Goal: Task Accomplishment & Management: Use online tool/utility

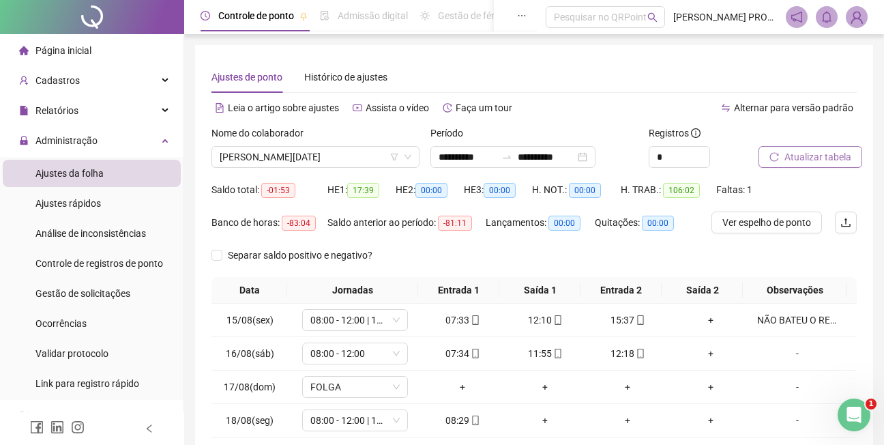
click at [807, 154] on span "Atualizar tabela" at bounding box center [817, 156] width 67 height 15
click at [351, 153] on span "[PERSON_NAME][DATE]" at bounding box center [316, 157] width 192 height 20
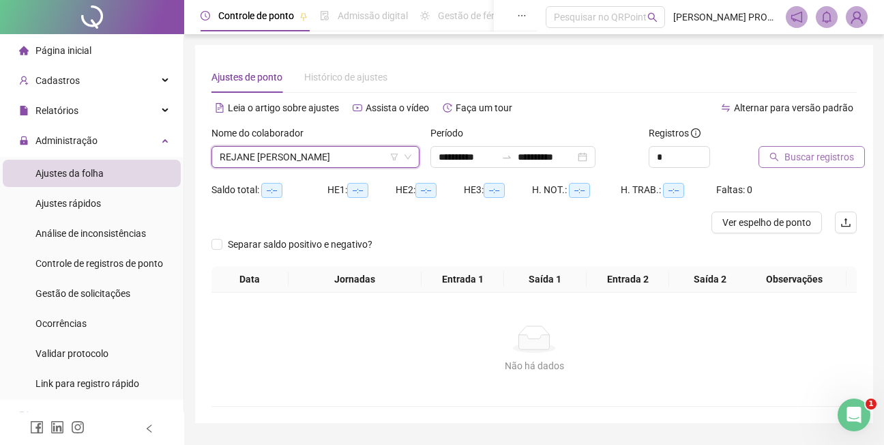
click at [810, 157] on span "Buscar registros" at bounding box center [819, 156] width 70 height 15
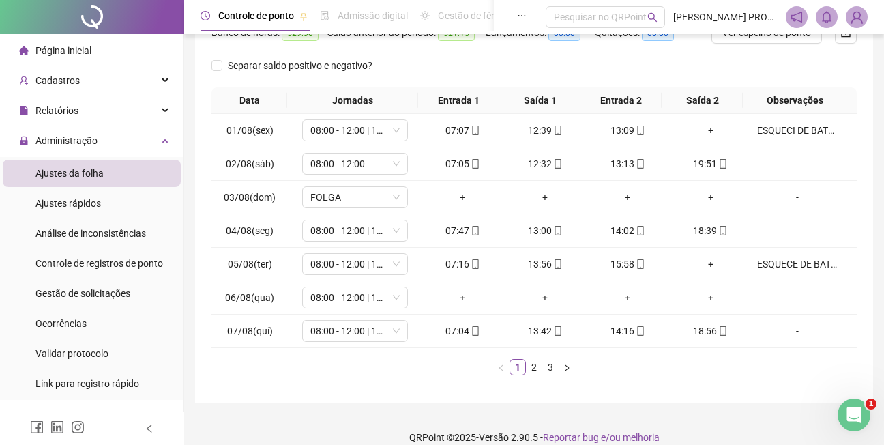
scroll to position [206, 0]
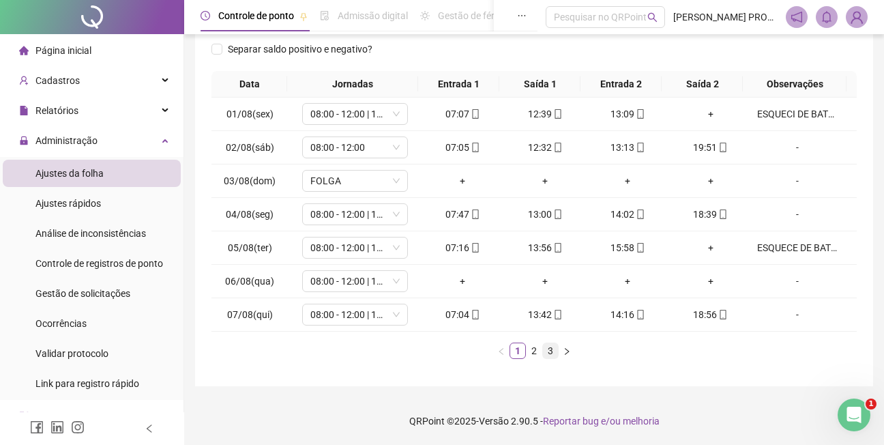
click at [546, 346] on link "3" at bounding box center [550, 350] width 15 height 15
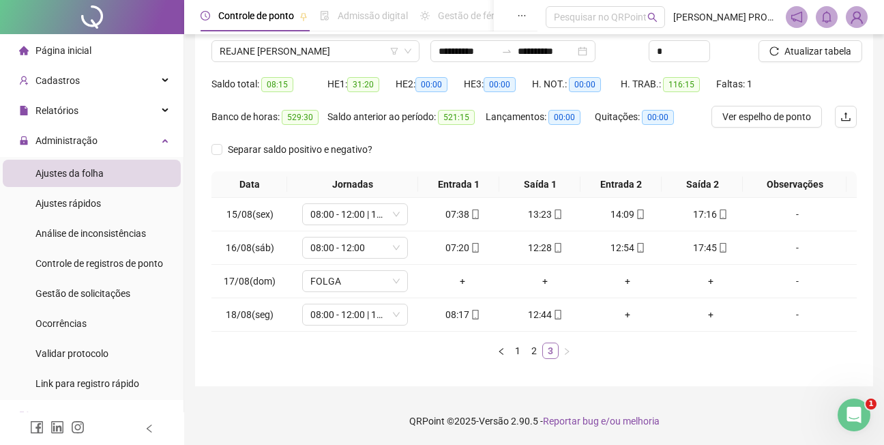
scroll to position [106, 0]
click at [822, 48] on span "Atualizar tabela" at bounding box center [817, 51] width 67 height 15
click at [809, 46] on span "Atualizar tabela" at bounding box center [817, 51] width 67 height 15
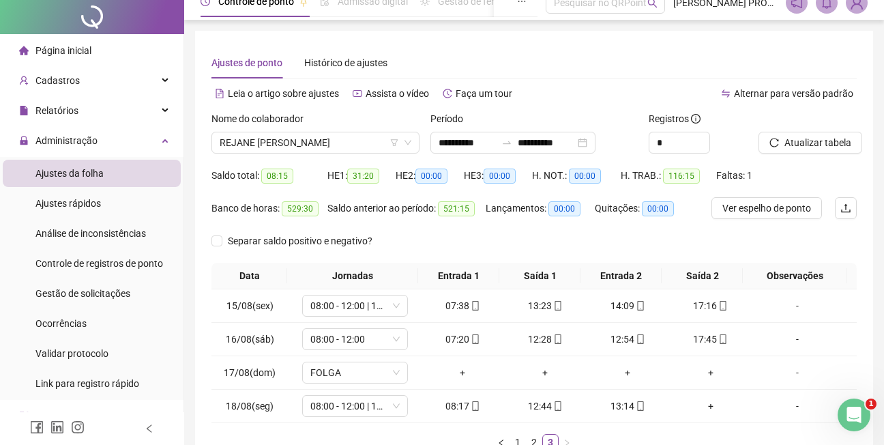
scroll to position [0, 0]
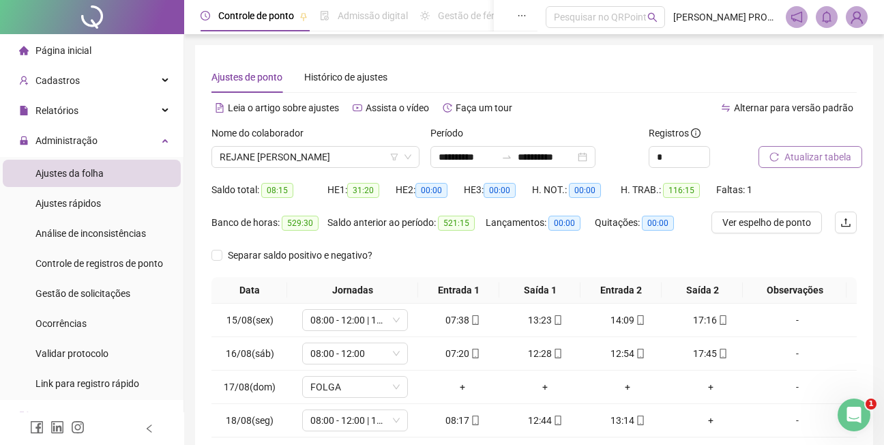
click at [823, 154] on span "Atualizar tabela" at bounding box center [817, 156] width 67 height 15
click at [385, 156] on span "REJANE [PERSON_NAME]" at bounding box center [316, 157] width 192 height 20
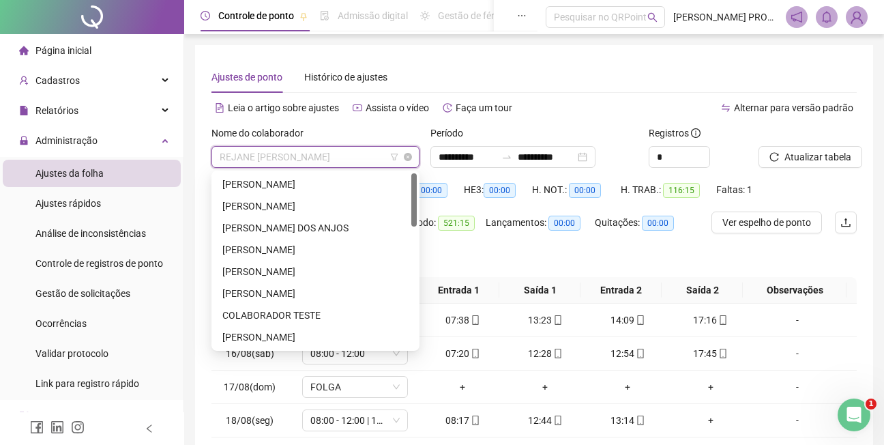
drag, startPoint x: 417, startPoint y: 295, endPoint x: 417, endPoint y: 167, distance: 127.5
click at [417, 167] on body "**********" at bounding box center [442, 222] width 884 height 445
click at [323, 205] on div "[PERSON_NAME]" at bounding box center [315, 205] width 186 height 15
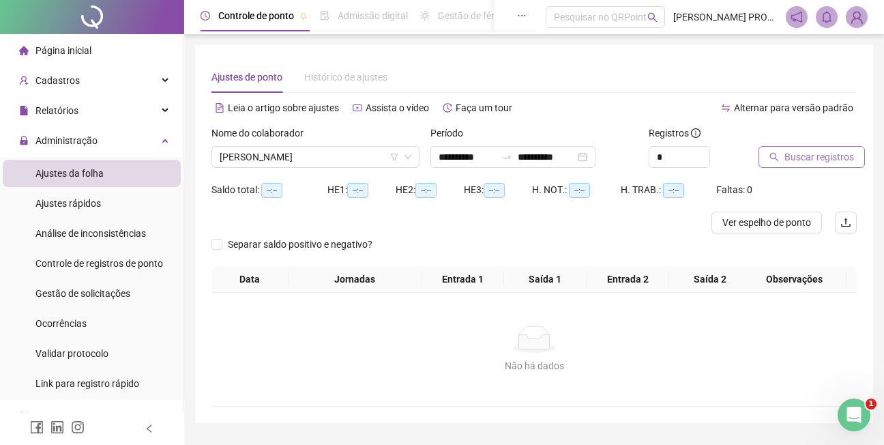
click at [824, 155] on span "Buscar registros" at bounding box center [819, 156] width 70 height 15
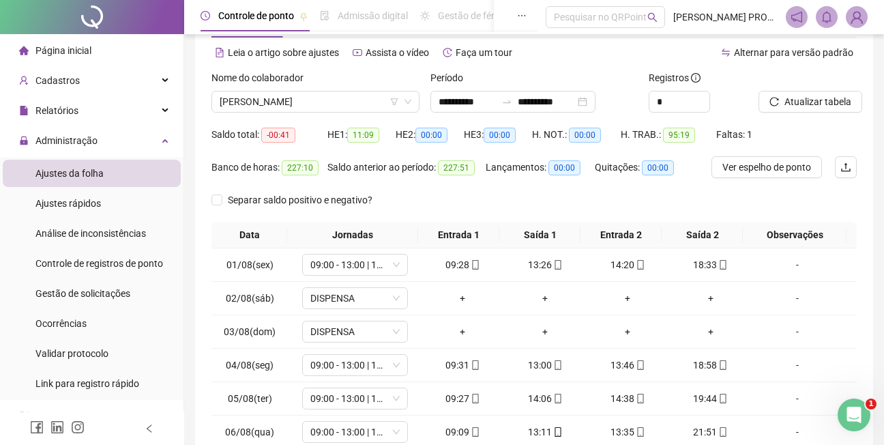
scroll to position [206, 0]
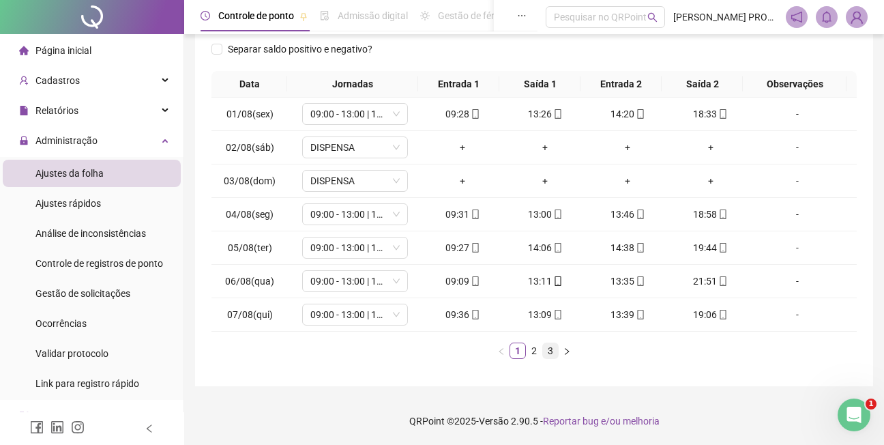
click at [552, 351] on link "3" at bounding box center [550, 350] width 15 height 15
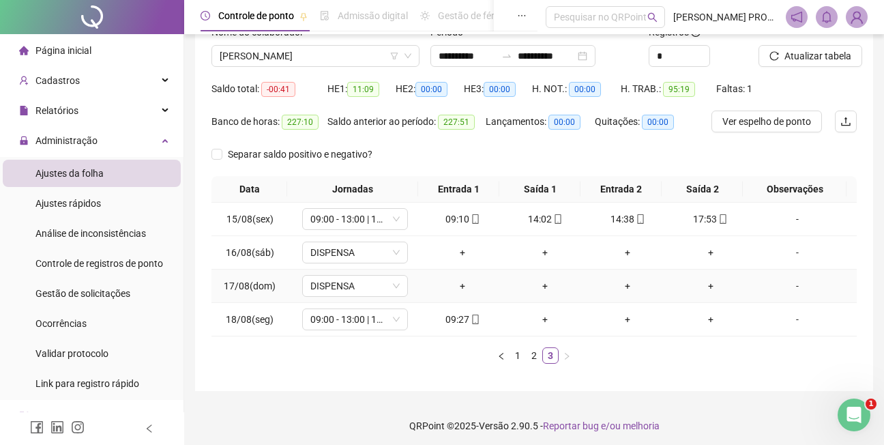
scroll to position [106, 0]
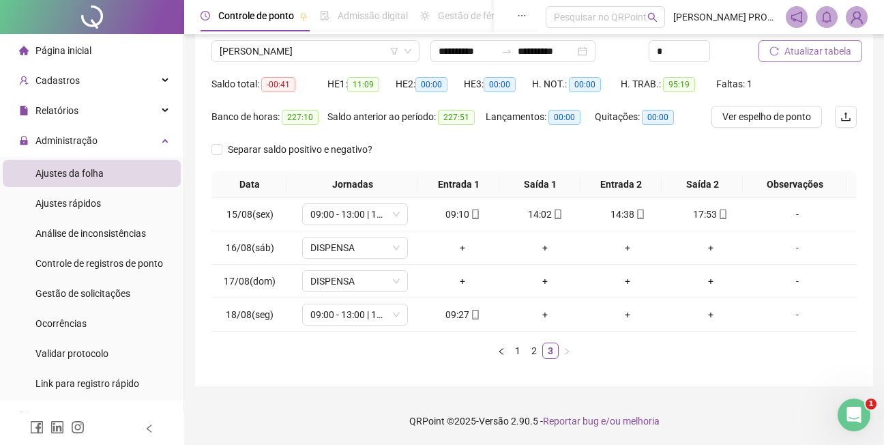
click at [811, 48] on span "Atualizar tabela" at bounding box center [817, 51] width 67 height 15
click at [368, 55] on span "[PERSON_NAME]" at bounding box center [316, 51] width 192 height 20
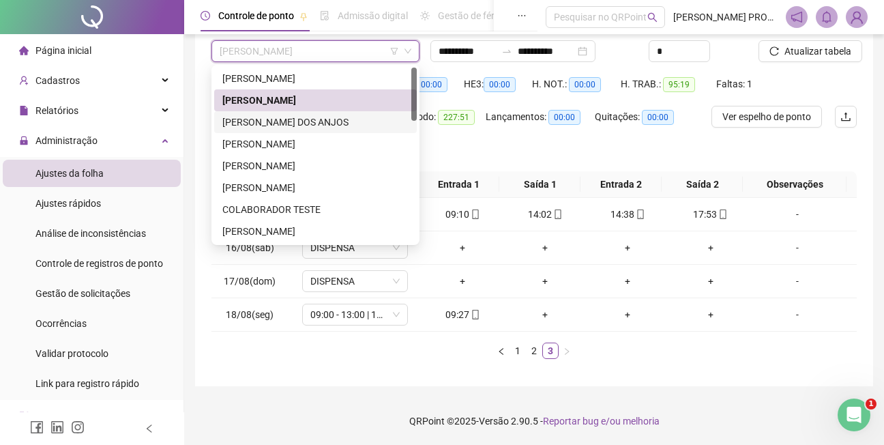
click at [339, 124] on div "[PERSON_NAME] DOS ANJOS" at bounding box center [315, 122] width 186 height 15
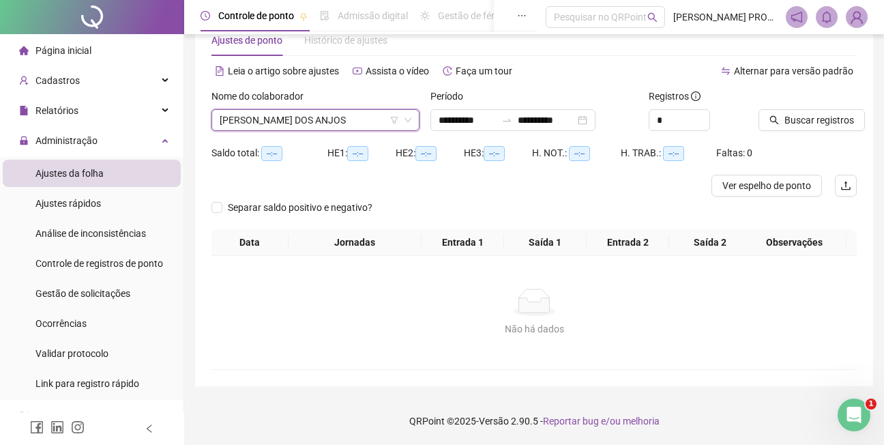
scroll to position [37, 0]
click at [810, 120] on span "Buscar registros" at bounding box center [819, 120] width 70 height 15
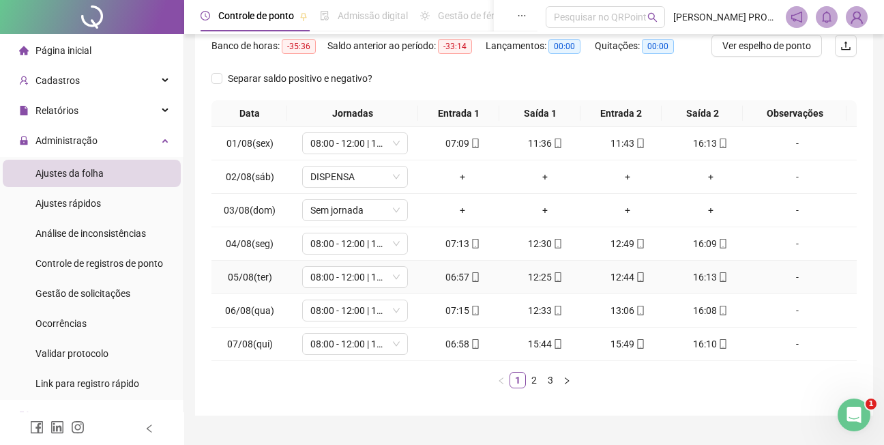
scroll to position [206, 0]
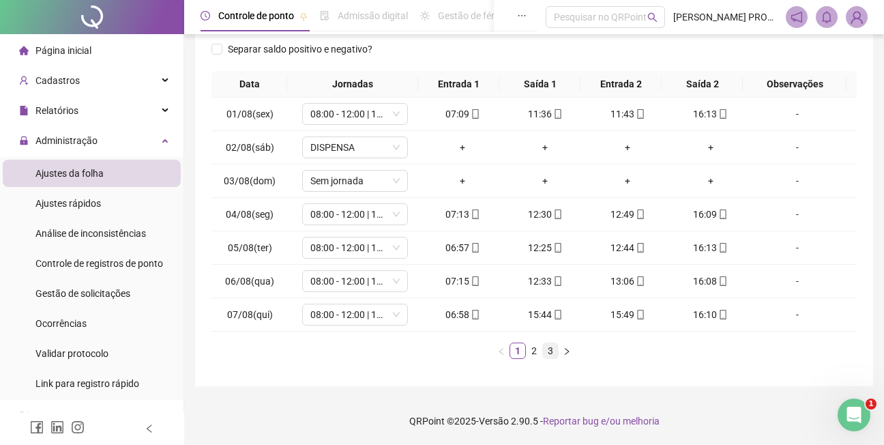
click at [553, 353] on link "3" at bounding box center [550, 350] width 15 height 15
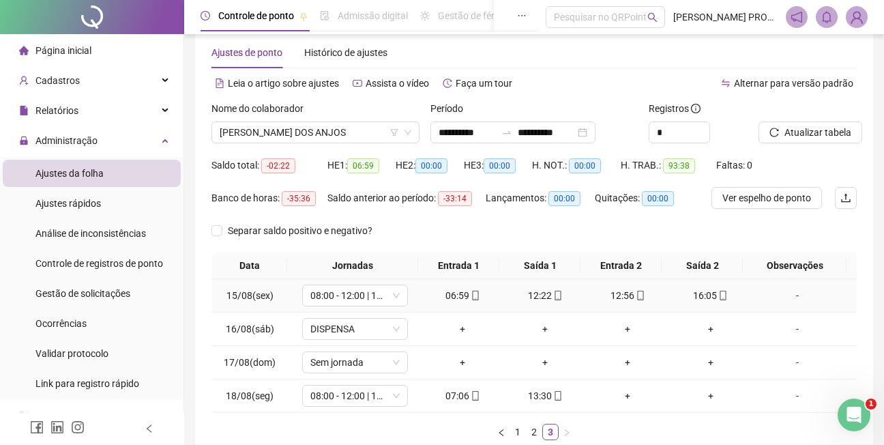
scroll to position [0, 0]
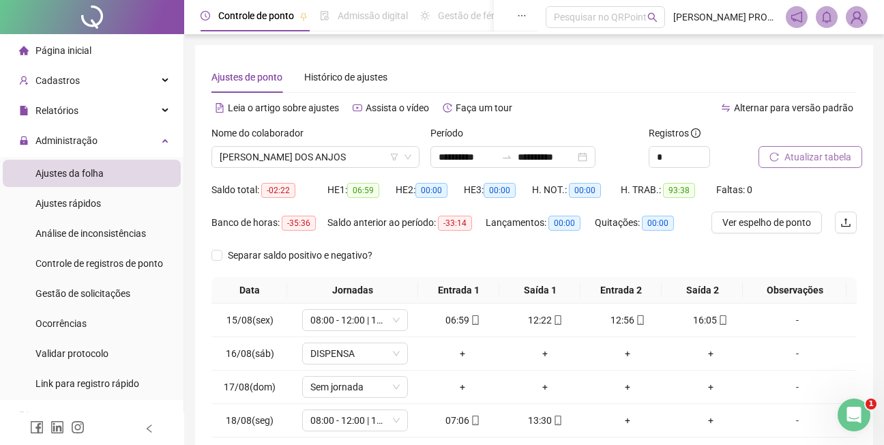
click at [807, 154] on span "Atualizar tabela" at bounding box center [817, 156] width 67 height 15
click at [368, 157] on span "[PERSON_NAME] DOS ANJOS" at bounding box center [316, 157] width 192 height 20
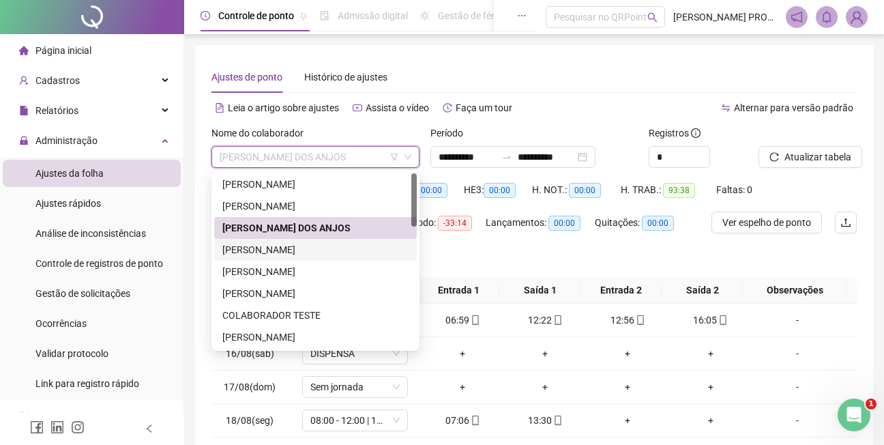
click at [348, 248] on div "[PERSON_NAME]" at bounding box center [315, 249] width 186 height 15
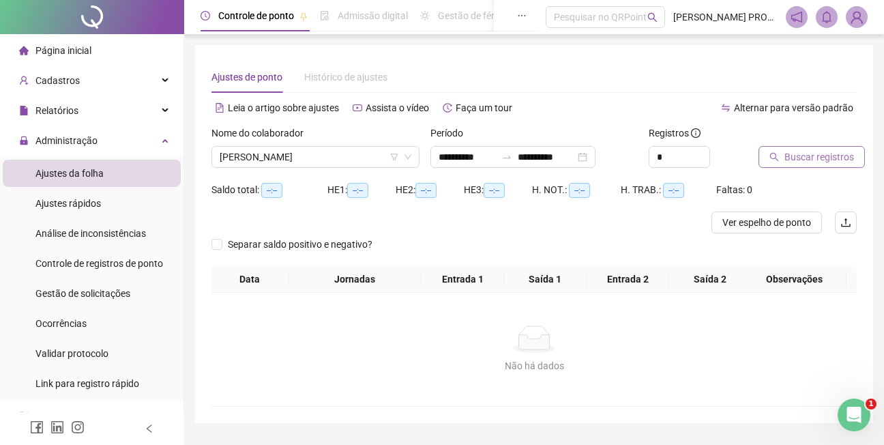
click at [841, 158] on span "Buscar registros" at bounding box center [819, 156] width 70 height 15
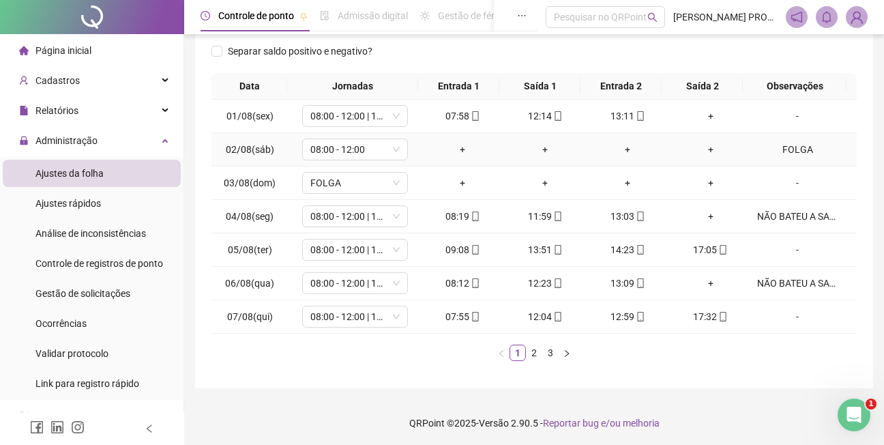
scroll to position [206, 0]
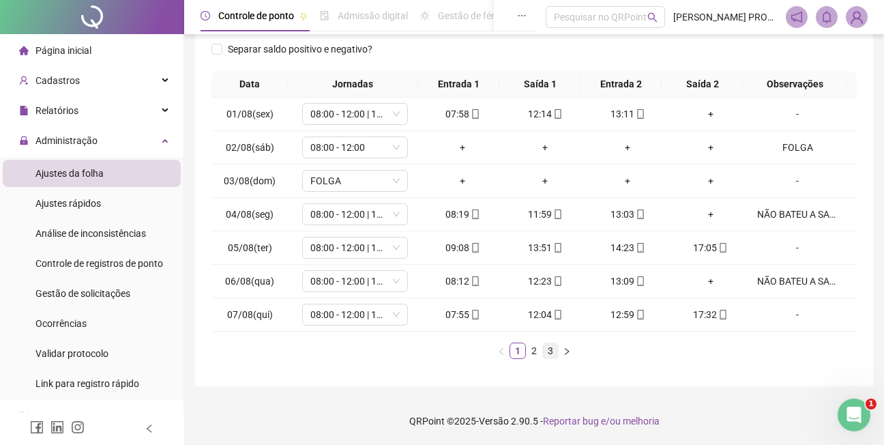
click at [550, 353] on link "3" at bounding box center [550, 350] width 15 height 15
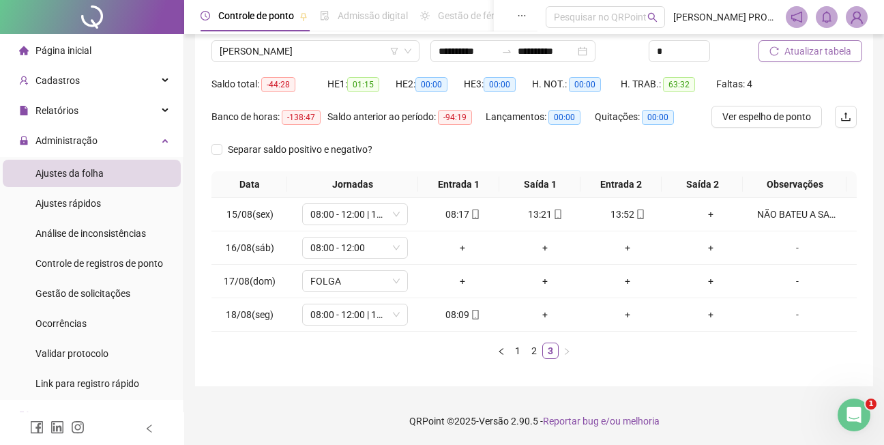
click at [816, 48] on span "Atualizar tabela" at bounding box center [817, 51] width 67 height 15
click at [351, 50] on span "[PERSON_NAME]" at bounding box center [316, 51] width 192 height 20
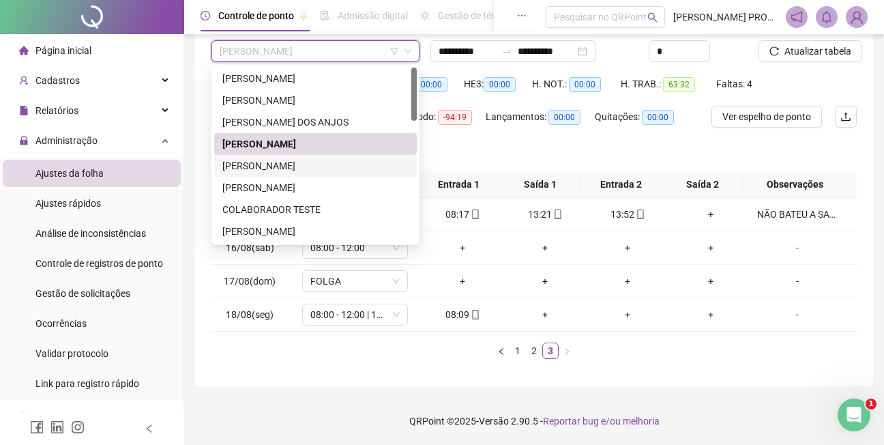
click at [292, 164] on div "[PERSON_NAME]" at bounding box center [315, 165] width 186 height 15
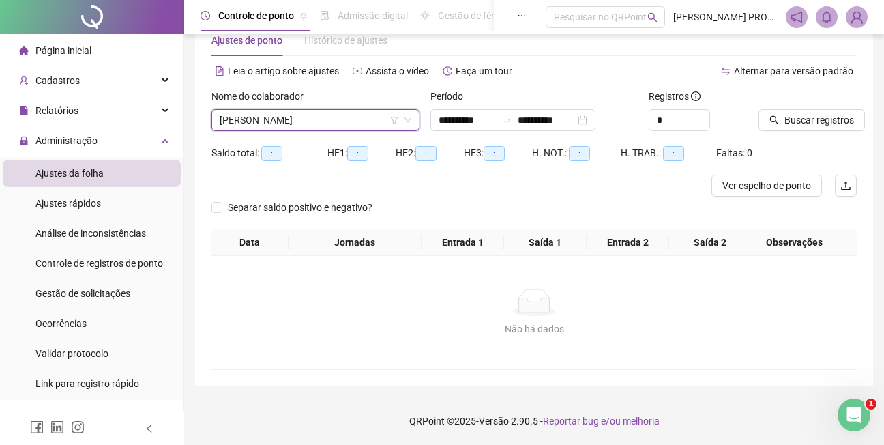
scroll to position [37, 0]
click at [803, 118] on span "Buscar registros" at bounding box center [819, 120] width 70 height 15
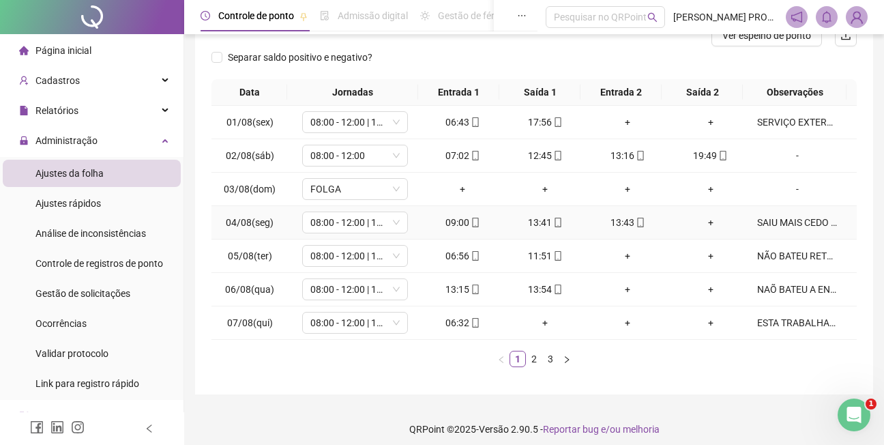
scroll to position [195, 0]
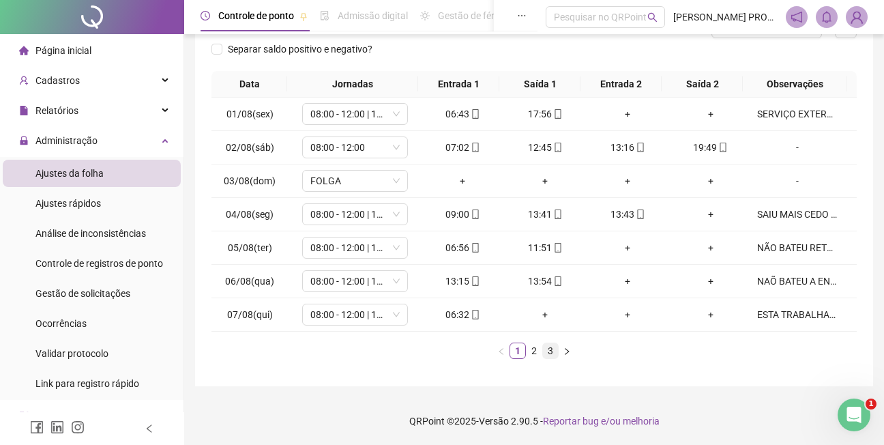
click at [548, 350] on link "3" at bounding box center [550, 350] width 15 height 15
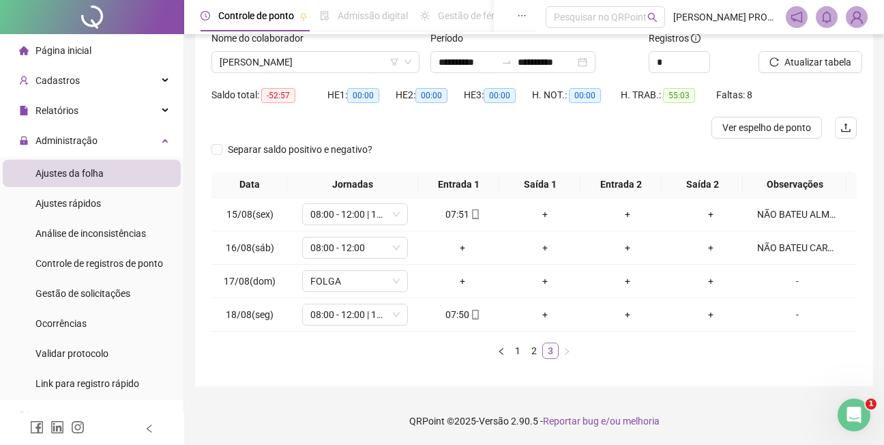
scroll to position [95, 0]
click at [788, 311] on div "-" at bounding box center [797, 314] width 80 height 15
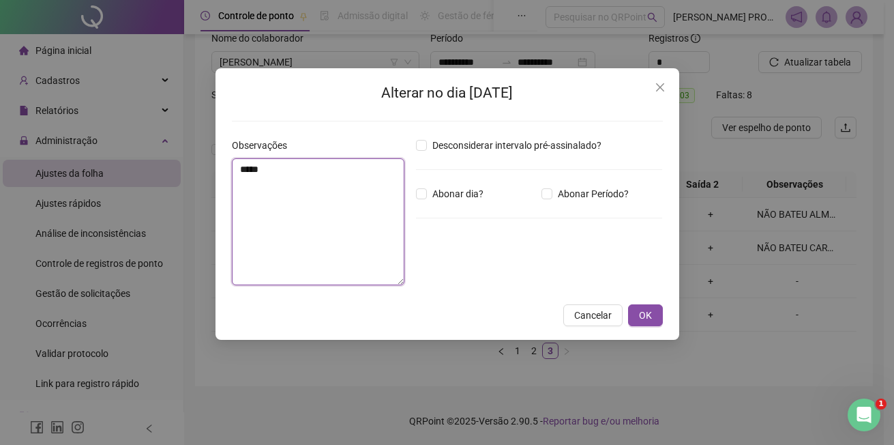
click at [258, 176] on textarea "*****" at bounding box center [318, 221] width 173 height 127
type textarea "**********"
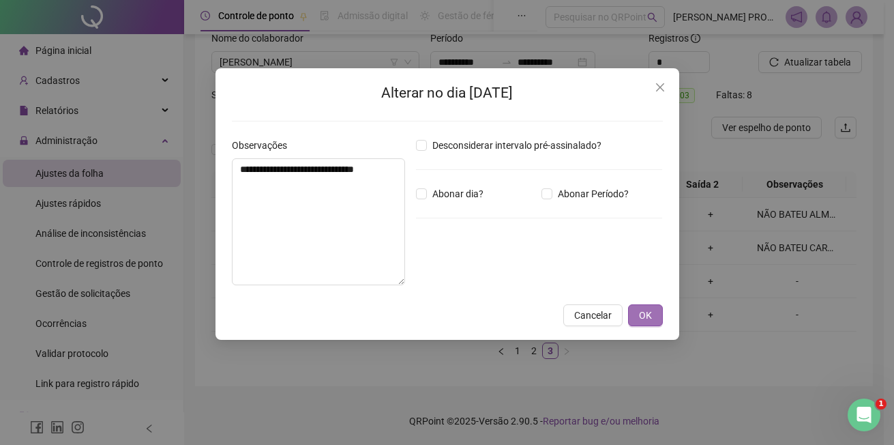
click at [657, 313] on button "OK" at bounding box center [645, 315] width 35 height 22
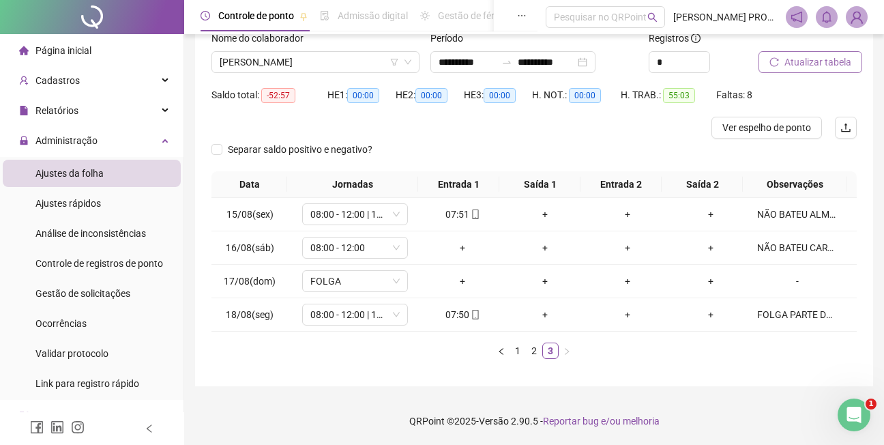
click at [841, 65] on span "Atualizar tabela" at bounding box center [817, 62] width 67 height 15
click at [552, 355] on link "3" at bounding box center [550, 350] width 15 height 15
click at [811, 61] on span "Atualizar tabela" at bounding box center [817, 62] width 67 height 15
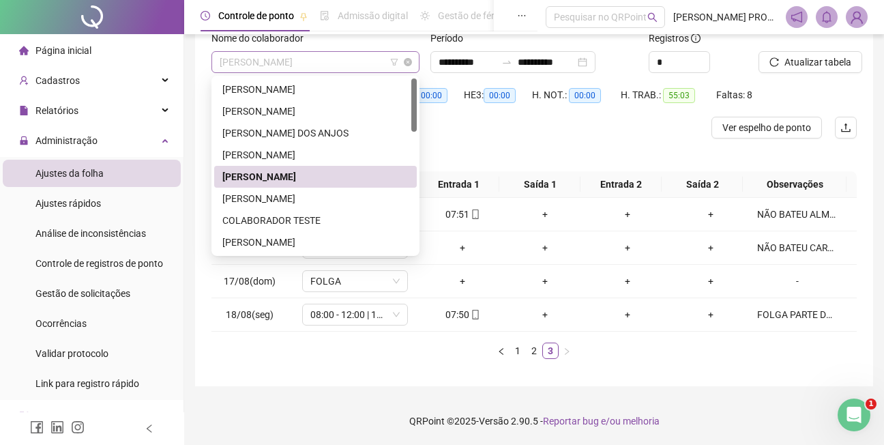
click at [367, 59] on span "[PERSON_NAME]" at bounding box center [316, 62] width 192 height 20
click at [301, 199] on div "[PERSON_NAME]" at bounding box center [315, 198] width 186 height 15
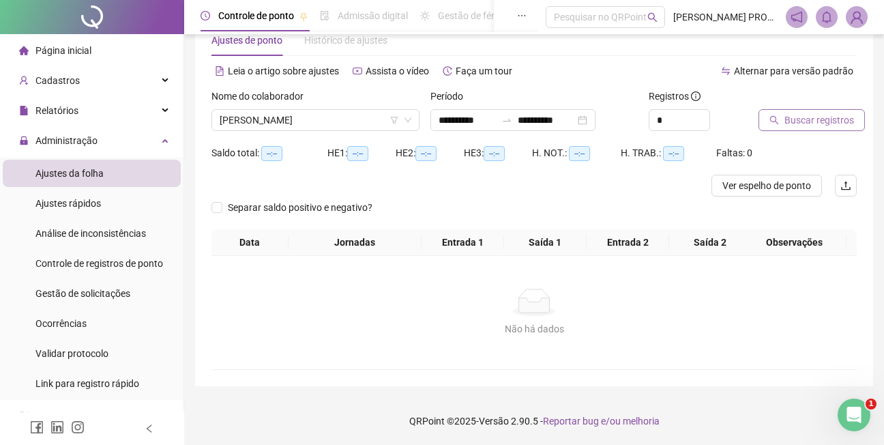
click at [811, 122] on span "Buscar registros" at bounding box center [819, 120] width 70 height 15
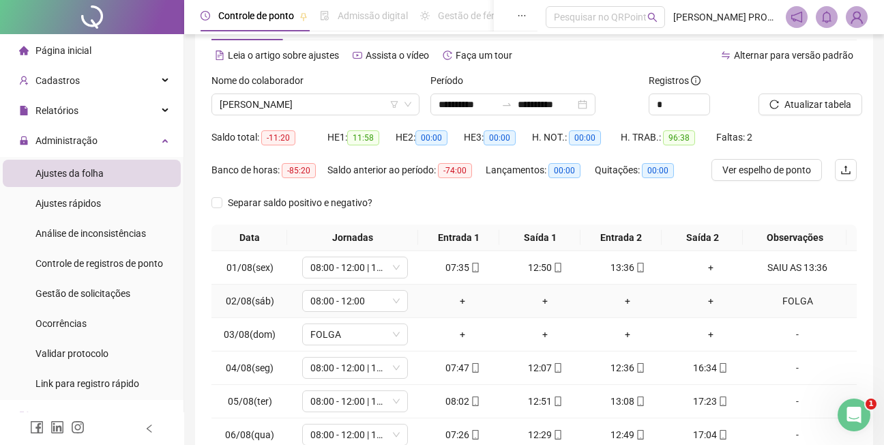
scroll to position [206, 0]
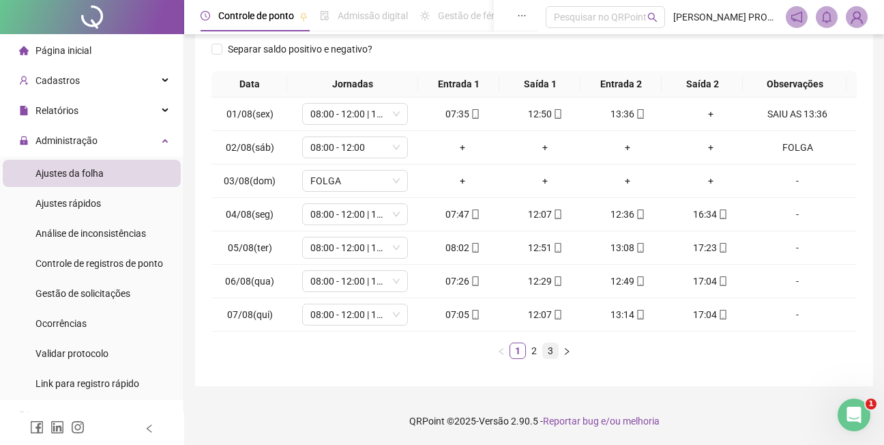
click at [550, 348] on link "3" at bounding box center [550, 350] width 15 height 15
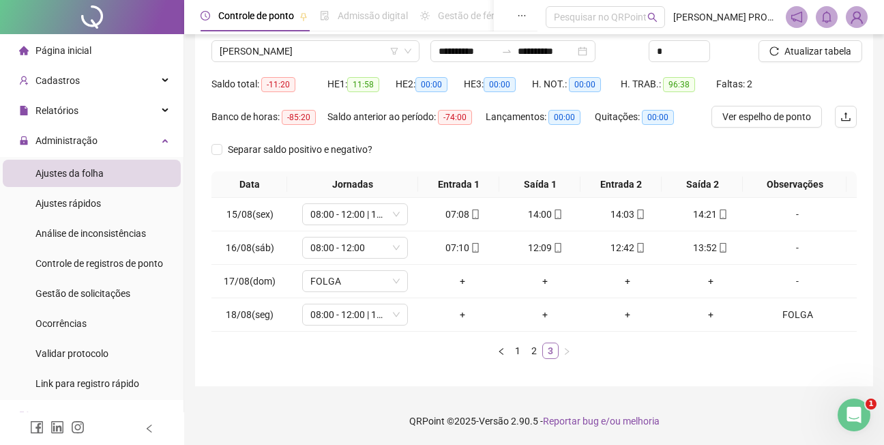
scroll to position [106, 0]
click at [817, 47] on span "Atualizar tabela" at bounding box center [817, 51] width 67 height 15
click at [376, 50] on span "[PERSON_NAME]" at bounding box center [316, 51] width 192 height 20
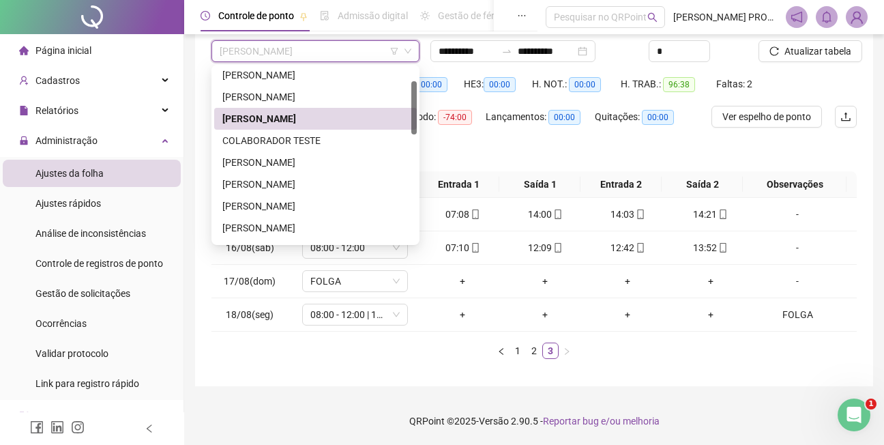
scroll to position [104, 0]
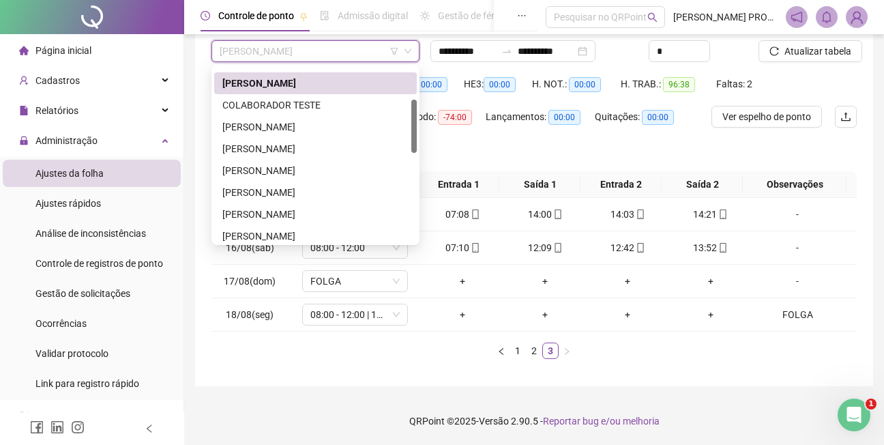
drag, startPoint x: 415, startPoint y: 115, endPoint x: 415, endPoint y: 147, distance: 32.1
click at [415, 147] on div at bounding box center [413, 126] width 5 height 53
click at [308, 130] on div "[PERSON_NAME]" at bounding box center [315, 126] width 186 height 15
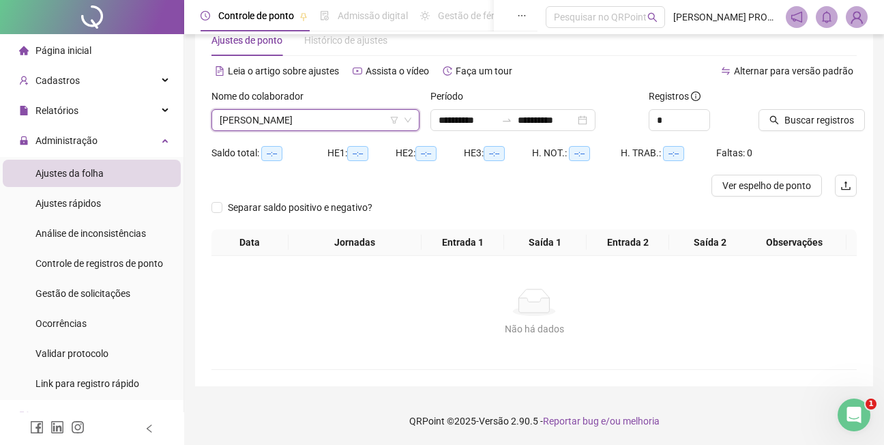
scroll to position [37, 0]
click at [819, 123] on span "Buscar registros" at bounding box center [819, 120] width 70 height 15
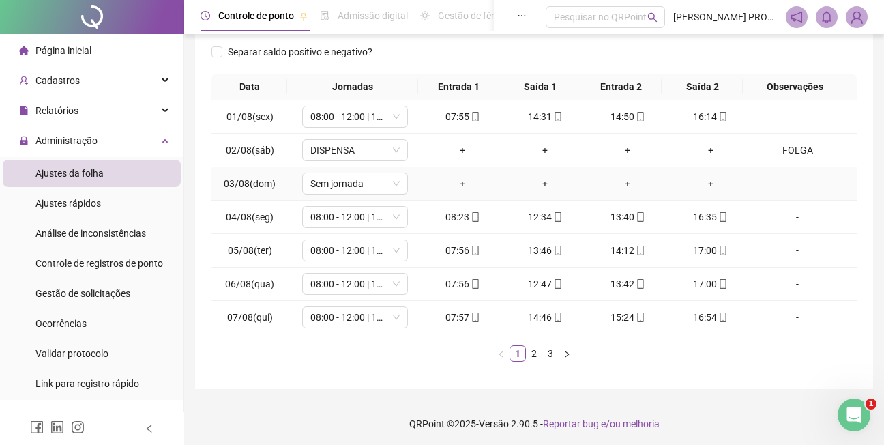
scroll to position [206, 0]
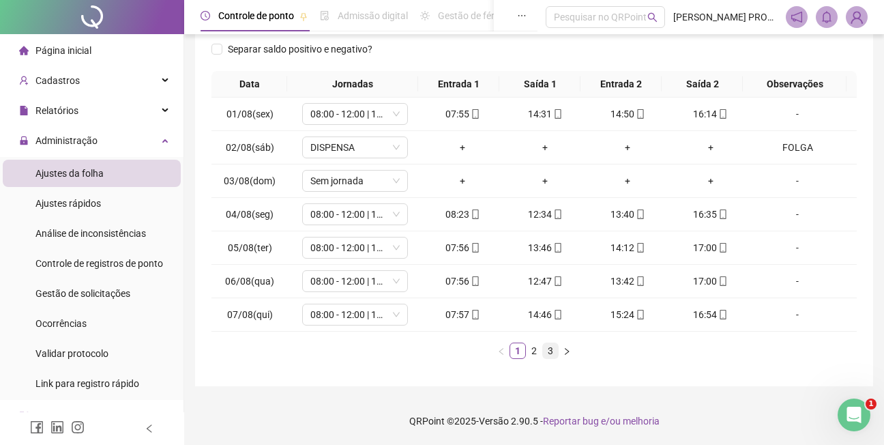
click at [549, 350] on link "3" at bounding box center [550, 350] width 15 height 15
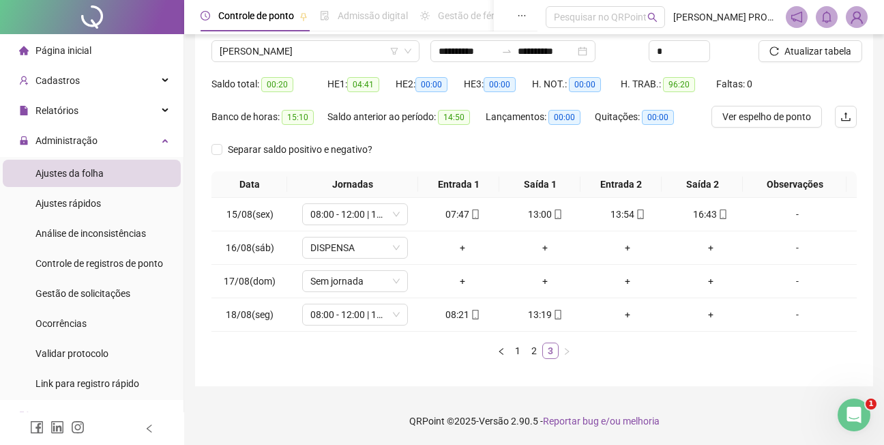
scroll to position [106, 0]
click at [824, 50] on span "Atualizar tabela" at bounding box center [817, 51] width 67 height 15
click at [336, 50] on span "[PERSON_NAME]" at bounding box center [316, 51] width 192 height 20
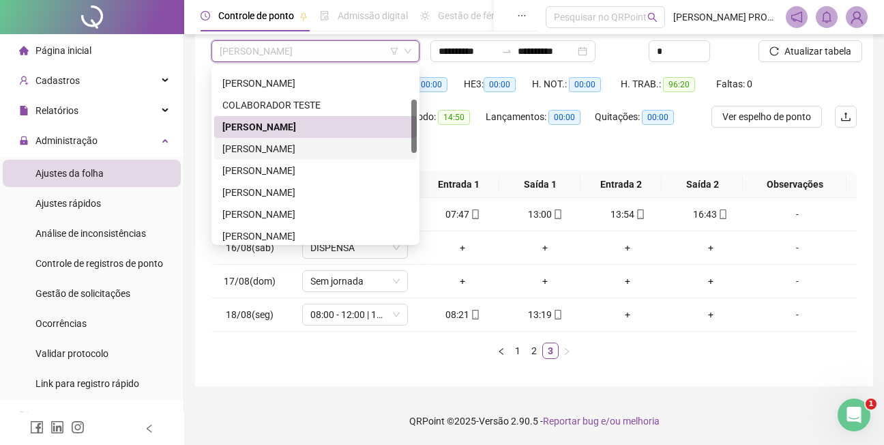
click at [306, 149] on div "[PERSON_NAME]" at bounding box center [315, 148] width 186 height 15
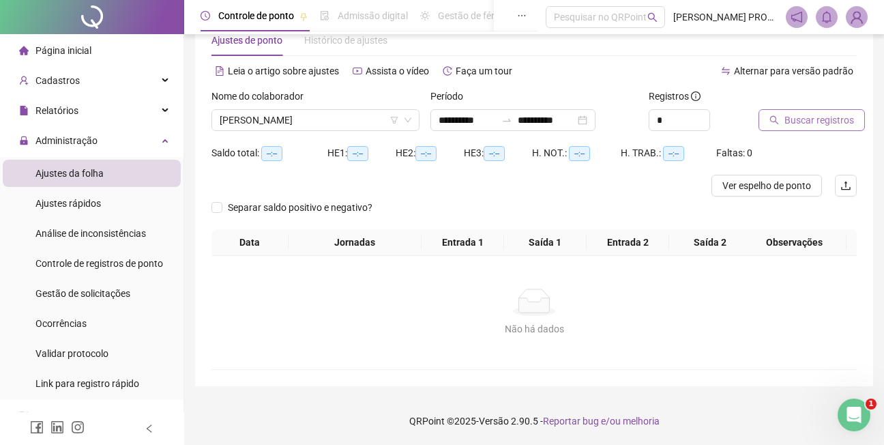
click at [820, 120] on span "Buscar registros" at bounding box center [819, 120] width 70 height 15
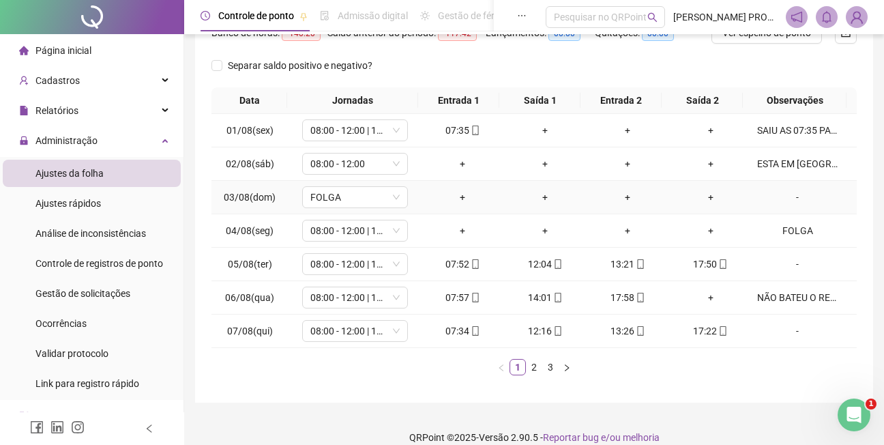
scroll to position [206, 0]
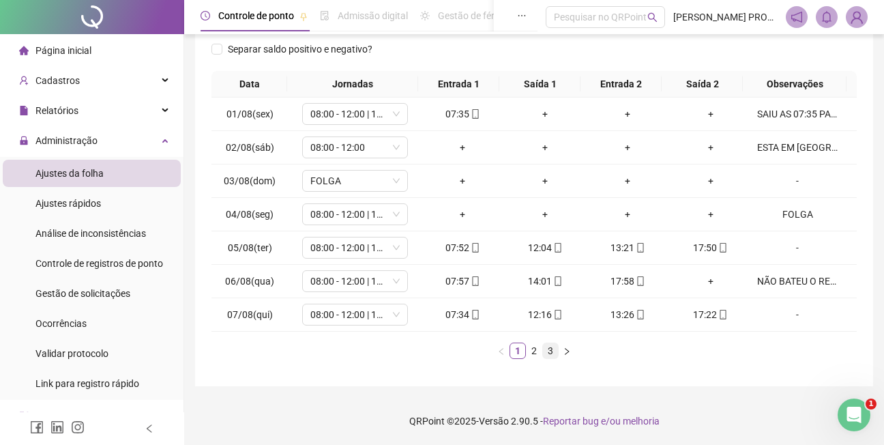
click at [548, 351] on link "3" at bounding box center [550, 350] width 15 height 15
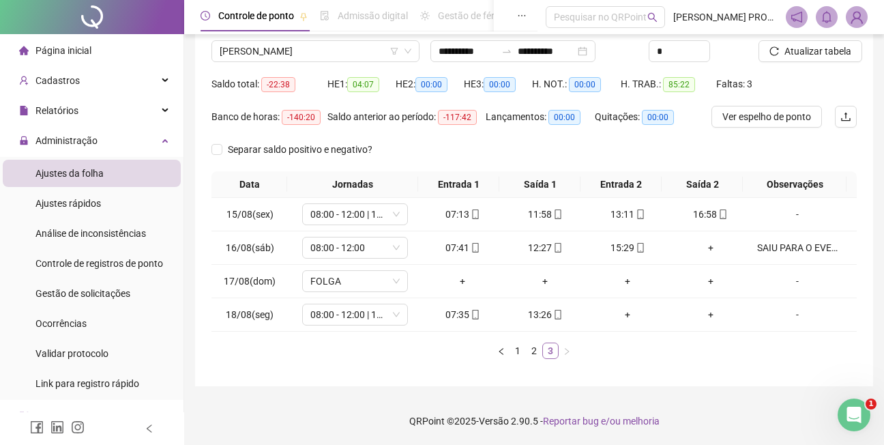
scroll to position [106, 0]
click at [806, 49] on span "Atualizar tabela" at bounding box center [817, 51] width 67 height 15
click at [820, 49] on span "Atualizar tabela" at bounding box center [817, 51] width 67 height 15
click at [350, 48] on span "[PERSON_NAME]" at bounding box center [316, 51] width 192 height 20
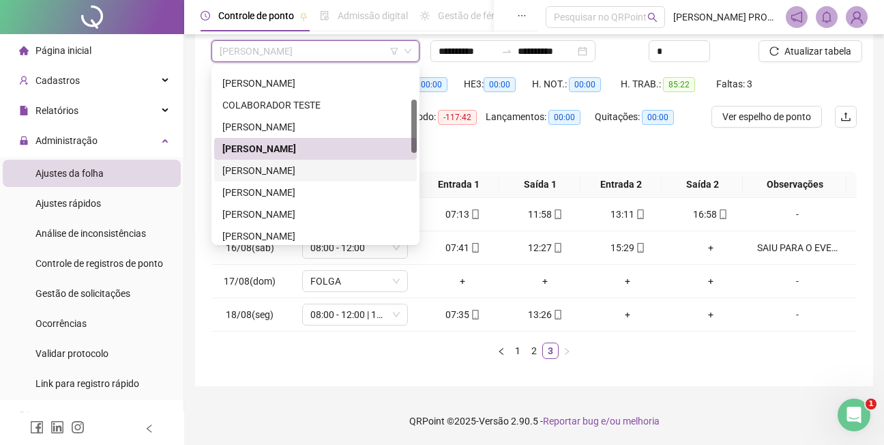
click at [288, 171] on div "[PERSON_NAME]" at bounding box center [315, 170] width 186 height 15
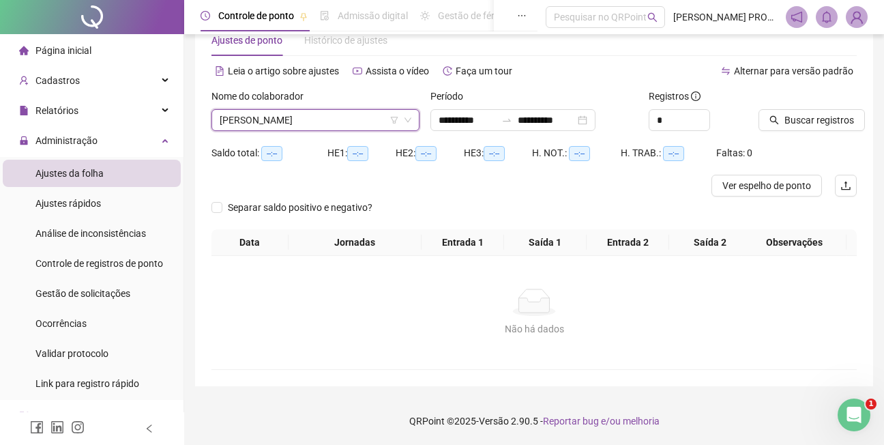
scroll to position [37, 0]
click at [799, 123] on span "Buscar registros" at bounding box center [819, 120] width 70 height 15
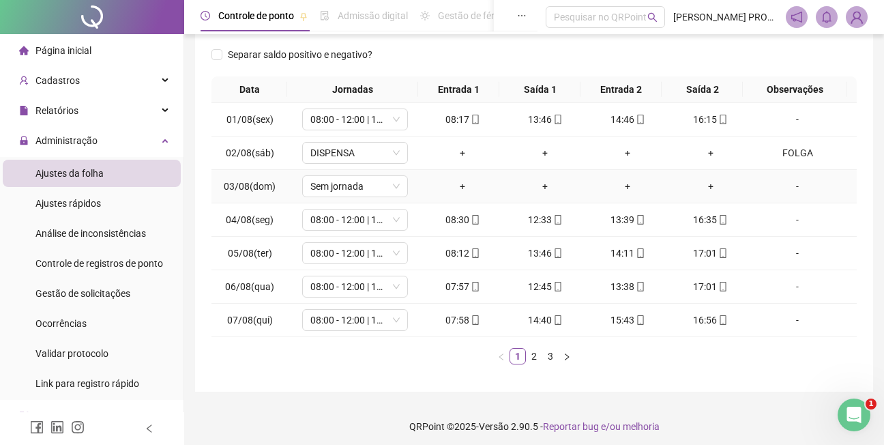
scroll to position [206, 0]
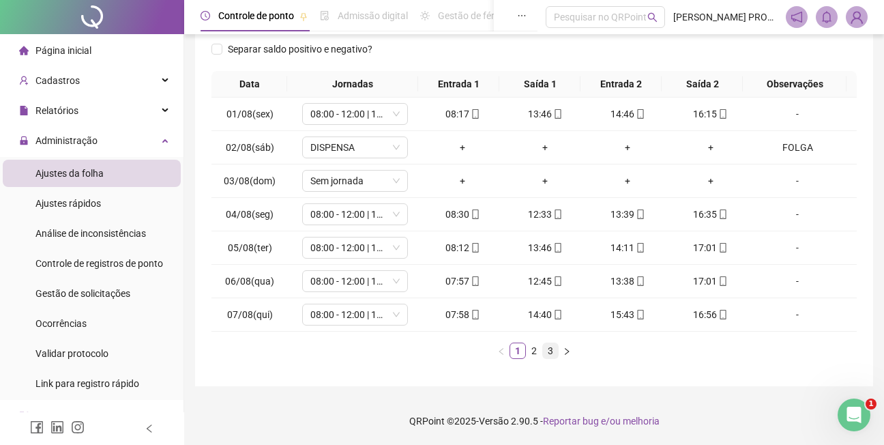
click at [552, 350] on link "3" at bounding box center [550, 350] width 15 height 15
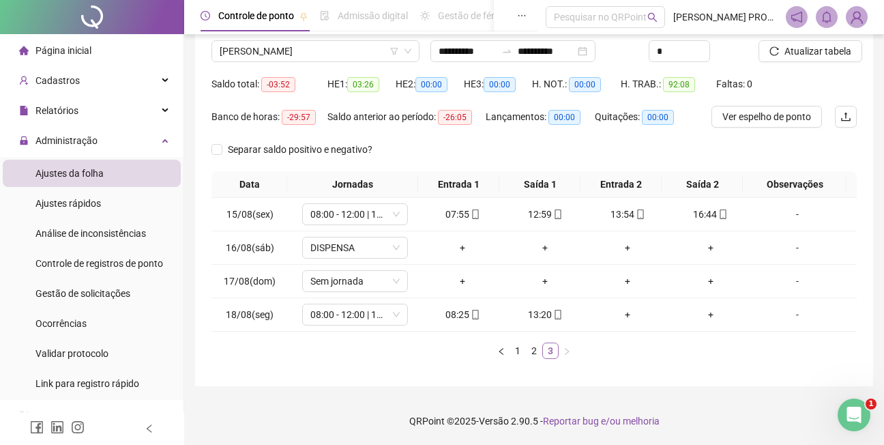
scroll to position [106, 0]
click at [803, 45] on span "Atualizar tabela" at bounding box center [817, 51] width 67 height 15
click at [358, 51] on span "[PERSON_NAME]" at bounding box center [316, 51] width 192 height 20
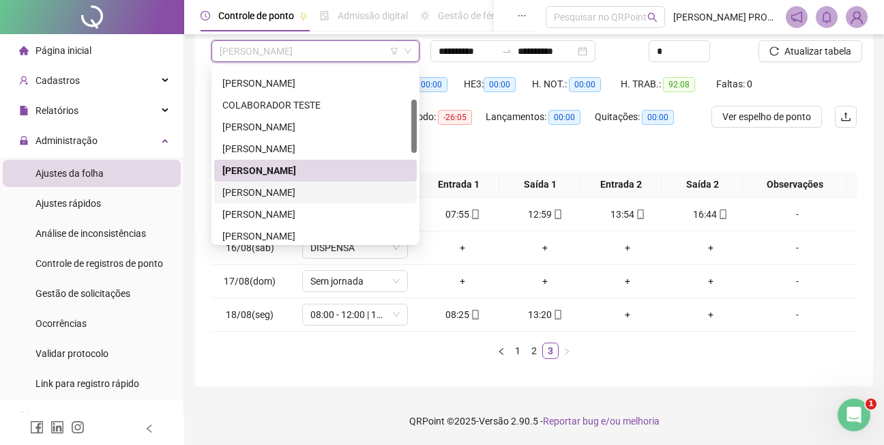
click at [275, 192] on div "[PERSON_NAME]" at bounding box center [315, 192] width 186 height 15
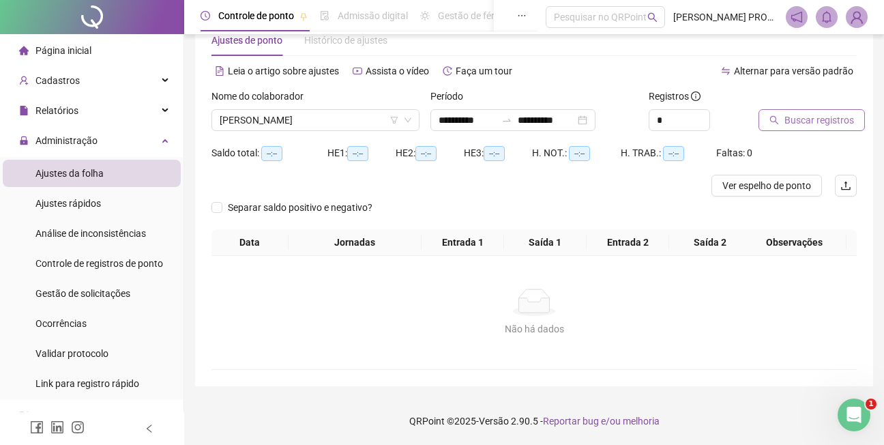
click at [810, 115] on span "Buscar registros" at bounding box center [819, 120] width 70 height 15
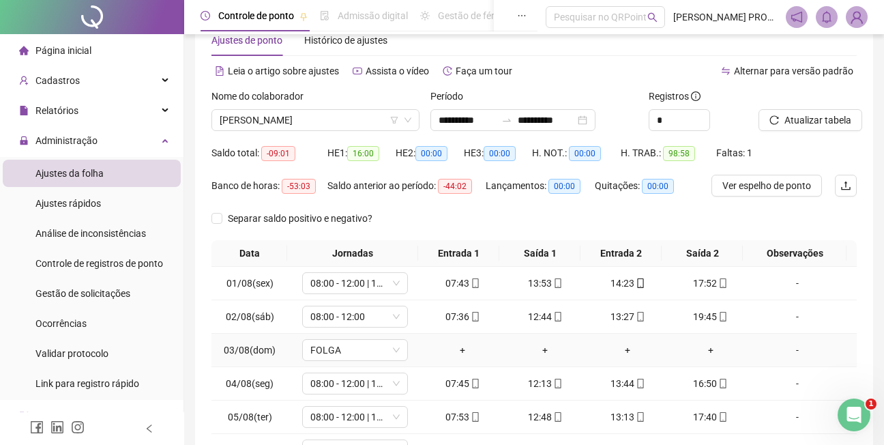
scroll to position [206, 0]
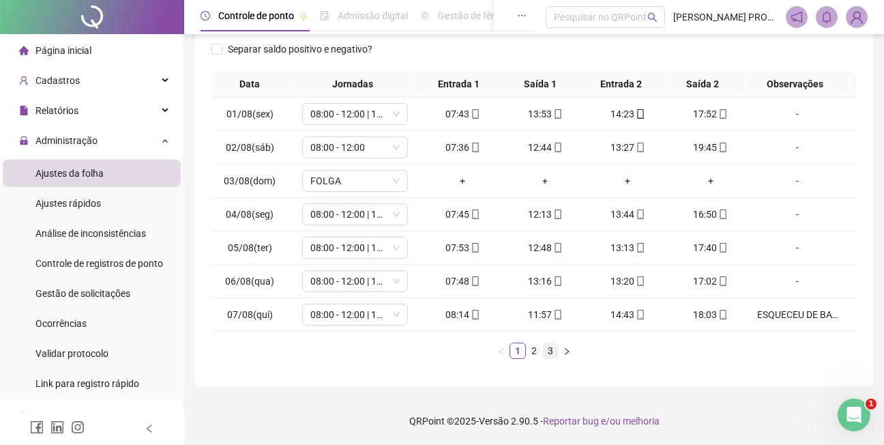
click at [549, 349] on link "3" at bounding box center [550, 350] width 15 height 15
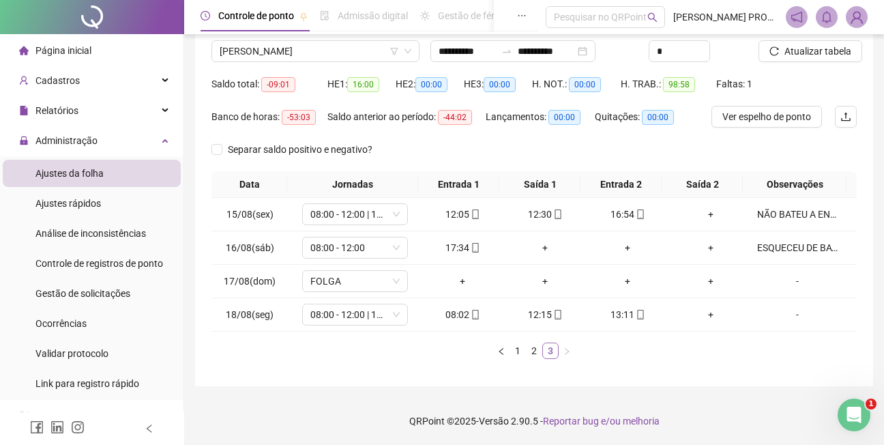
scroll to position [106, 0]
click at [824, 46] on span "Atualizar tabela" at bounding box center [817, 51] width 67 height 15
click at [314, 50] on span "[PERSON_NAME]" at bounding box center [316, 51] width 192 height 20
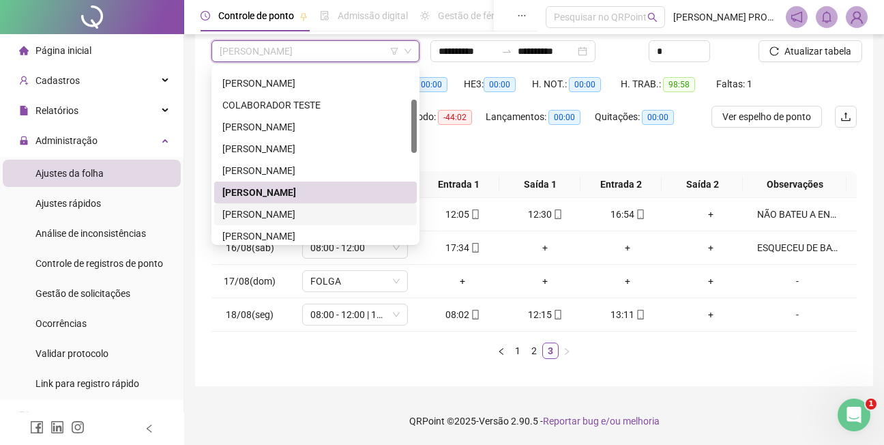
click at [292, 213] on div "[PERSON_NAME]" at bounding box center [315, 214] width 186 height 15
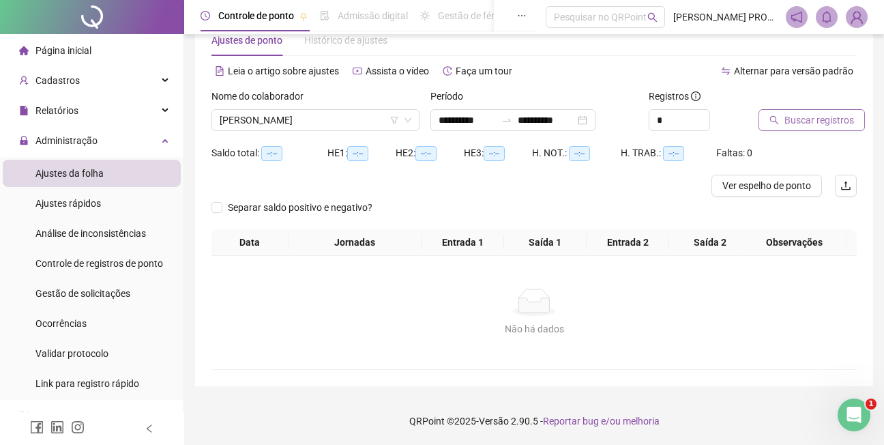
click at [809, 118] on span "Buscar registros" at bounding box center [819, 120] width 70 height 15
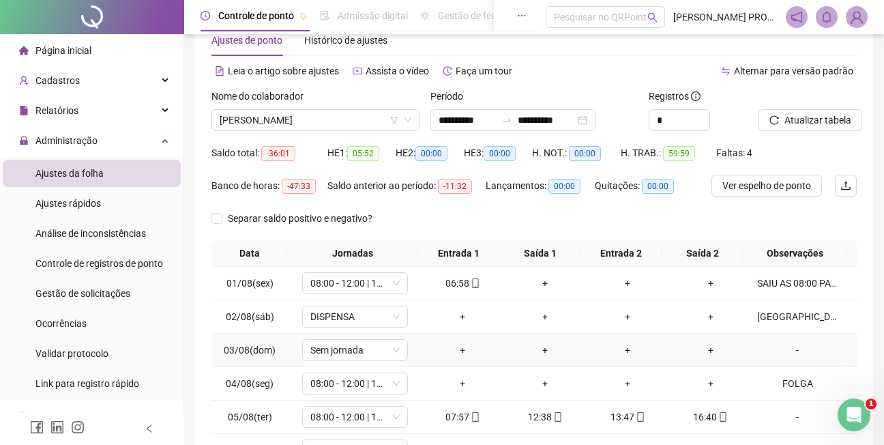
scroll to position [206, 0]
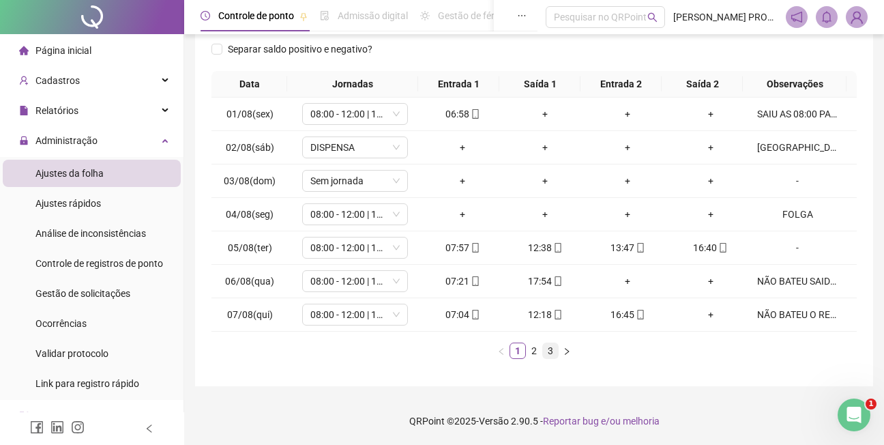
click at [551, 352] on link "3" at bounding box center [550, 350] width 15 height 15
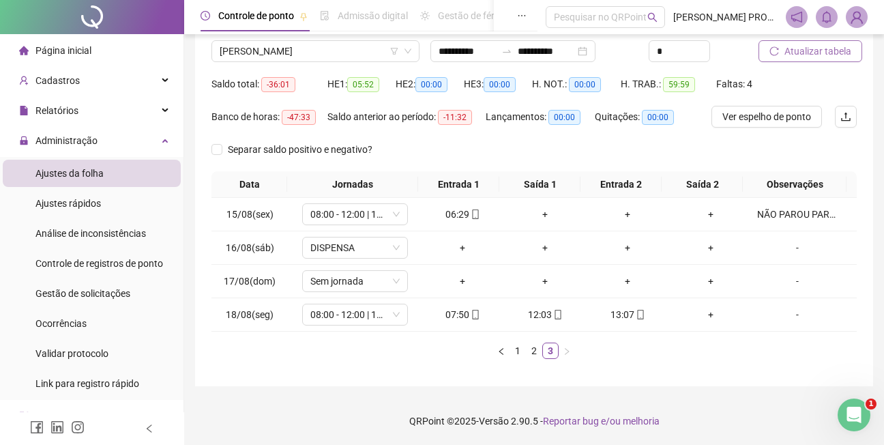
click at [829, 50] on span "Atualizar tabela" at bounding box center [817, 51] width 67 height 15
click at [355, 50] on span "[PERSON_NAME]" at bounding box center [316, 51] width 192 height 20
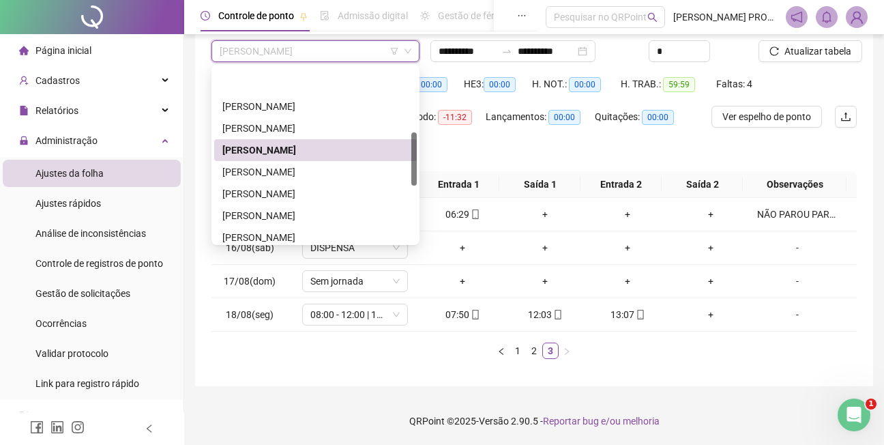
scroll to position [222, 0]
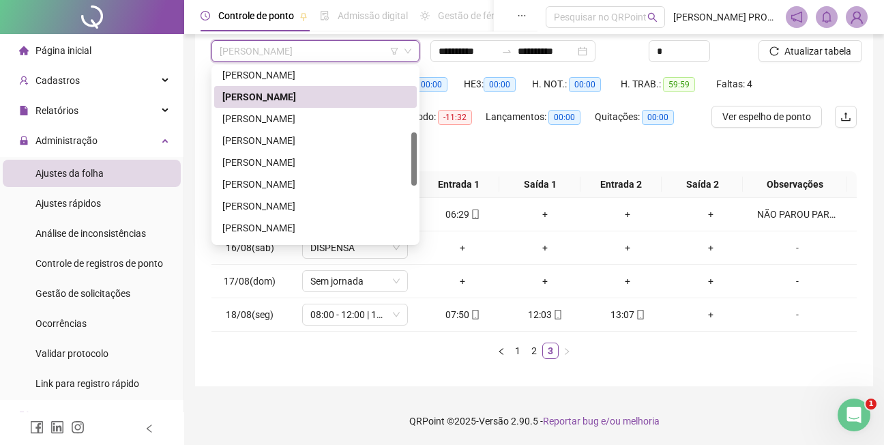
drag, startPoint x: 413, startPoint y: 142, endPoint x: 406, endPoint y: 178, distance: 36.9
click at [406, 178] on div "[PERSON_NAME] DE [PERSON_NAME] [PERSON_NAME] DO ROSÁRIO [PERSON_NAME] [PERSON_N…" at bounding box center [315, 155] width 203 height 175
click at [298, 120] on div "[PERSON_NAME]" at bounding box center [315, 118] width 186 height 15
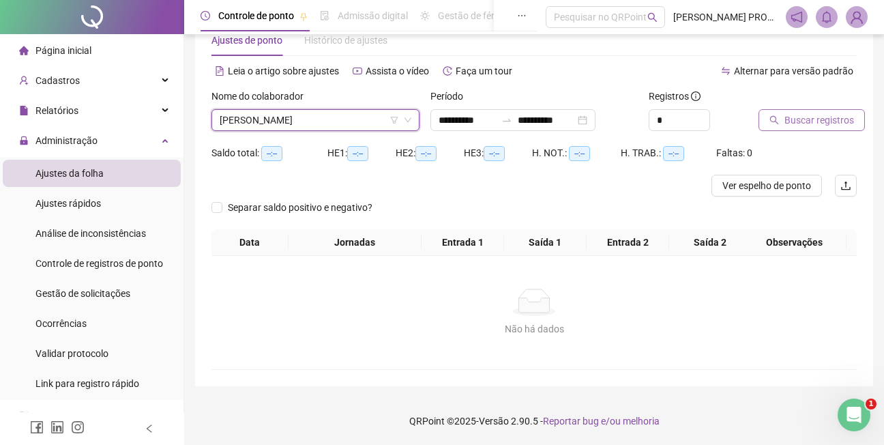
click at [811, 121] on span "Buscar registros" at bounding box center [819, 120] width 70 height 15
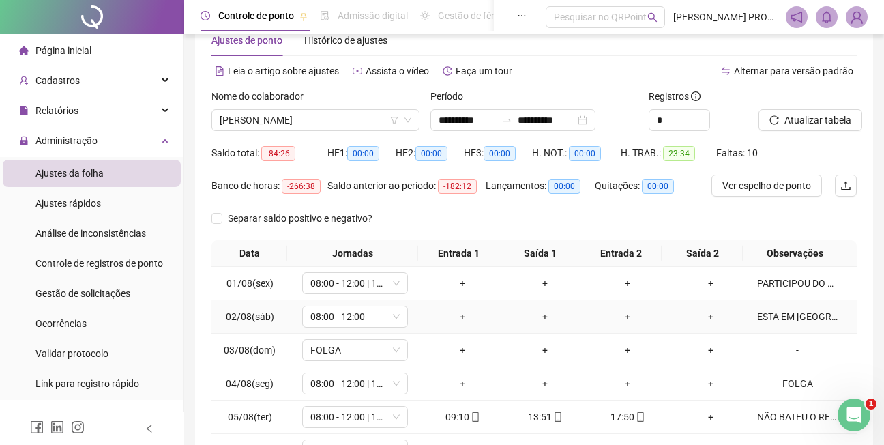
scroll to position [206, 0]
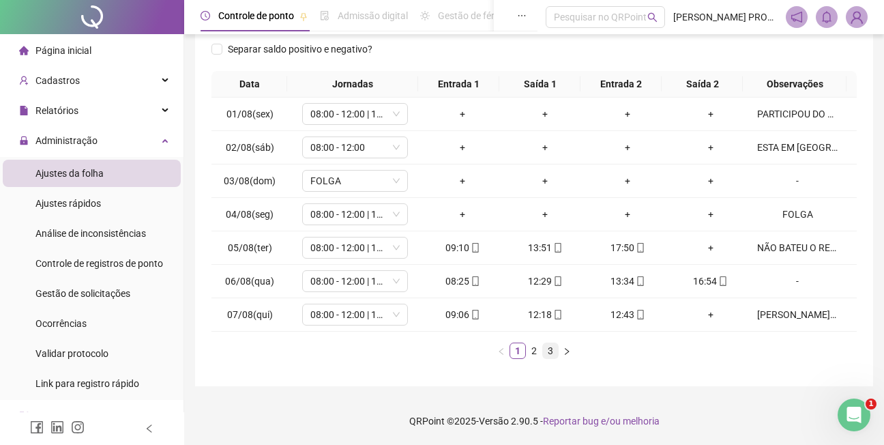
click at [550, 351] on link "3" at bounding box center [550, 350] width 15 height 15
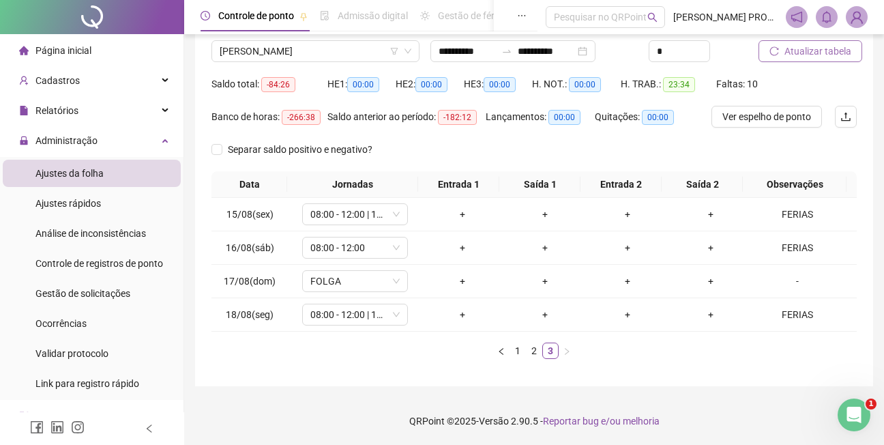
click at [822, 48] on span "Atualizar tabela" at bounding box center [817, 51] width 67 height 15
click at [353, 54] on span "[PERSON_NAME]" at bounding box center [316, 51] width 192 height 20
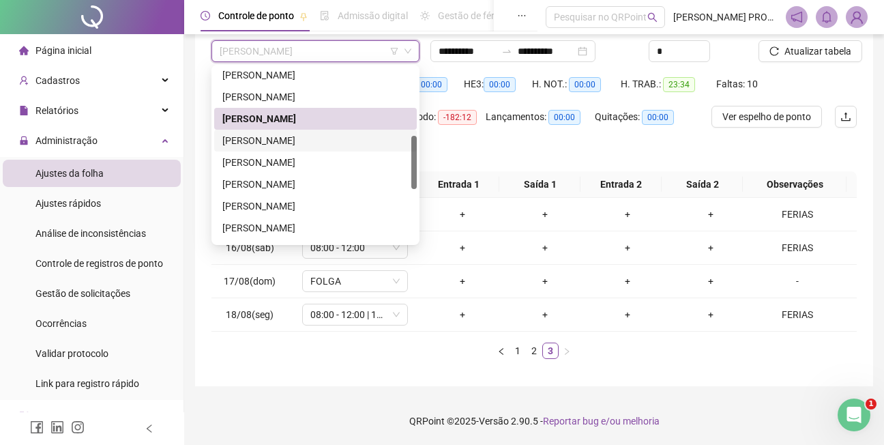
click at [323, 143] on div "[PERSON_NAME]" at bounding box center [315, 140] width 186 height 15
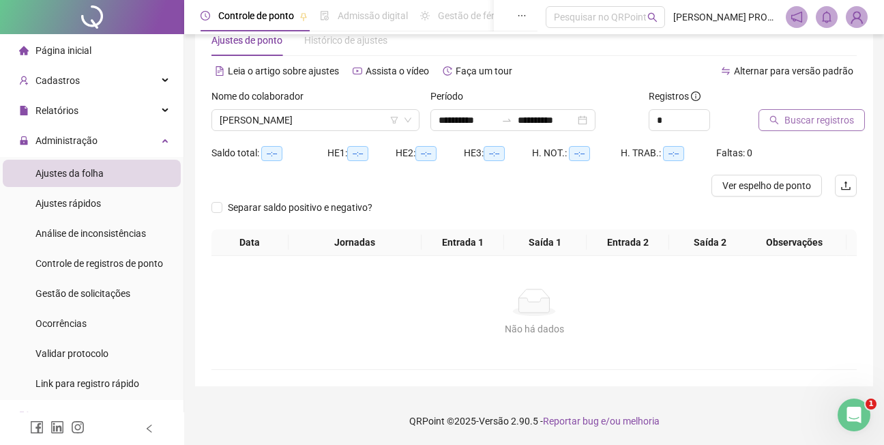
click at [814, 119] on span "Buscar registros" at bounding box center [819, 120] width 70 height 15
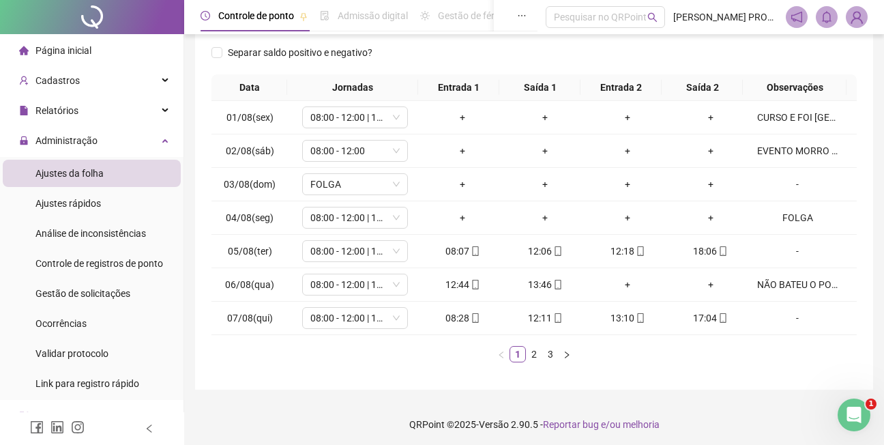
scroll to position [206, 0]
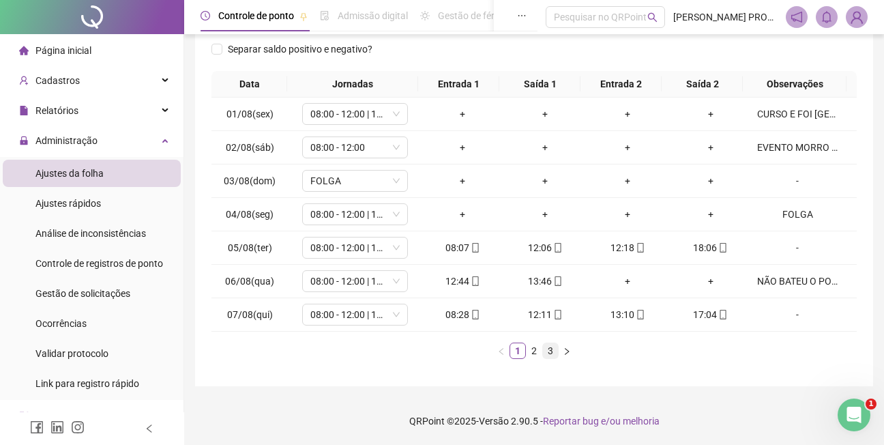
click at [548, 349] on link "3" at bounding box center [550, 350] width 15 height 15
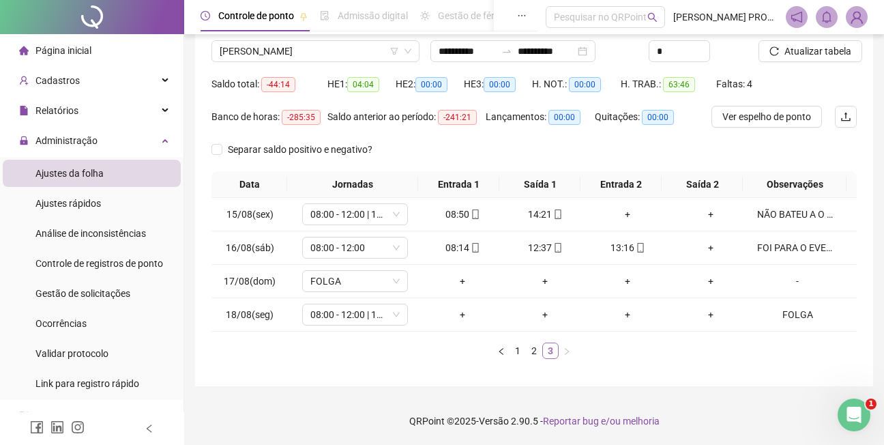
scroll to position [106, 0]
click at [835, 46] on span "Atualizar tabela" at bounding box center [817, 51] width 67 height 15
click at [359, 59] on span "[PERSON_NAME]" at bounding box center [316, 51] width 192 height 20
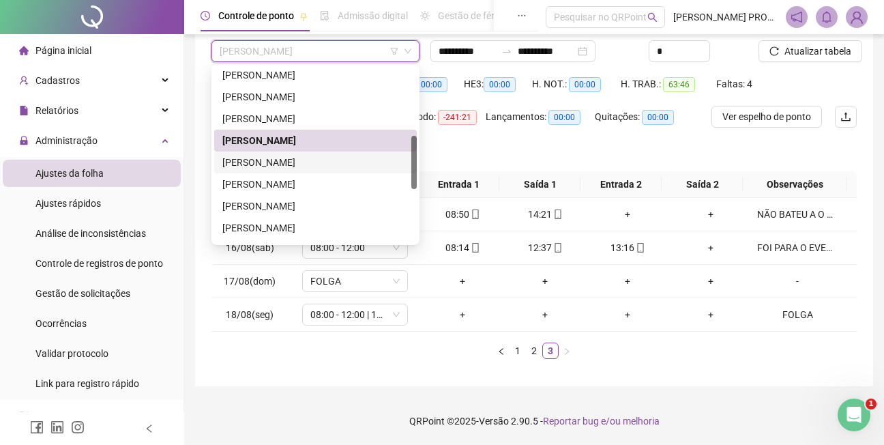
click at [342, 161] on div "[PERSON_NAME]" at bounding box center [315, 162] width 186 height 15
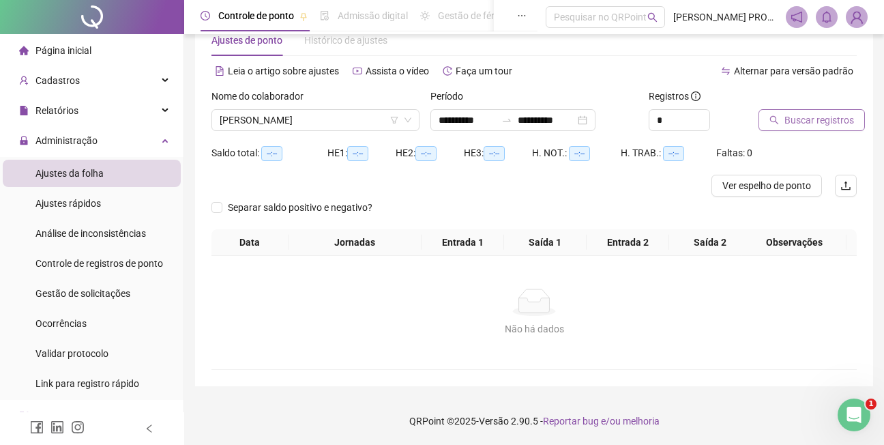
click at [820, 118] on span "Buscar registros" at bounding box center [819, 120] width 70 height 15
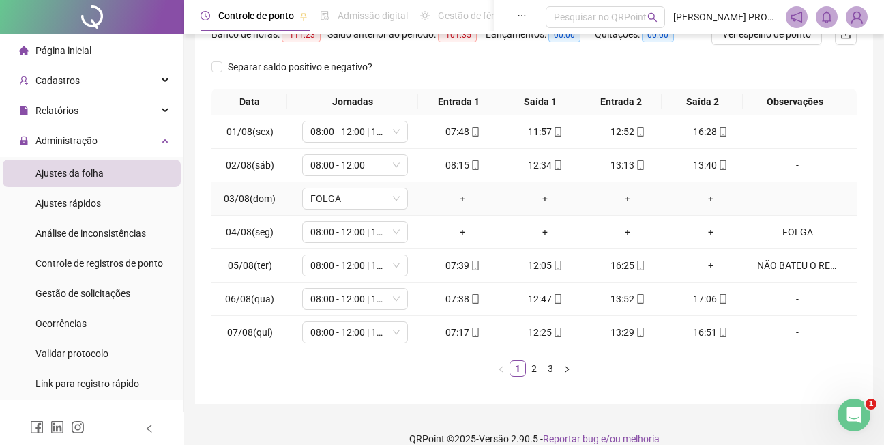
scroll to position [206, 0]
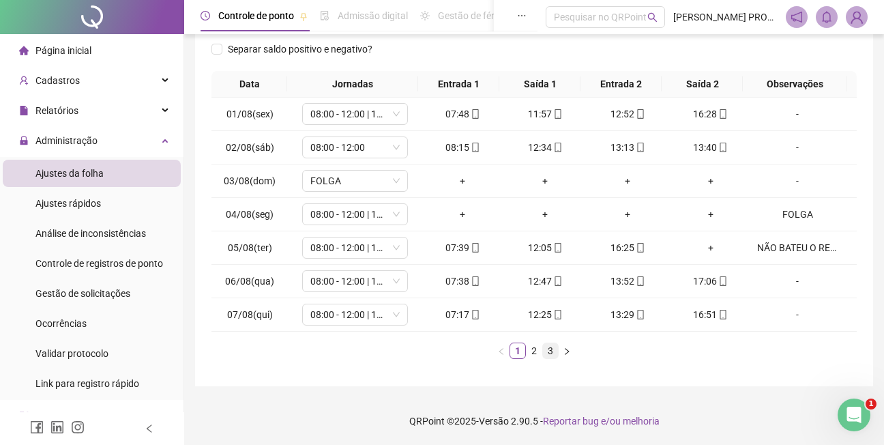
click at [546, 348] on link "3" at bounding box center [550, 350] width 15 height 15
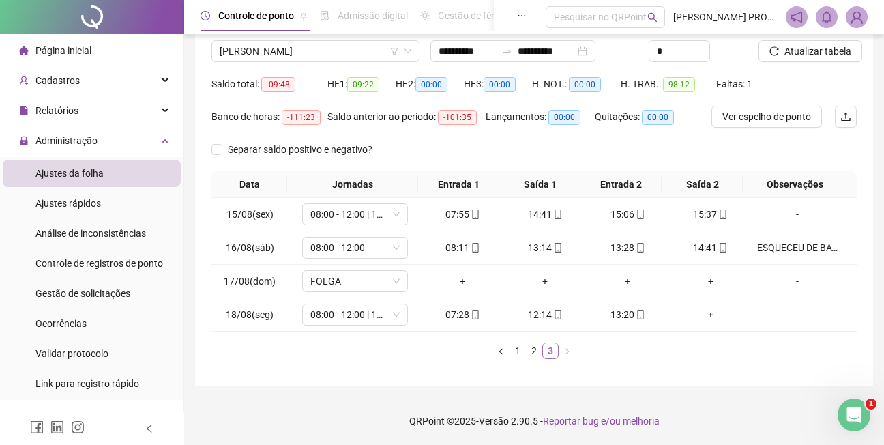
scroll to position [106, 0]
click at [819, 50] on span "Atualizar tabela" at bounding box center [817, 51] width 67 height 15
click at [380, 53] on span "[PERSON_NAME]" at bounding box center [316, 51] width 192 height 20
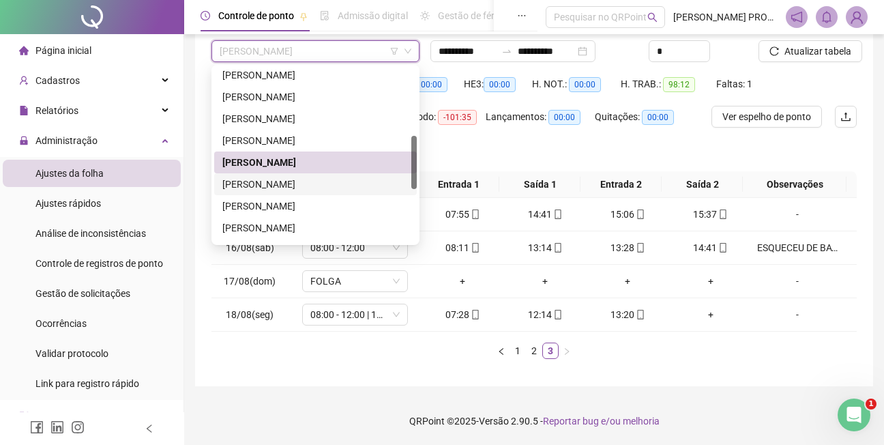
click at [299, 184] on div "[PERSON_NAME]" at bounding box center [315, 184] width 186 height 15
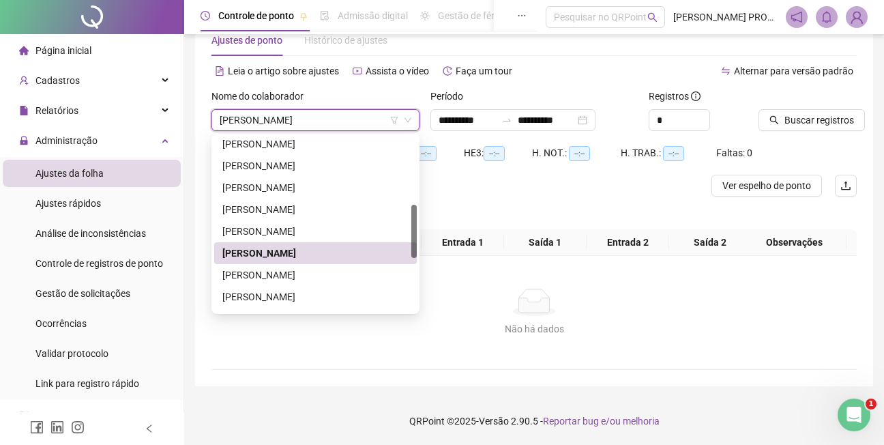
scroll to position [37, 0]
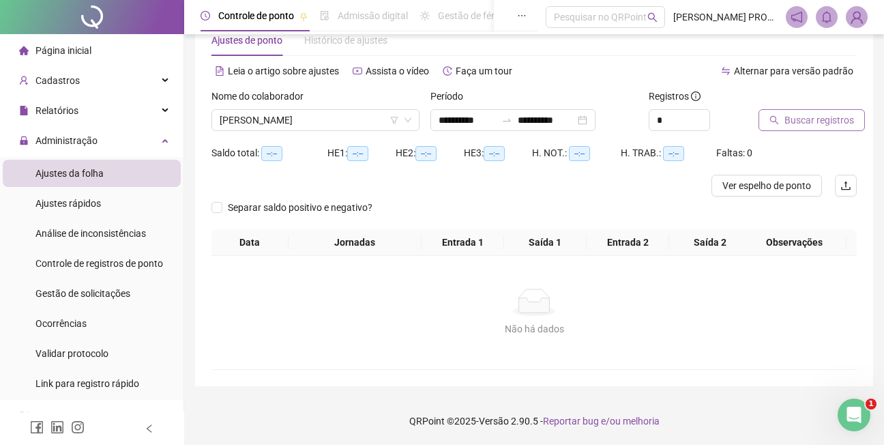
click at [825, 121] on span "Buscar registros" at bounding box center [819, 120] width 70 height 15
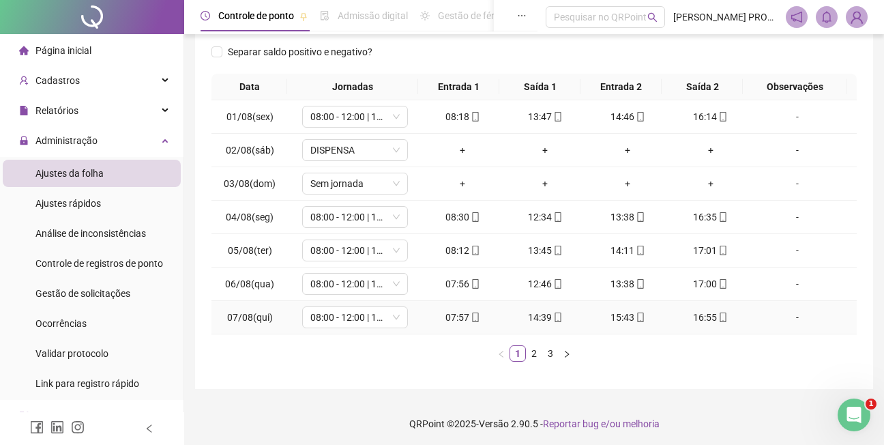
scroll to position [206, 0]
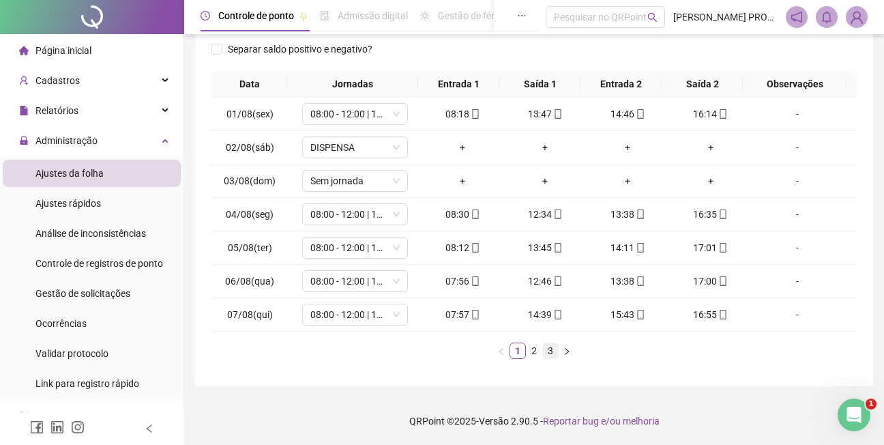
click at [548, 351] on link "3" at bounding box center [550, 350] width 15 height 15
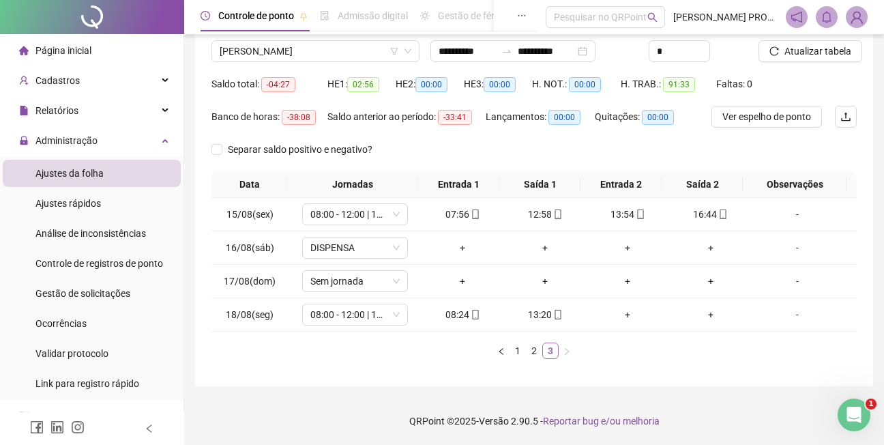
scroll to position [106, 0]
click at [835, 53] on span "Atualizar tabela" at bounding box center [817, 51] width 67 height 15
click at [366, 52] on span "[PERSON_NAME]" at bounding box center [316, 51] width 192 height 20
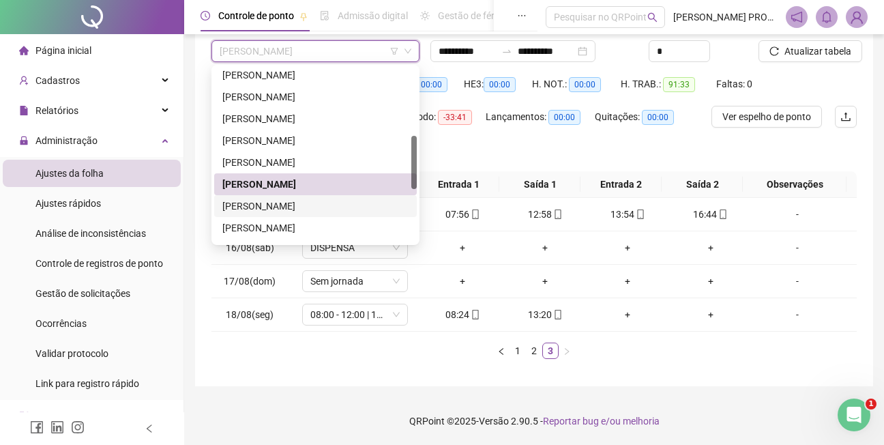
click at [332, 204] on div "[PERSON_NAME]" at bounding box center [315, 205] width 186 height 15
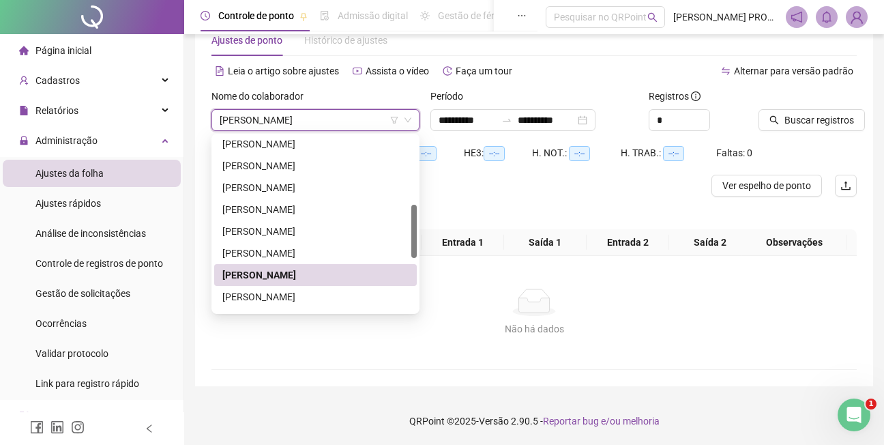
scroll to position [37, 0]
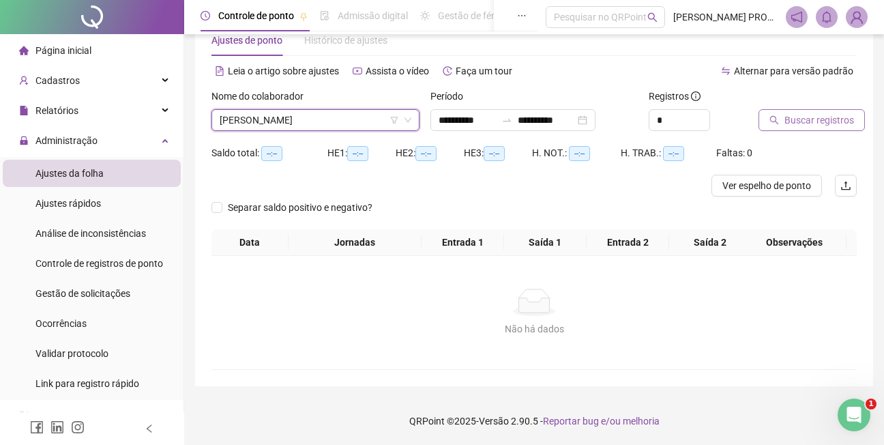
click at [811, 121] on span "Buscar registros" at bounding box center [819, 120] width 70 height 15
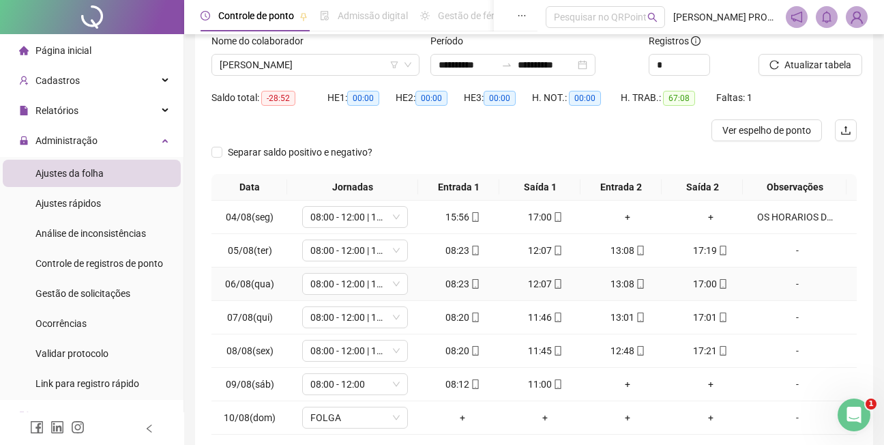
scroll to position [195, 0]
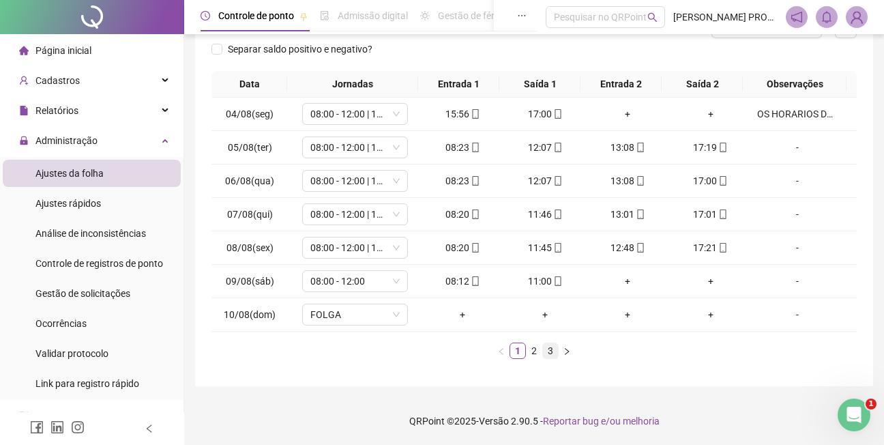
click at [549, 352] on link "3" at bounding box center [550, 350] width 15 height 15
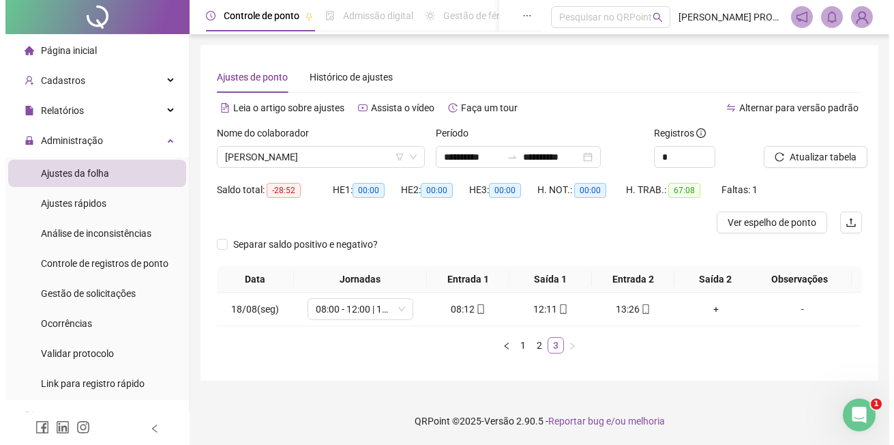
scroll to position [0, 0]
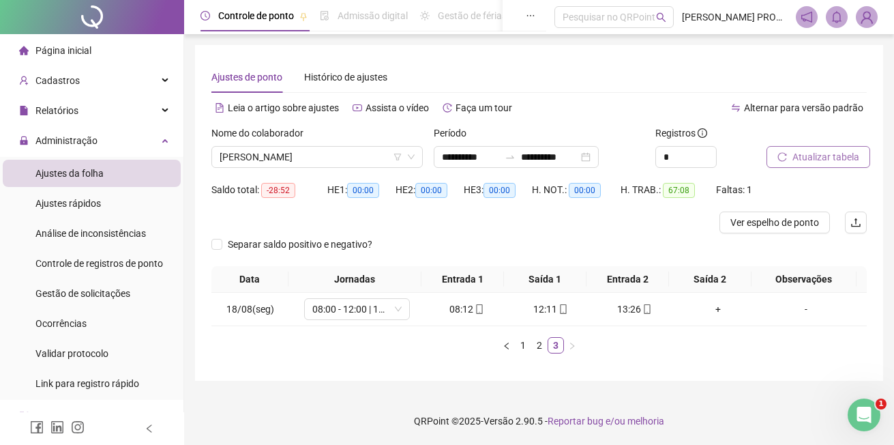
click at [827, 155] on span "Atualizar tabela" at bounding box center [825, 156] width 67 height 15
click at [393, 158] on icon "filter" at bounding box center [397, 157] width 8 height 8
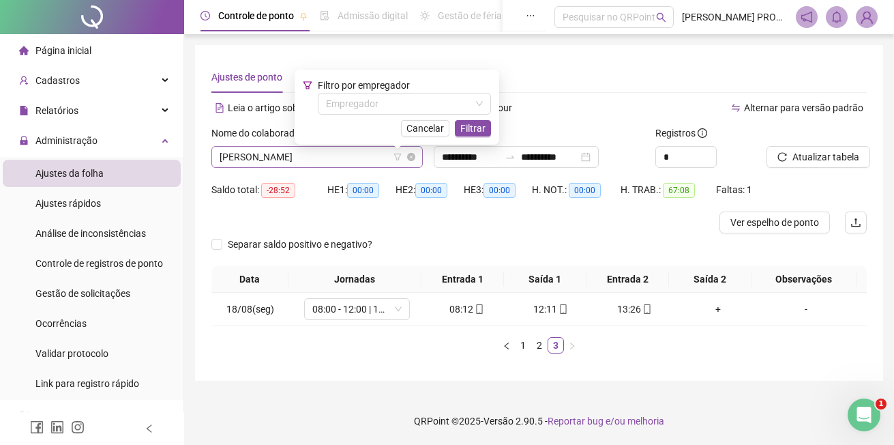
click at [252, 150] on span "[PERSON_NAME]" at bounding box center [317, 157] width 195 height 20
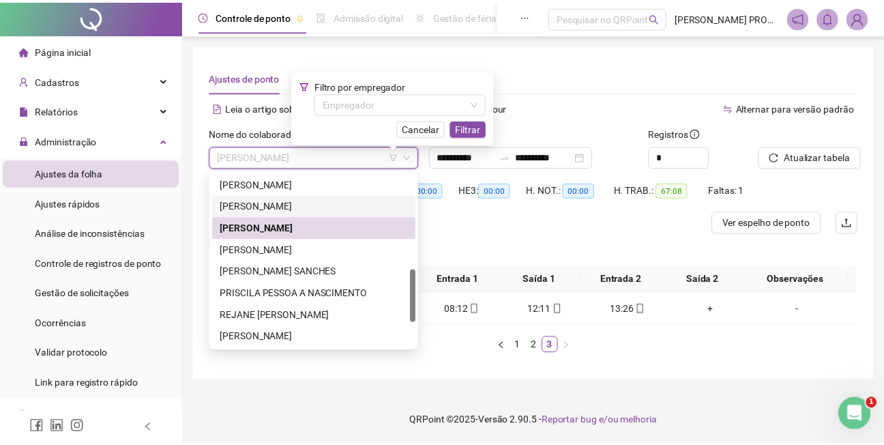
scroll to position [314, 0]
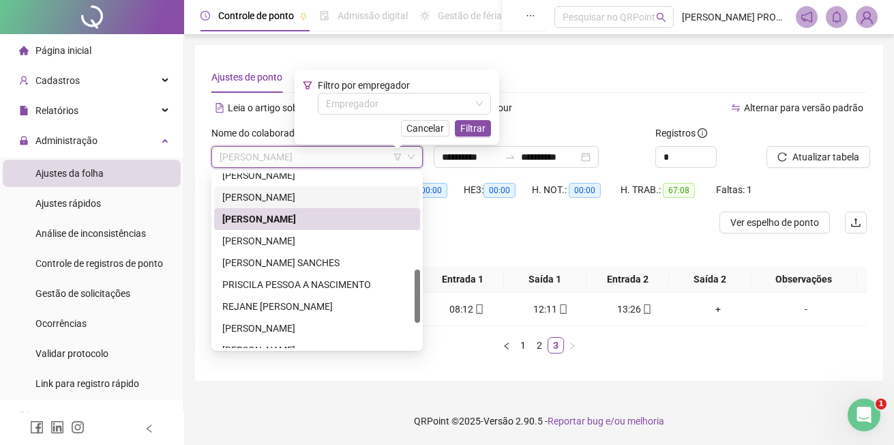
drag, startPoint x: 417, startPoint y: 283, endPoint x: 418, endPoint y: 312, distance: 28.6
click at [418, 312] on div at bounding box center [417, 295] width 5 height 53
click at [340, 260] on div "[PERSON_NAME] SANCHES" at bounding box center [317, 262] width 190 height 15
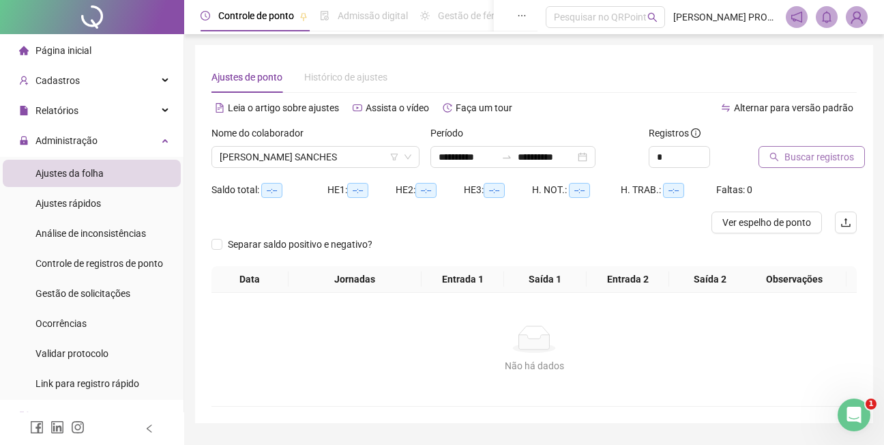
click at [809, 155] on span "Buscar registros" at bounding box center [819, 156] width 70 height 15
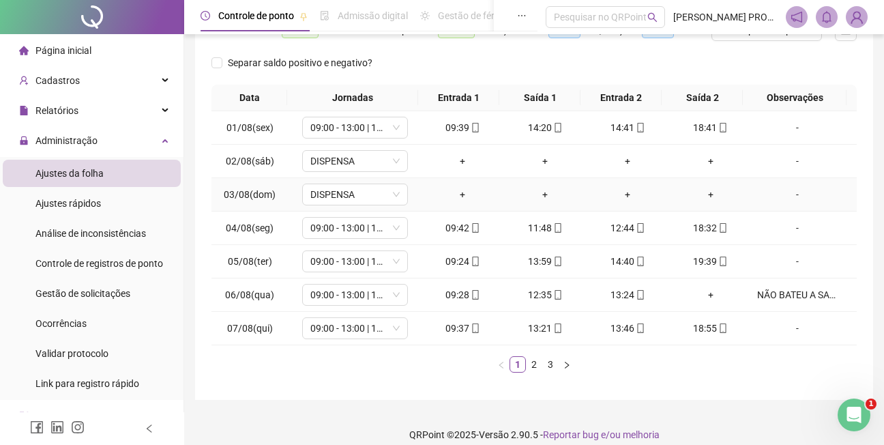
scroll to position [206, 0]
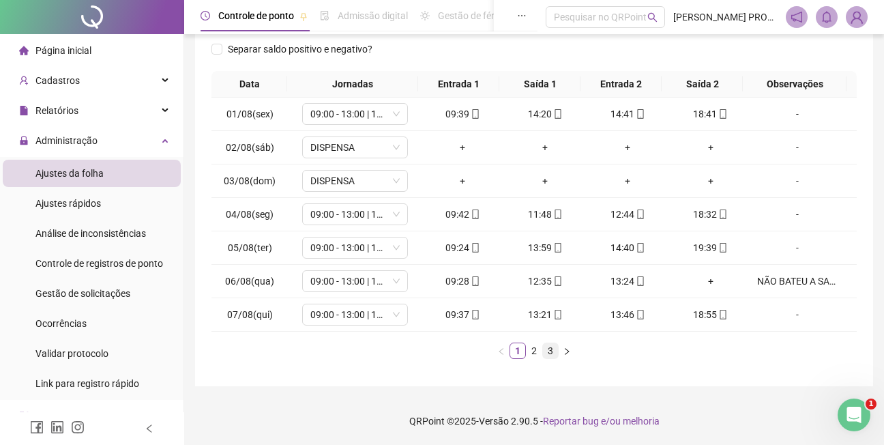
click at [549, 351] on link "3" at bounding box center [550, 350] width 15 height 15
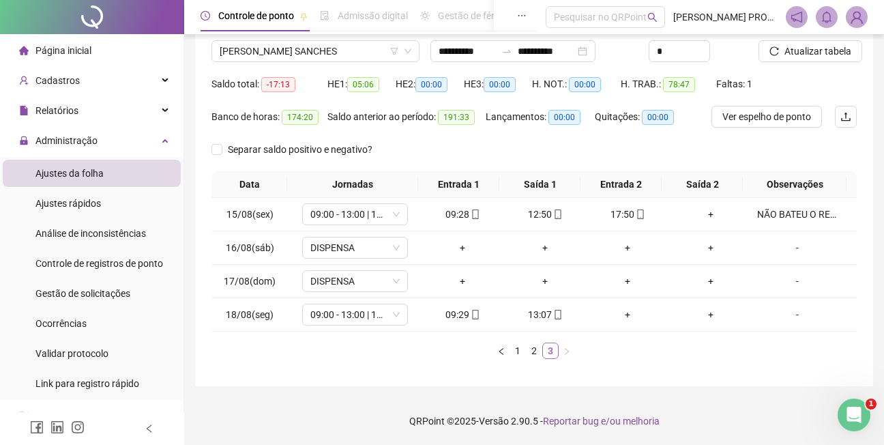
scroll to position [106, 0]
click at [822, 50] on span "Atualizar tabela" at bounding box center [817, 51] width 67 height 15
click at [824, 50] on span "Atualizar tabela" at bounding box center [817, 51] width 67 height 15
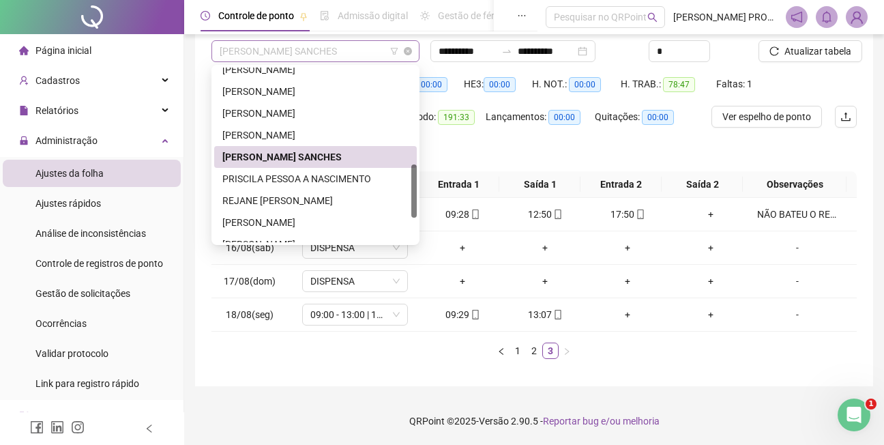
click at [373, 42] on span "[PERSON_NAME] SANCHES" at bounding box center [316, 51] width 192 height 20
click at [344, 179] on div "PRISCILA PESSOA A NASCIMENTO" at bounding box center [315, 178] width 186 height 15
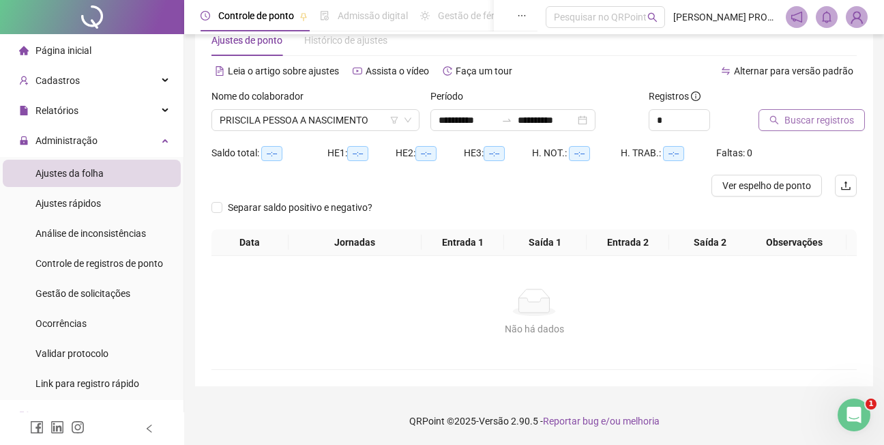
click at [823, 121] on span "Buscar registros" at bounding box center [819, 120] width 70 height 15
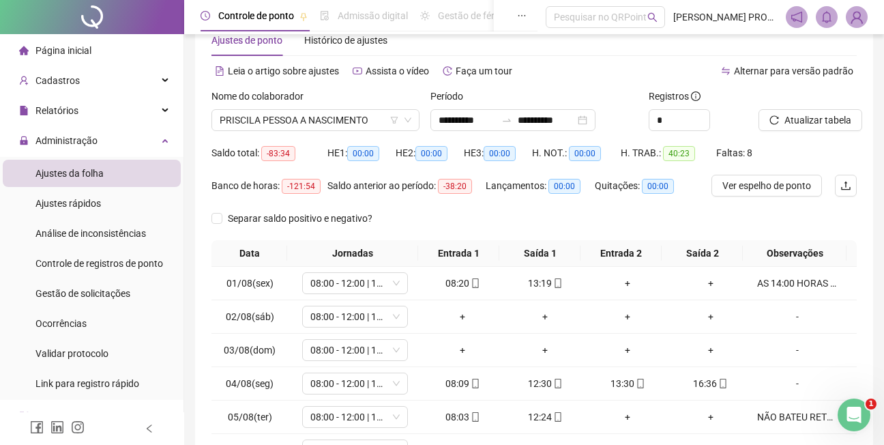
scroll to position [206, 0]
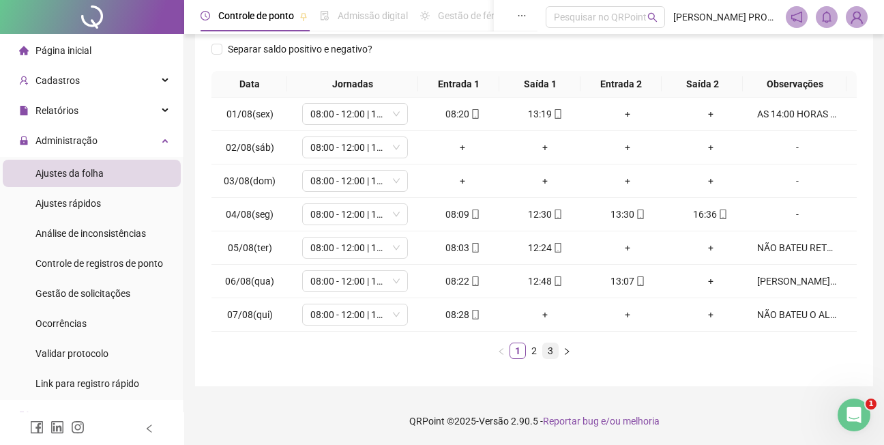
click at [550, 352] on link "3" at bounding box center [550, 350] width 15 height 15
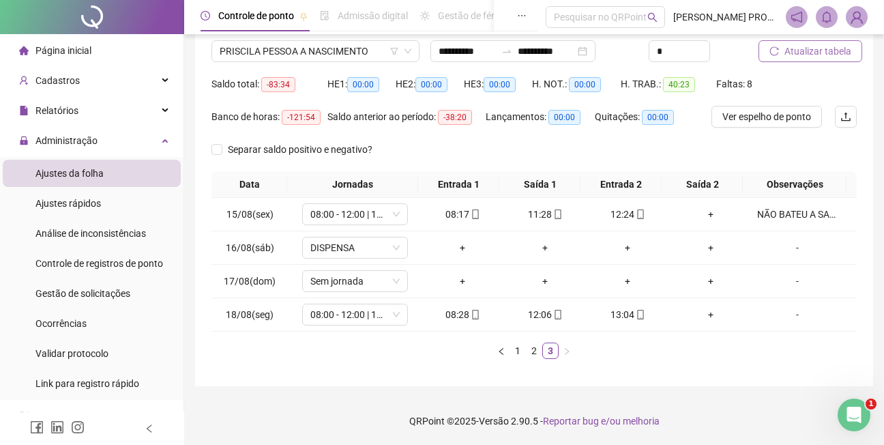
click at [839, 48] on span "Atualizar tabela" at bounding box center [817, 51] width 67 height 15
click at [369, 55] on span "PRISCILA PESSOA A NASCIMENTO" at bounding box center [316, 51] width 192 height 20
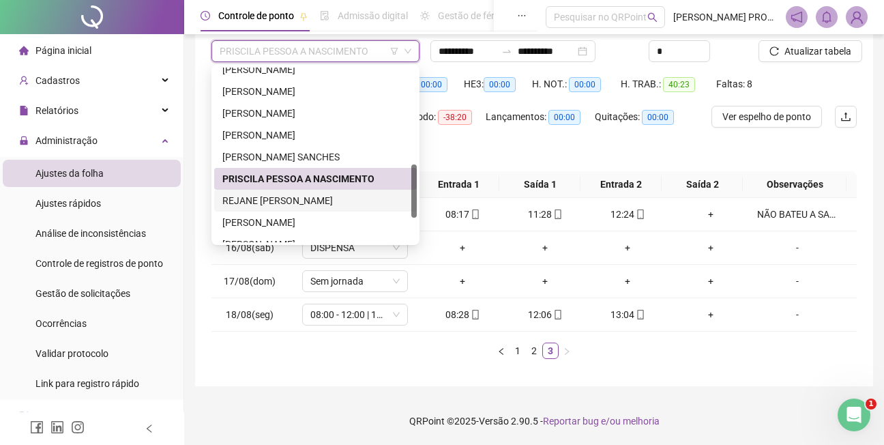
click at [314, 197] on div "REJANE [PERSON_NAME]" at bounding box center [315, 200] width 186 height 15
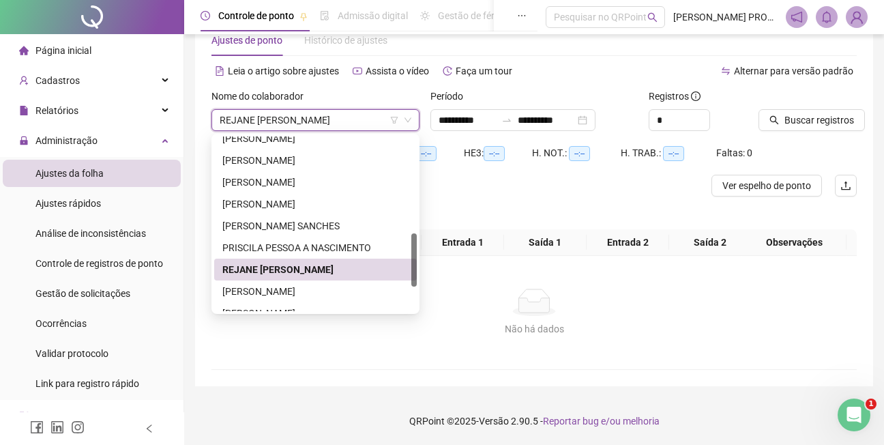
scroll to position [37, 0]
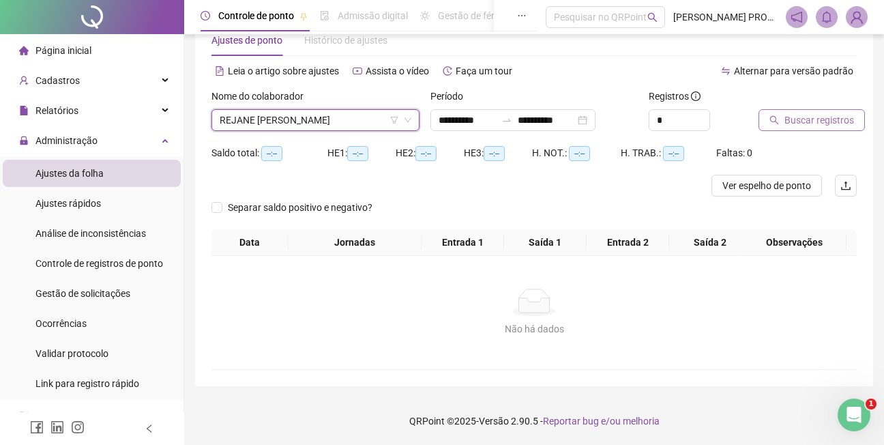
click at [811, 117] on span "Buscar registros" at bounding box center [819, 120] width 70 height 15
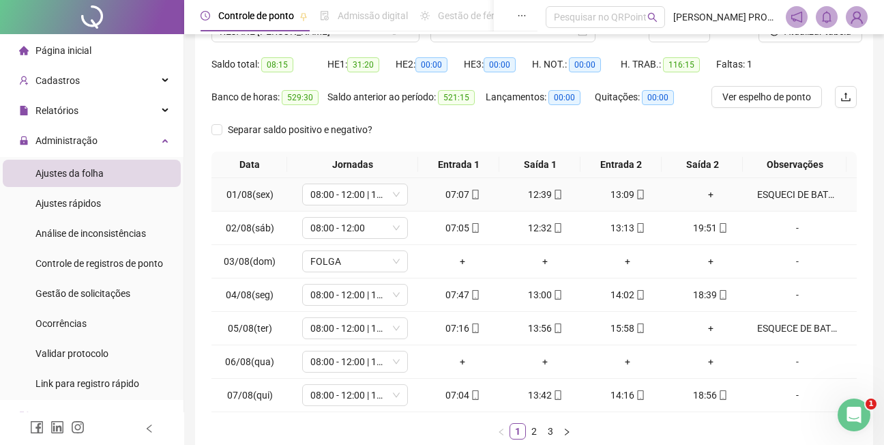
scroll to position [206, 0]
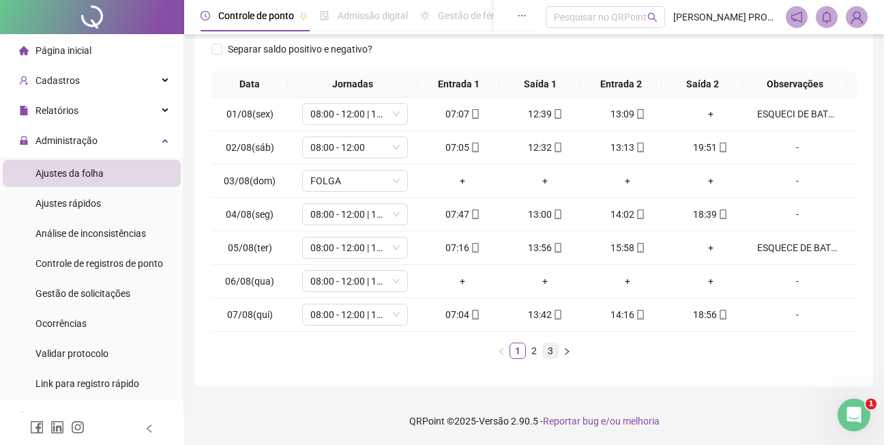
click at [552, 346] on link "3" at bounding box center [550, 350] width 15 height 15
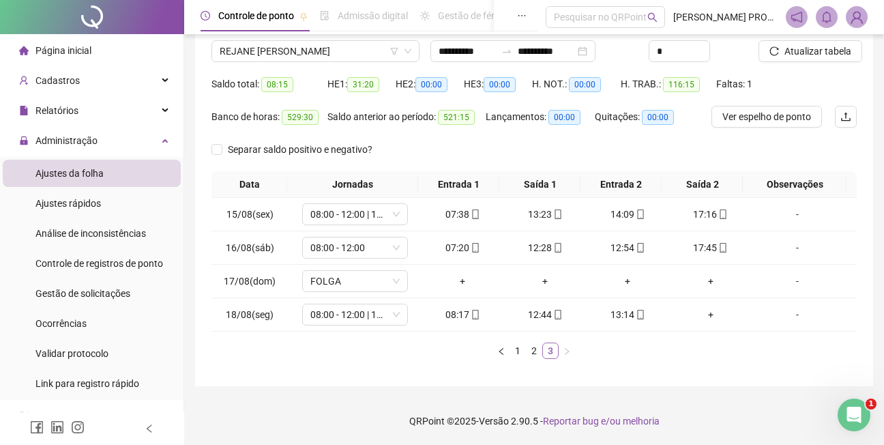
scroll to position [106, 0]
click at [817, 48] on span "Atualizar tabela" at bounding box center [817, 51] width 67 height 15
click at [357, 53] on span "REJANE [PERSON_NAME]" at bounding box center [316, 51] width 192 height 20
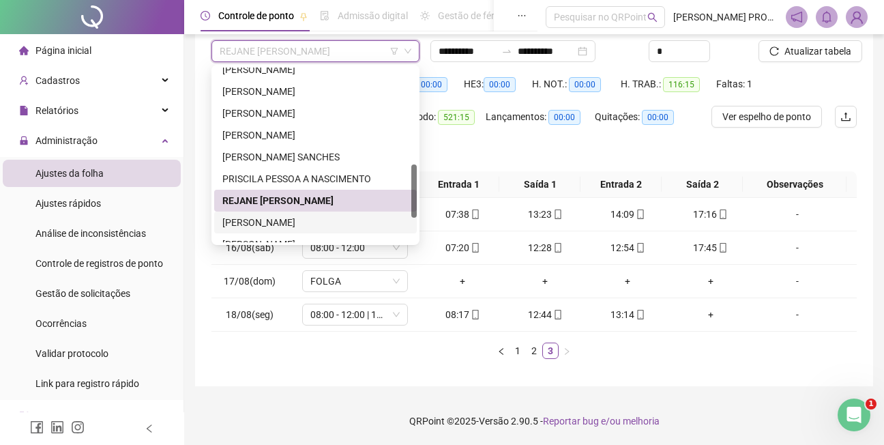
click at [293, 222] on div "[PERSON_NAME]" at bounding box center [315, 222] width 186 height 15
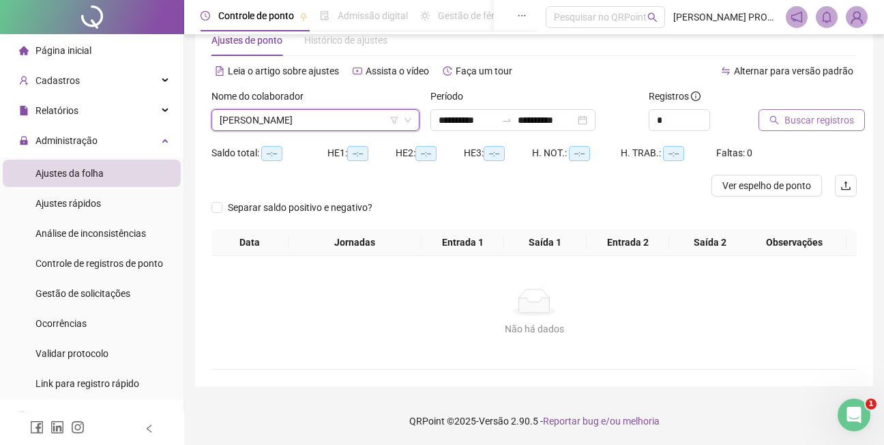
click at [814, 120] on span "Buscar registros" at bounding box center [819, 120] width 70 height 15
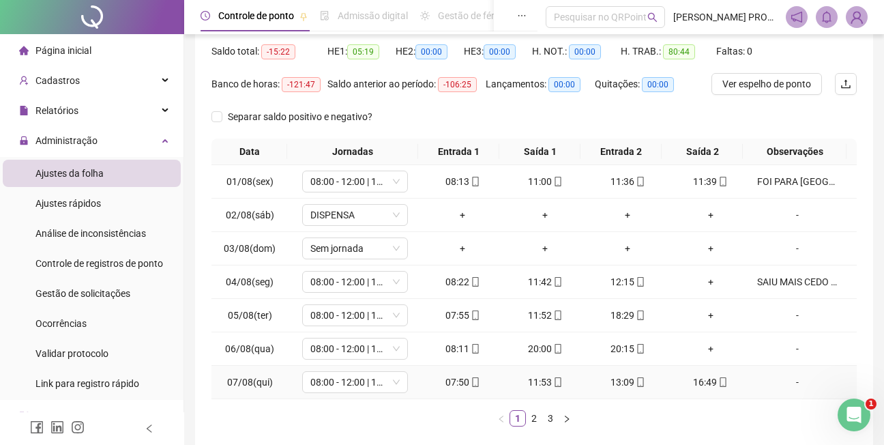
scroll to position [206, 0]
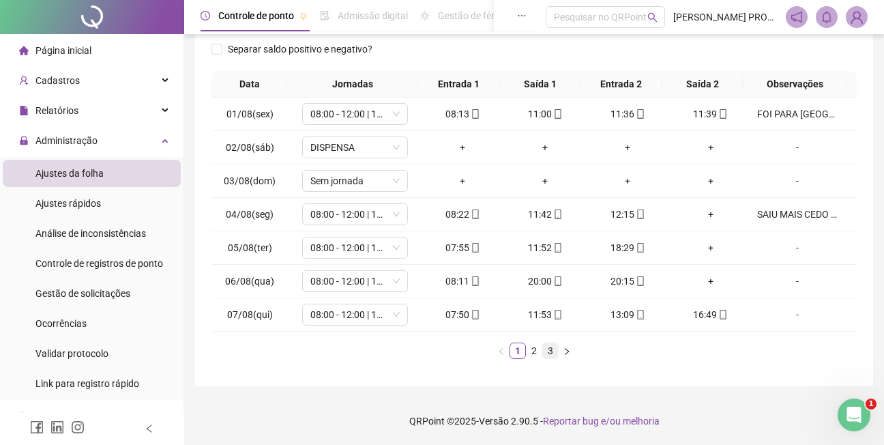
click at [550, 352] on link "3" at bounding box center [550, 350] width 15 height 15
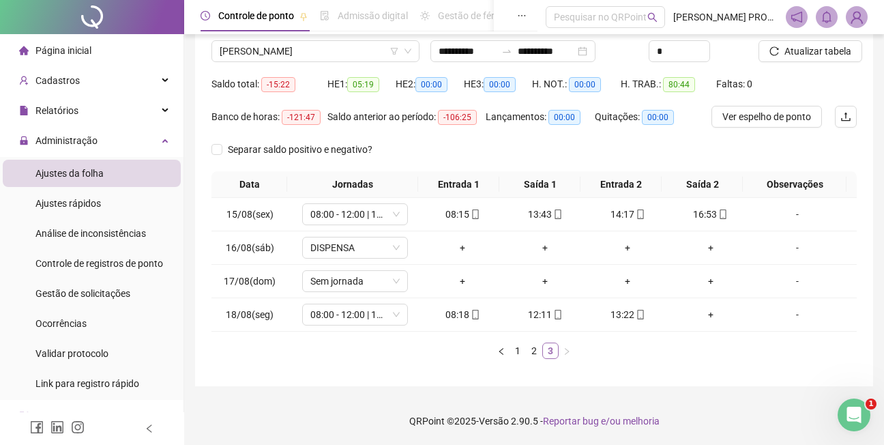
scroll to position [106, 0]
click at [820, 50] on span "Atualizar tabela" at bounding box center [817, 51] width 67 height 15
click at [370, 55] on span "[PERSON_NAME]" at bounding box center [316, 51] width 192 height 20
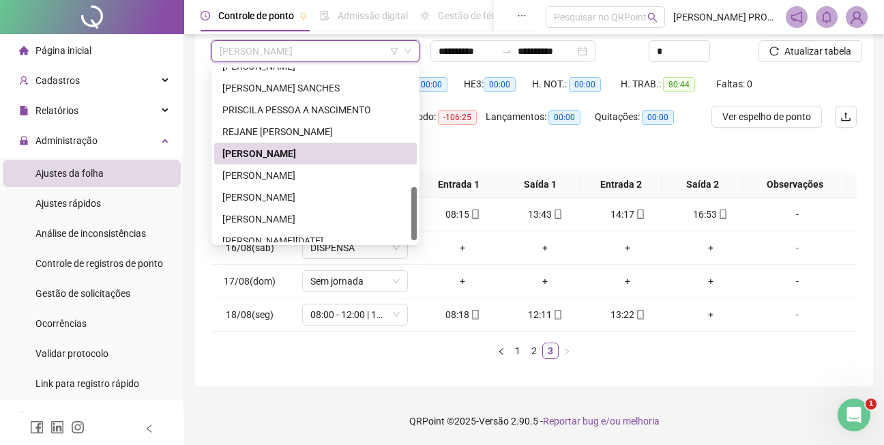
scroll to position [385, 0]
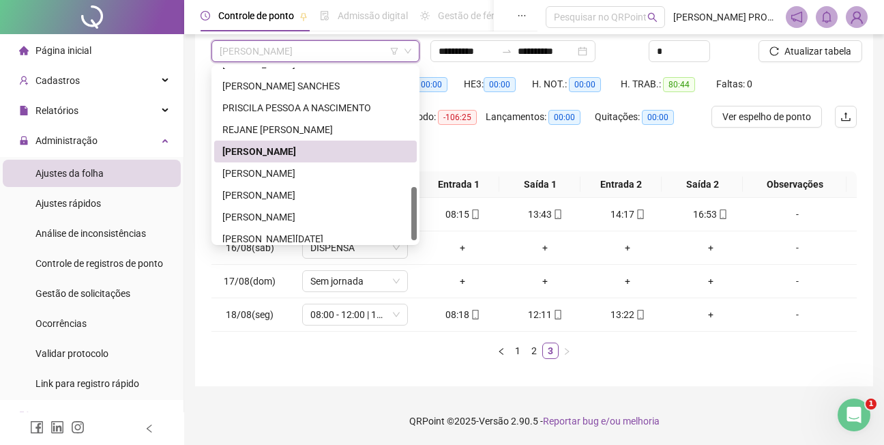
drag, startPoint x: 414, startPoint y: 209, endPoint x: 349, endPoint y: 201, distance: 65.2
click at [412, 230] on div at bounding box center [413, 213] width 5 height 53
click at [300, 177] on div "[PERSON_NAME]" at bounding box center [315, 173] width 186 height 15
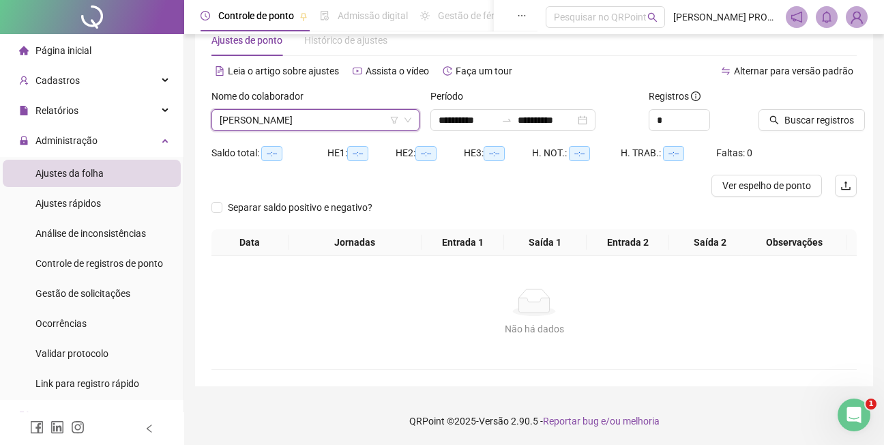
scroll to position [37, 0]
click at [809, 121] on span "Buscar registros" at bounding box center [819, 120] width 70 height 15
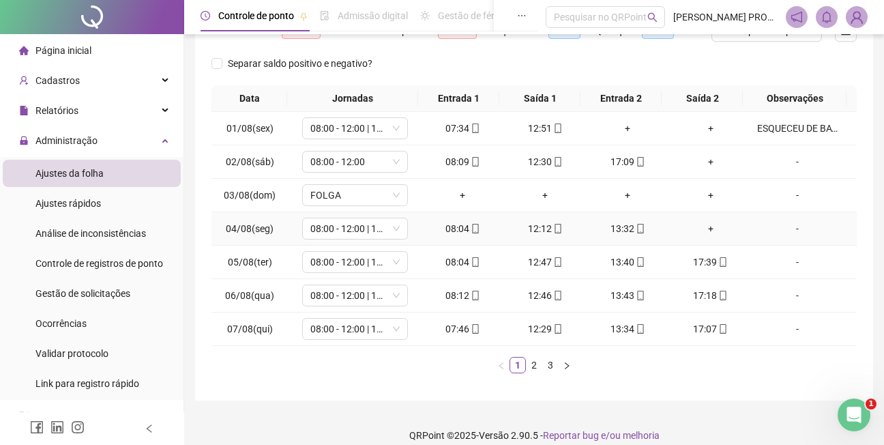
scroll to position [206, 0]
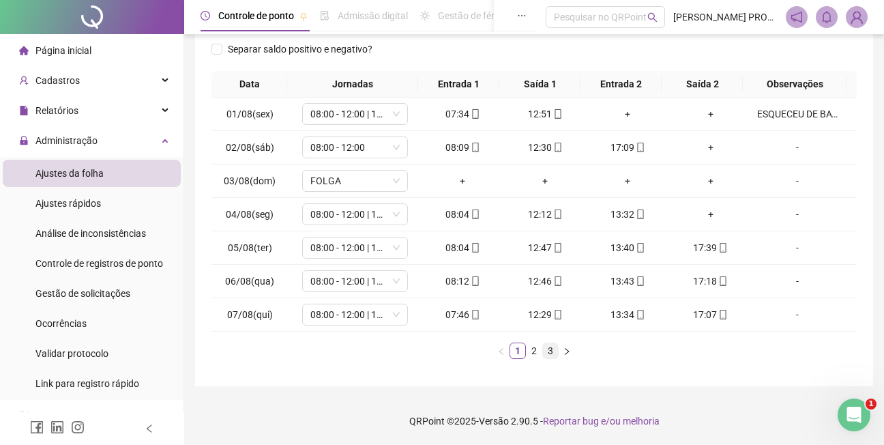
click at [552, 351] on link "3" at bounding box center [550, 350] width 15 height 15
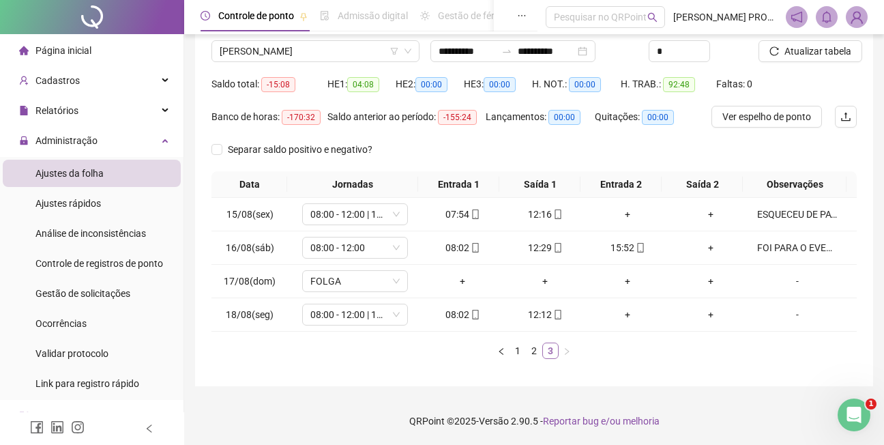
scroll to position [106, 0]
click at [828, 49] on span "Atualizar tabela" at bounding box center [817, 51] width 67 height 15
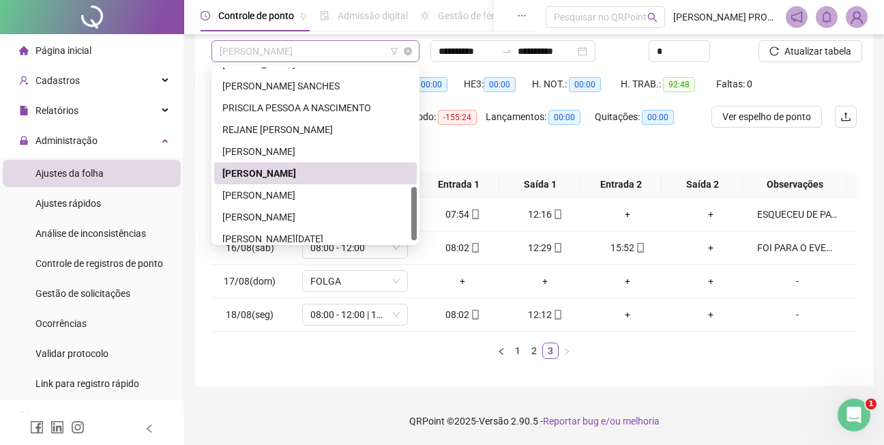
click at [370, 55] on span "[PERSON_NAME]" at bounding box center [316, 51] width 192 height 20
click at [319, 170] on div "[PERSON_NAME]" at bounding box center [315, 173] width 186 height 15
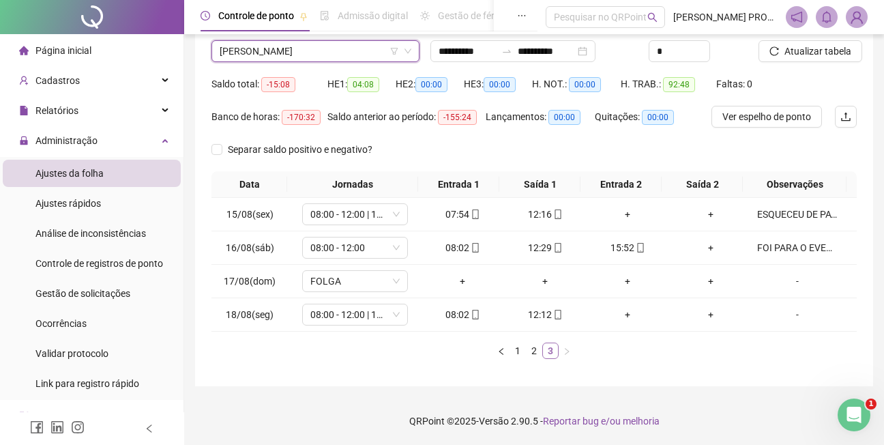
click at [549, 351] on link "3" at bounding box center [550, 350] width 15 height 15
click at [814, 50] on span "Atualizar tabela" at bounding box center [817, 51] width 67 height 15
click at [355, 50] on span "[PERSON_NAME]" at bounding box center [316, 51] width 192 height 20
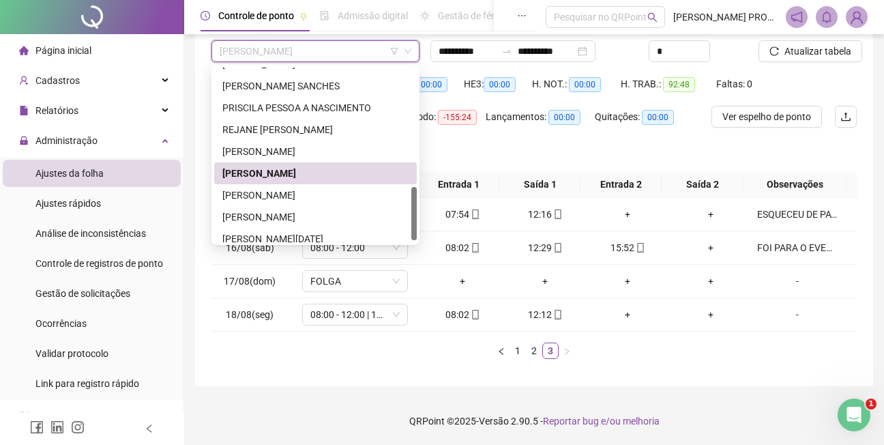
click at [305, 171] on div "[PERSON_NAME]" at bounding box center [315, 173] width 186 height 15
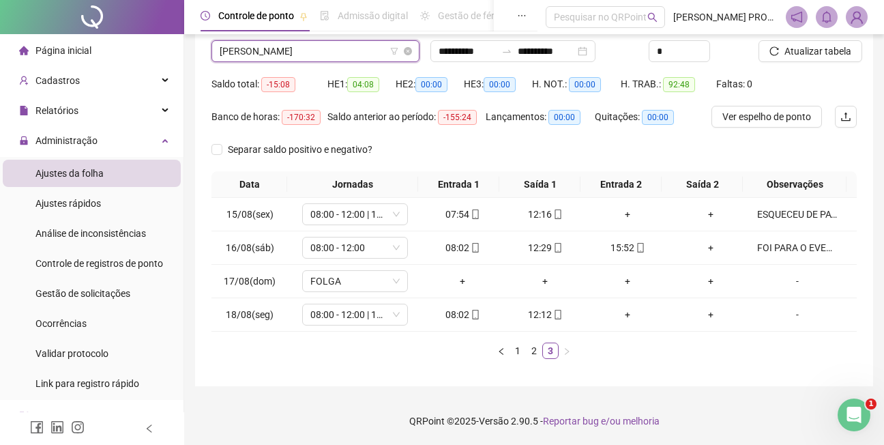
click at [380, 54] on span "[PERSON_NAME]" at bounding box center [316, 51] width 192 height 20
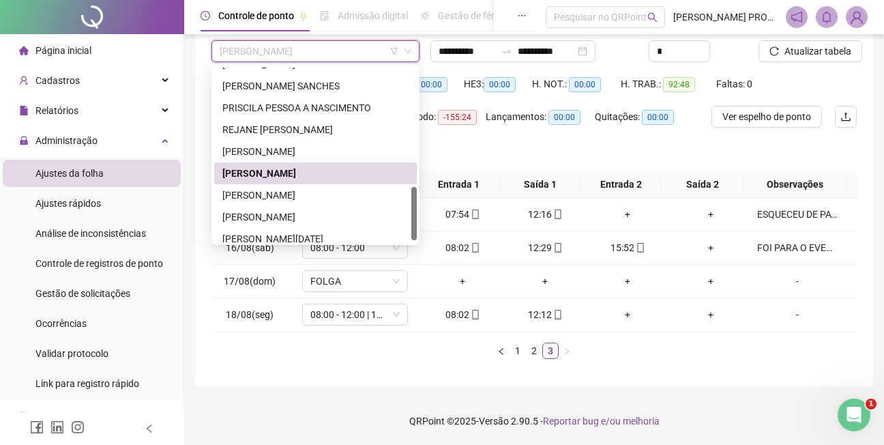
click at [343, 175] on div "[PERSON_NAME]" at bounding box center [315, 173] width 186 height 15
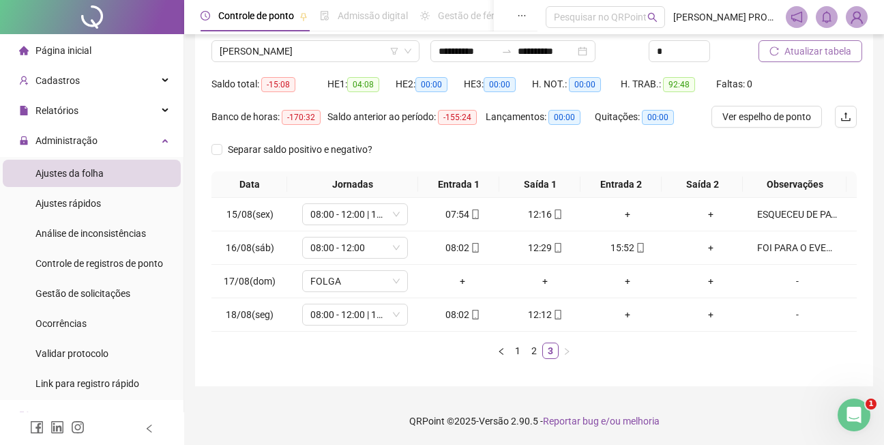
click at [826, 50] on span "Atualizar tabela" at bounding box center [817, 51] width 67 height 15
click at [824, 50] on span "Atualizar tabela" at bounding box center [817, 51] width 67 height 15
click at [356, 49] on span "[PERSON_NAME]" at bounding box center [316, 51] width 192 height 20
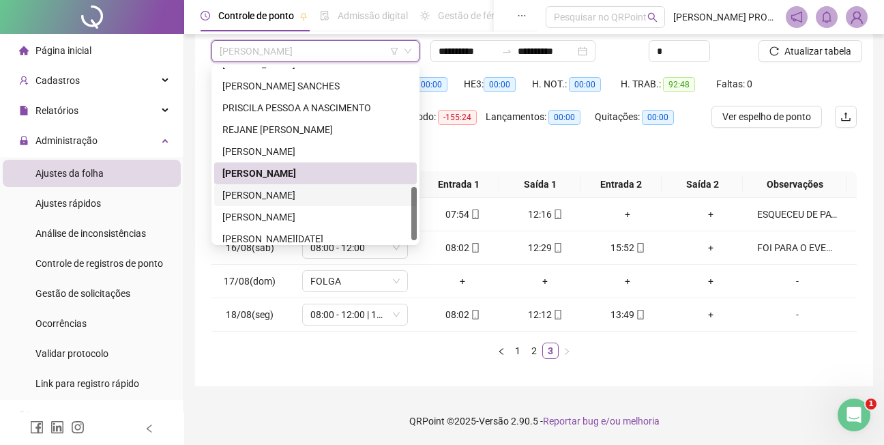
click at [318, 194] on div "[PERSON_NAME]" at bounding box center [315, 195] width 186 height 15
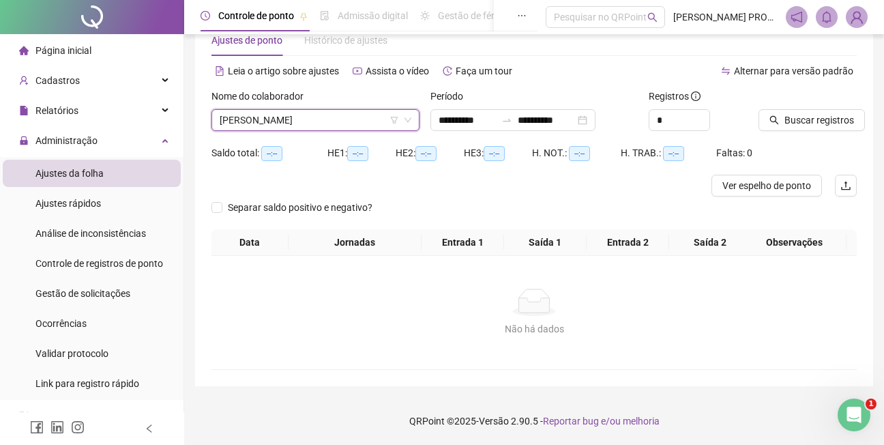
scroll to position [37, 0]
click at [823, 119] on span "Buscar registros" at bounding box center [819, 120] width 70 height 15
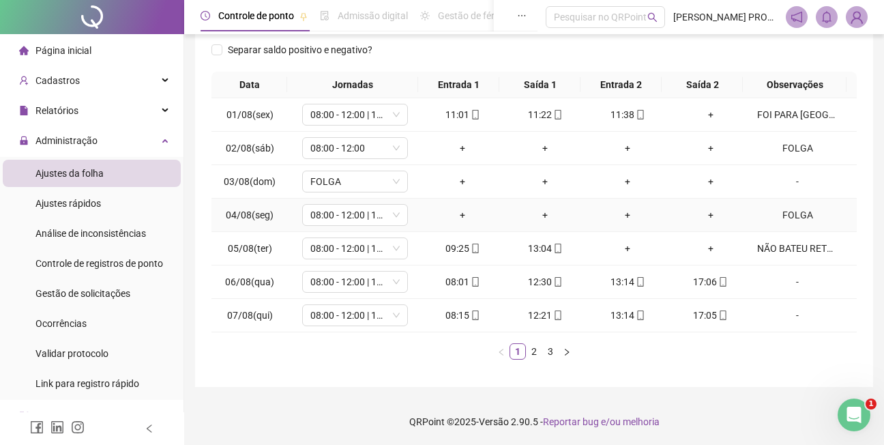
scroll to position [206, 0]
click at [550, 353] on link "3" at bounding box center [550, 350] width 15 height 15
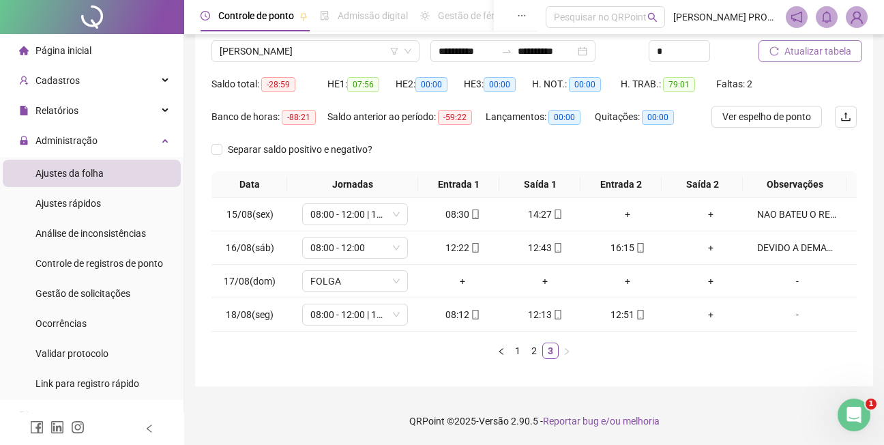
click at [831, 48] on span "Atualizar tabela" at bounding box center [817, 51] width 67 height 15
click at [365, 55] on span "[PERSON_NAME]" at bounding box center [316, 51] width 192 height 20
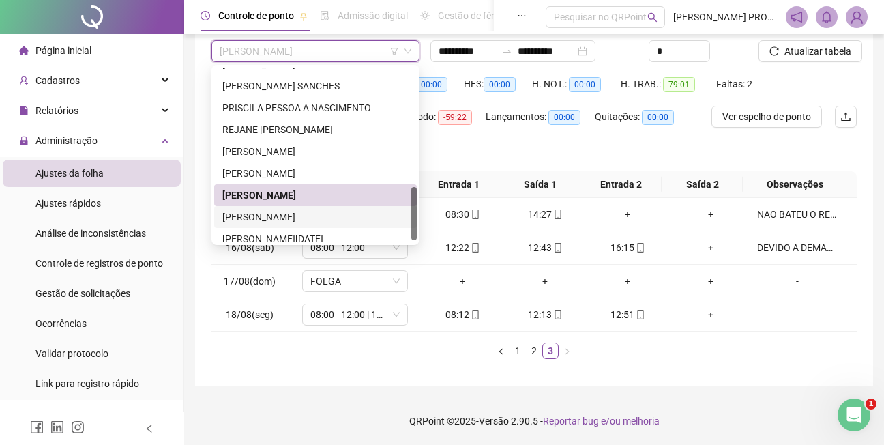
click at [278, 216] on div "[PERSON_NAME]" at bounding box center [315, 216] width 186 height 15
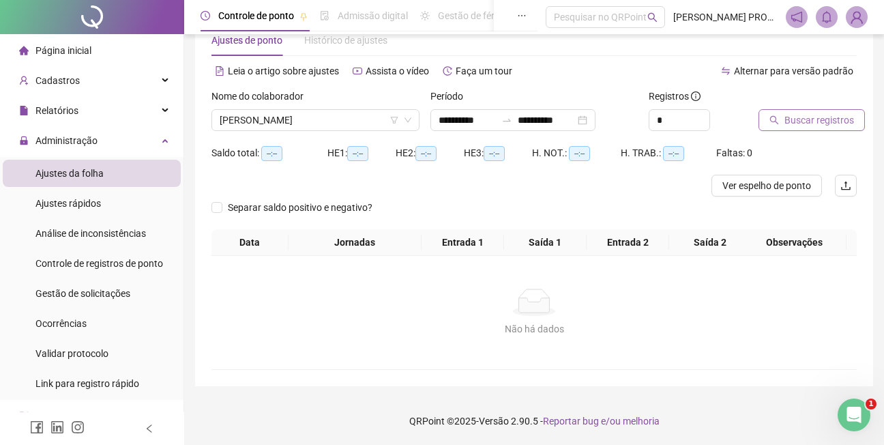
click at [816, 120] on span "Buscar registros" at bounding box center [819, 120] width 70 height 15
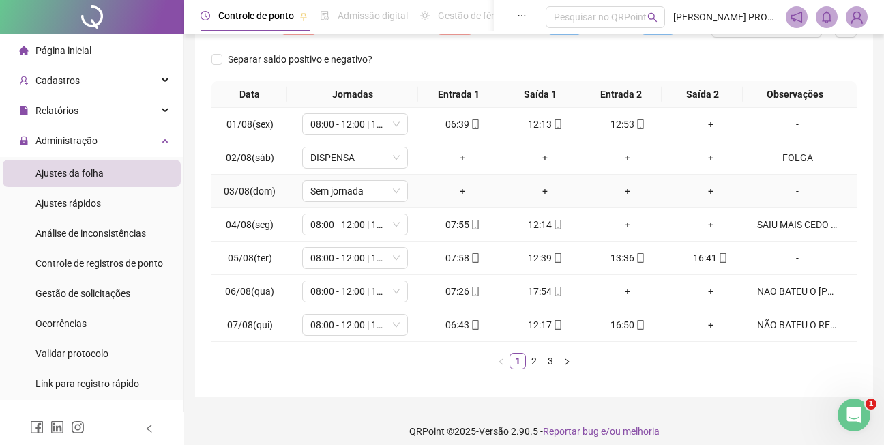
scroll to position [206, 0]
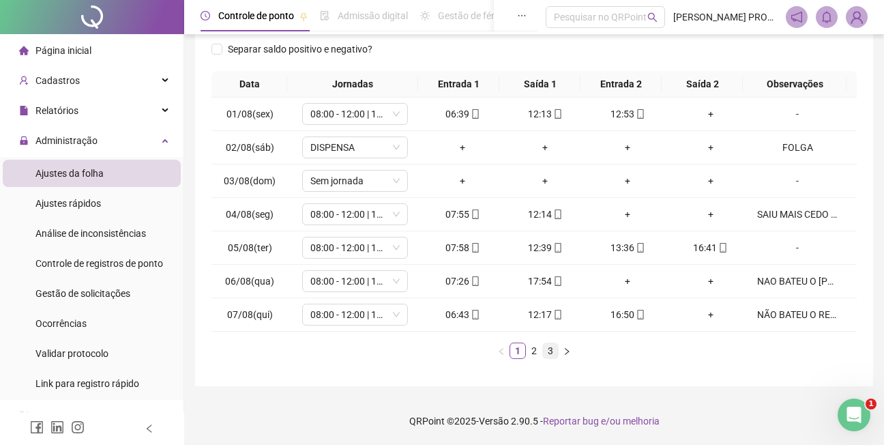
click at [552, 351] on link "3" at bounding box center [550, 350] width 15 height 15
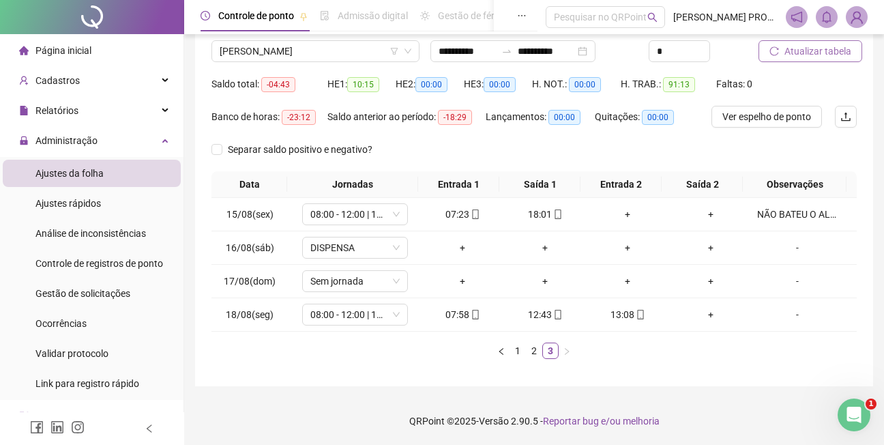
click at [828, 52] on span "Atualizar tabela" at bounding box center [817, 51] width 67 height 15
click at [343, 54] on span "[PERSON_NAME]" at bounding box center [316, 51] width 192 height 20
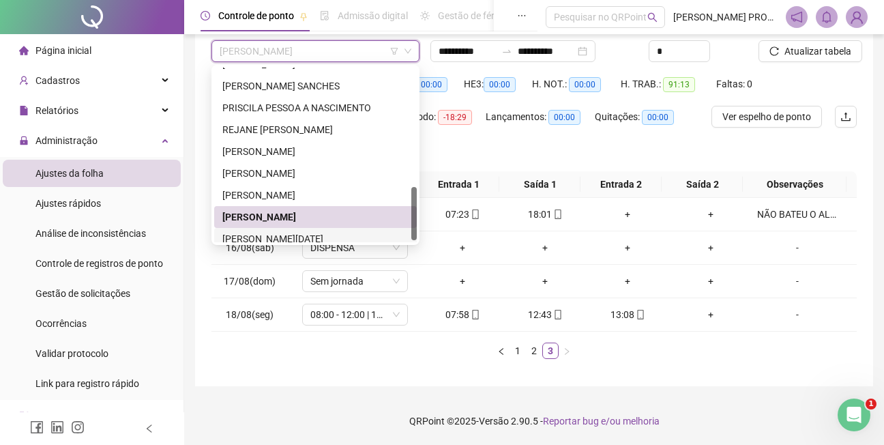
click at [291, 237] on div "[PERSON_NAME][DATE]" at bounding box center [315, 238] width 186 height 15
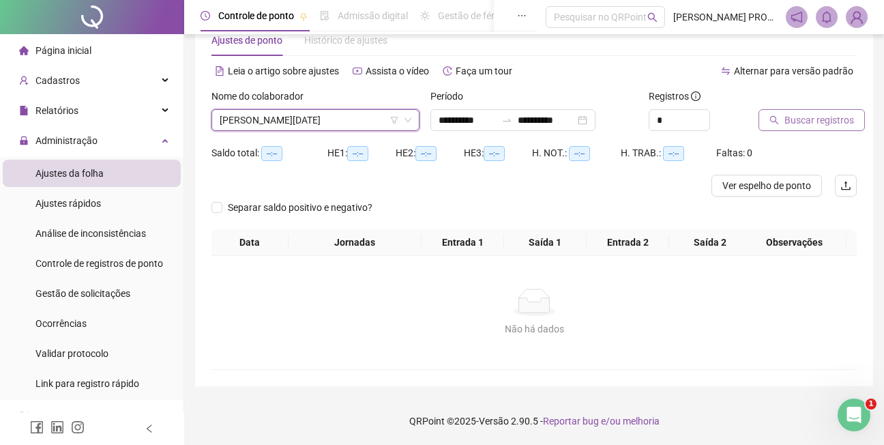
click at [798, 118] on span "Buscar registros" at bounding box center [819, 120] width 70 height 15
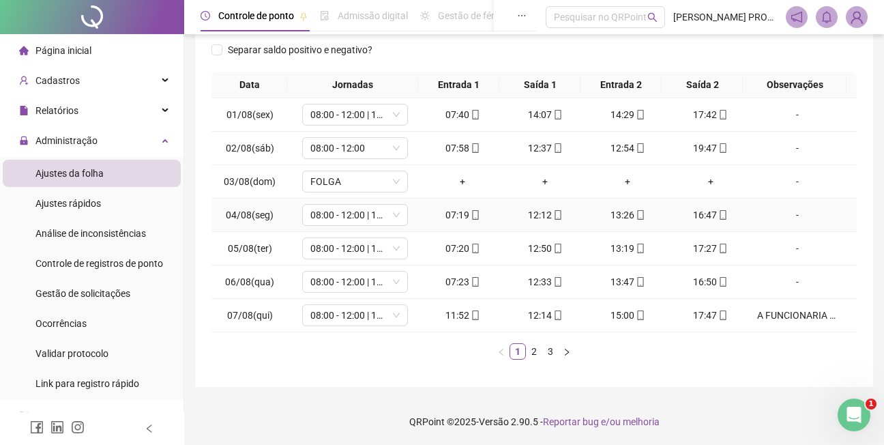
scroll to position [206, 0]
click at [551, 350] on link "3" at bounding box center [550, 350] width 15 height 15
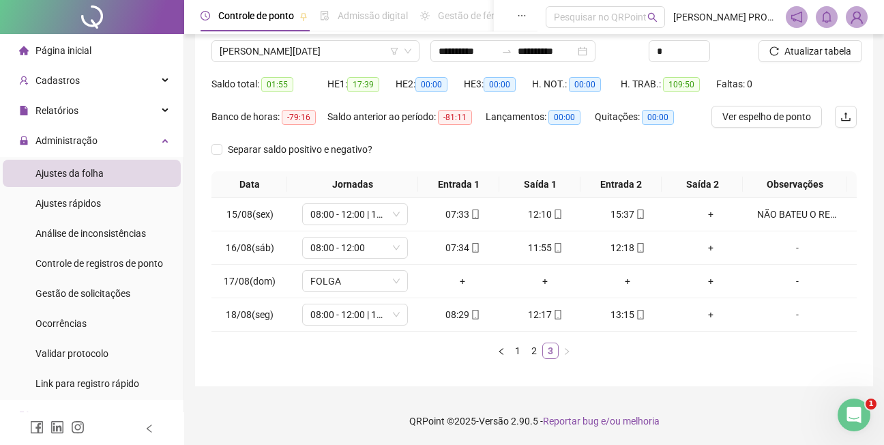
scroll to position [106, 0]
click at [820, 51] on span "Atualizar tabela" at bounding box center [817, 51] width 67 height 15
click at [839, 55] on span "Atualizar tabela" at bounding box center [817, 51] width 67 height 15
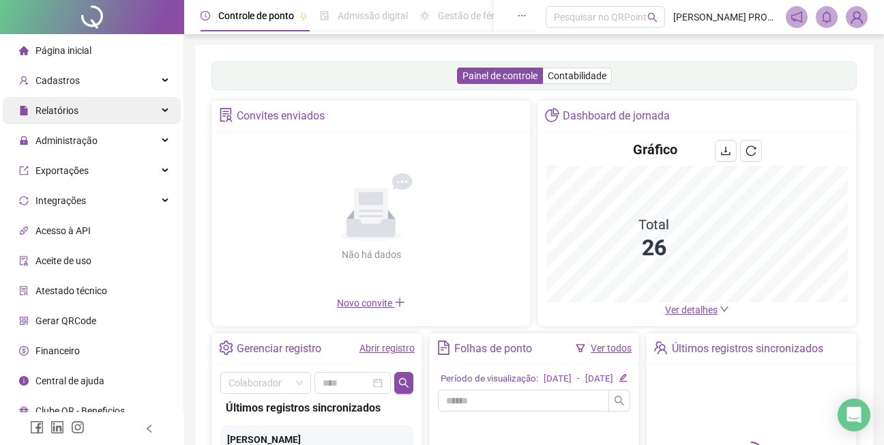
click at [65, 110] on span "Relatórios" at bounding box center [56, 110] width 43 height 11
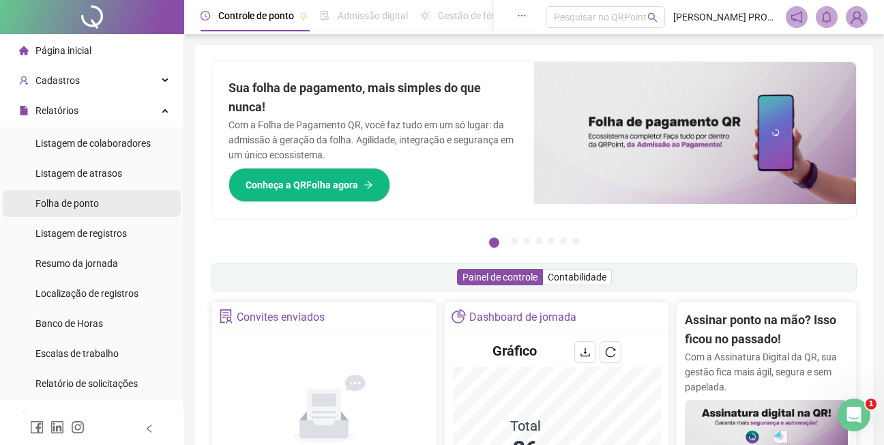
click at [74, 200] on span "Folha de ponto" at bounding box center [66, 203] width 63 height 11
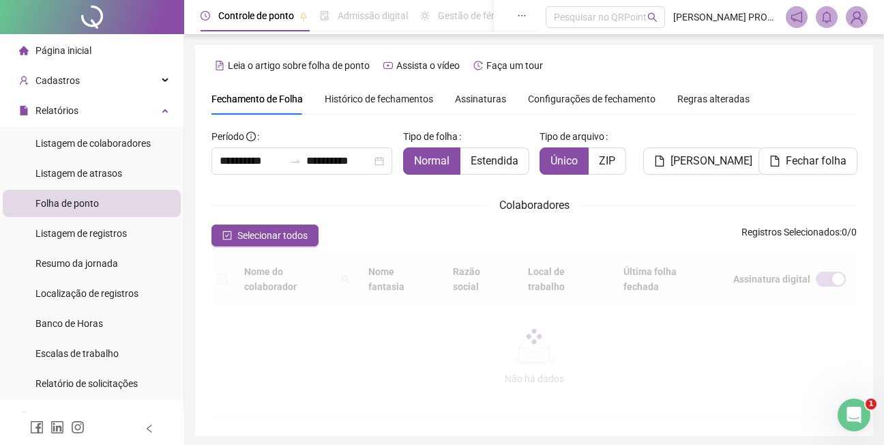
scroll to position [57, 0]
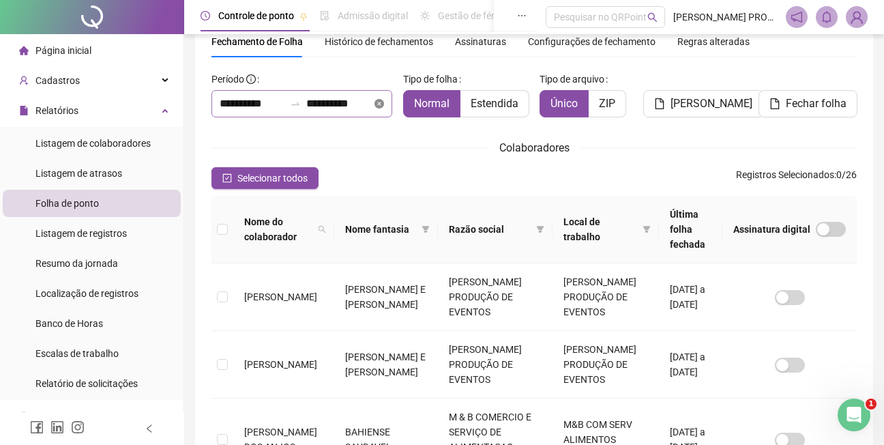
click at [376, 104] on icon "close-circle" at bounding box center [379, 104] width 10 height 10
click at [272, 101] on input at bounding box center [252, 103] width 65 height 16
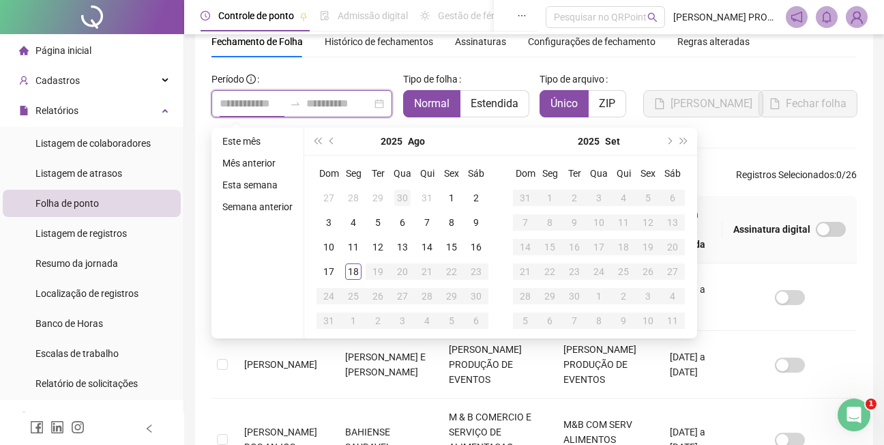
type input "**********"
click at [453, 198] on div "1" at bounding box center [451, 198] width 16 height 16
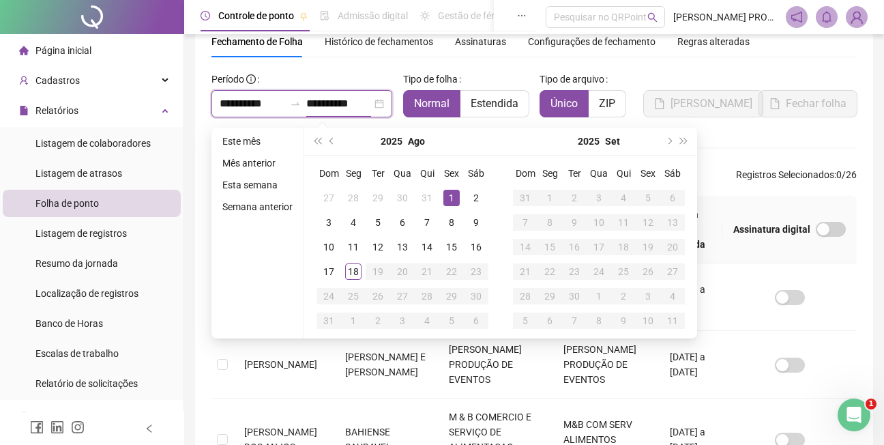
type input "**********"
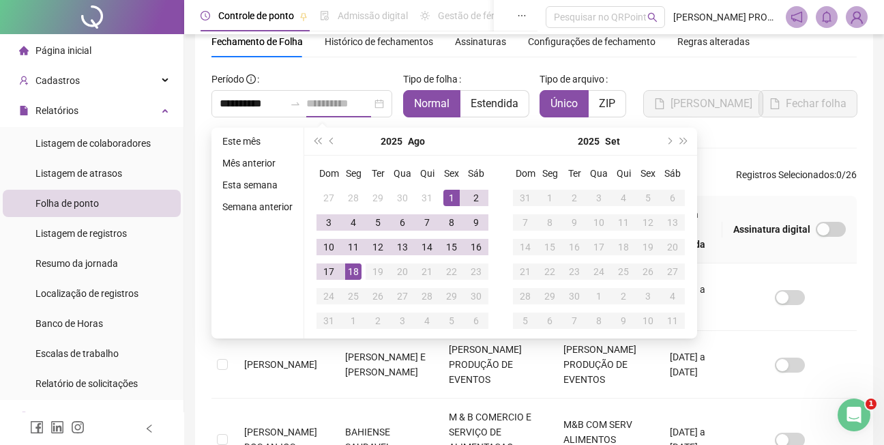
click at [356, 271] on div "18" at bounding box center [353, 271] width 16 height 16
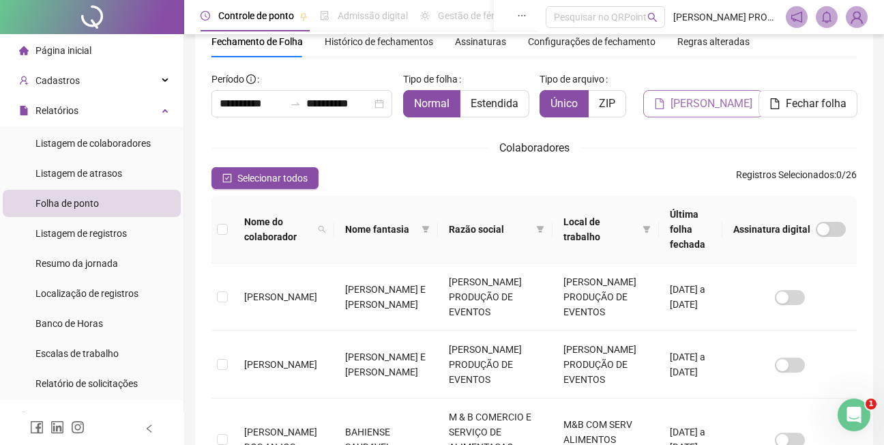
click at [712, 101] on span "Gerar espelho" at bounding box center [711, 103] width 82 height 16
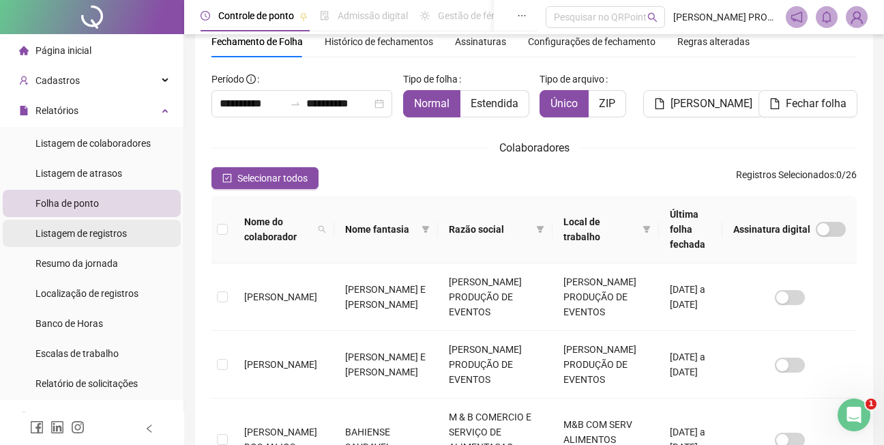
click at [83, 231] on span "Listagem de registros" at bounding box center [80, 233] width 91 height 11
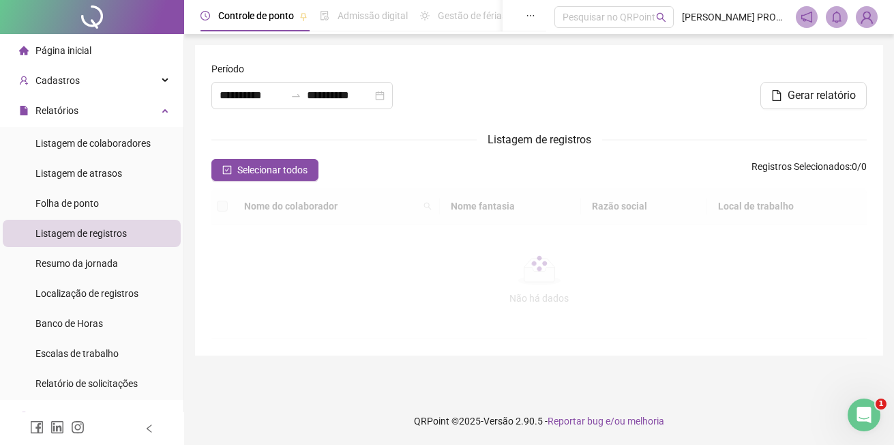
type input "**********"
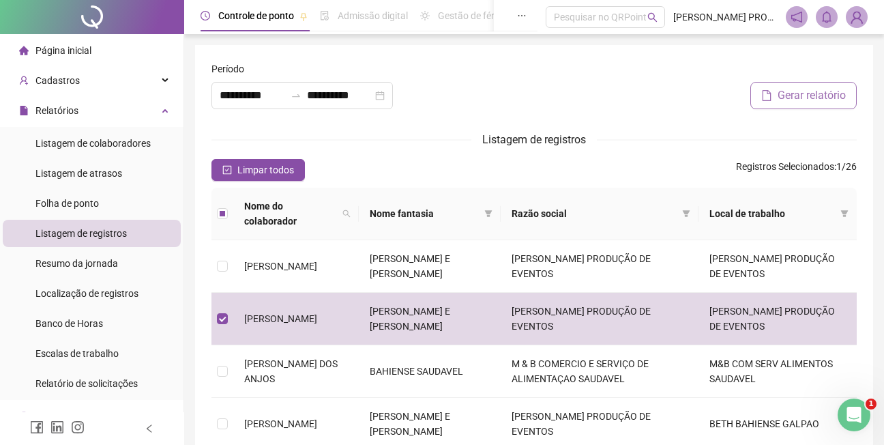
click at [835, 93] on span "Gerar relatório" at bounding box center [811, 95] width 68 height 16
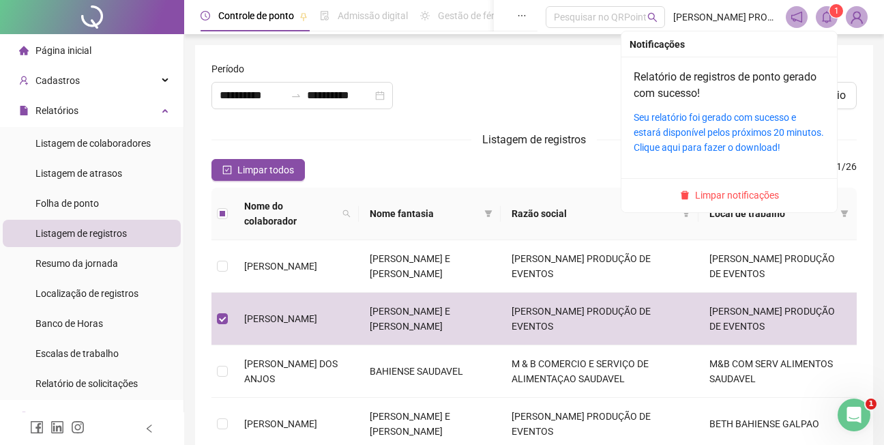
click at [831, 16] on sup "1" at bounding box center [836, 11] width 14 height 14
click at [721, 125] on link "Seu relatório foi gerado com sucesso e estará disponível pelos próximos 20 minu…" at bounding box center [729, 132] width 190 height 41
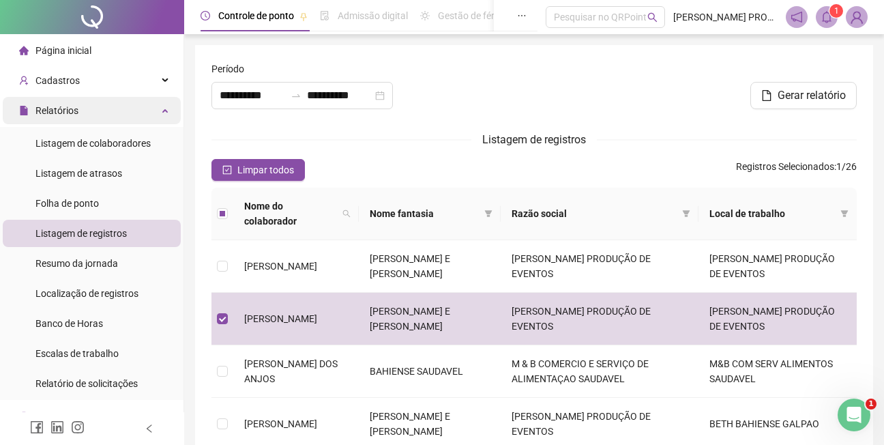
click at [46, 113] on span "Relatórios" at bounding box center [56, 110] width 43 height 11
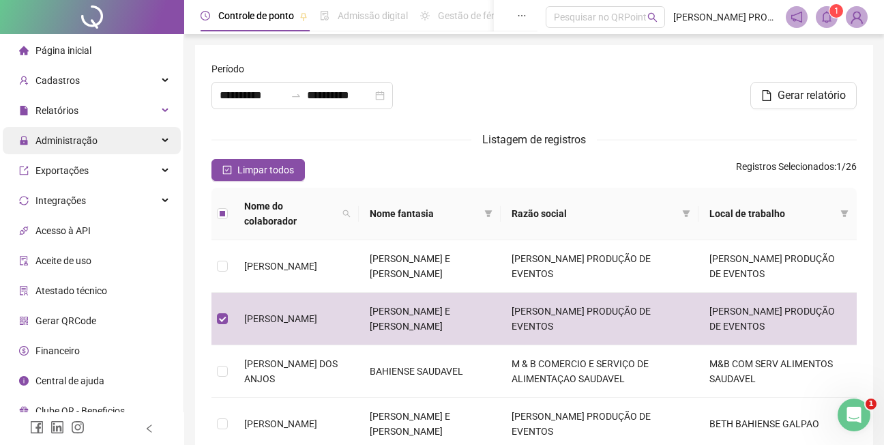
click at [78, 142] on span "Administração" at bounding box center [66, 140] width 62 height 11
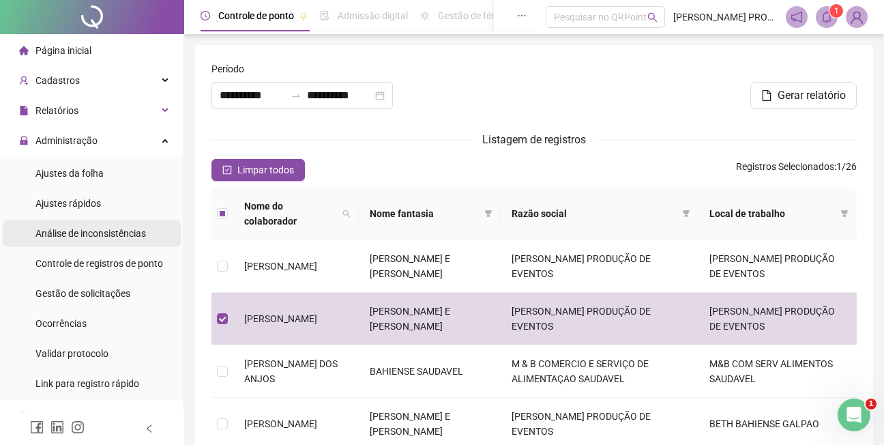
click at [115, 234] on span "Análise de inconsistências" at bounding box center [90, 233] width 110 height 11
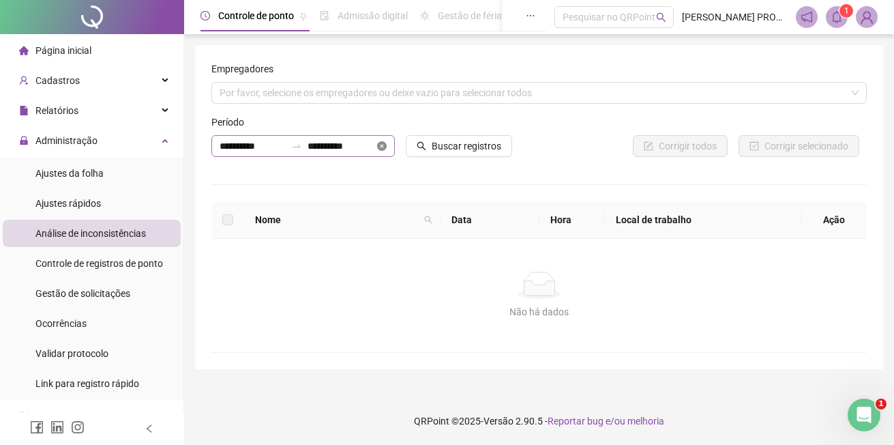
click at [378, 145] on icon "close-circle" at bounding box center [382, 146] width 10 height 10
click at [247, 149] on input at bounding box center [253, 145] width 66 height 15
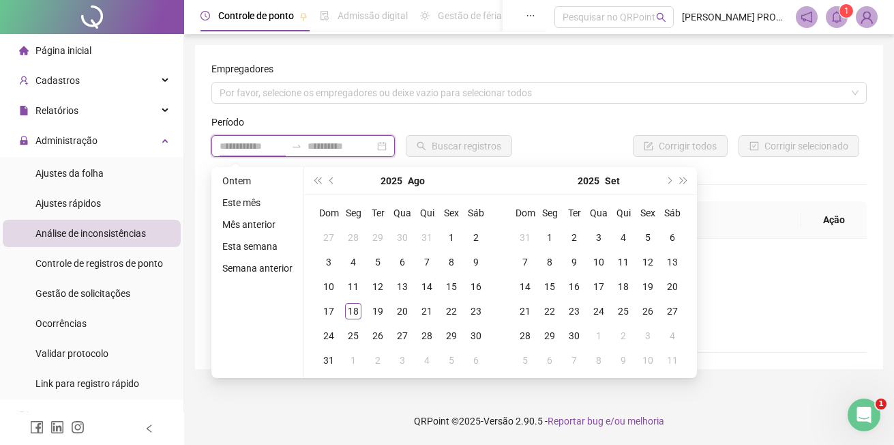
type input "**********"
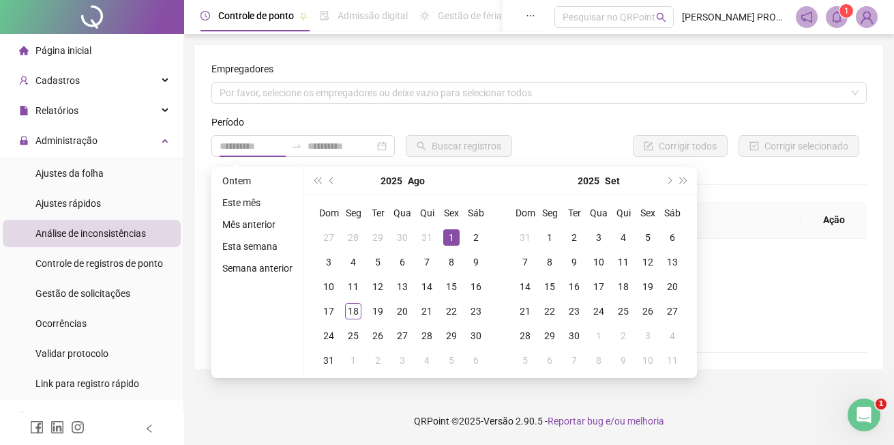
click at [453, 235] on div "1" at bounding box center [451, 237] width 16 height 16
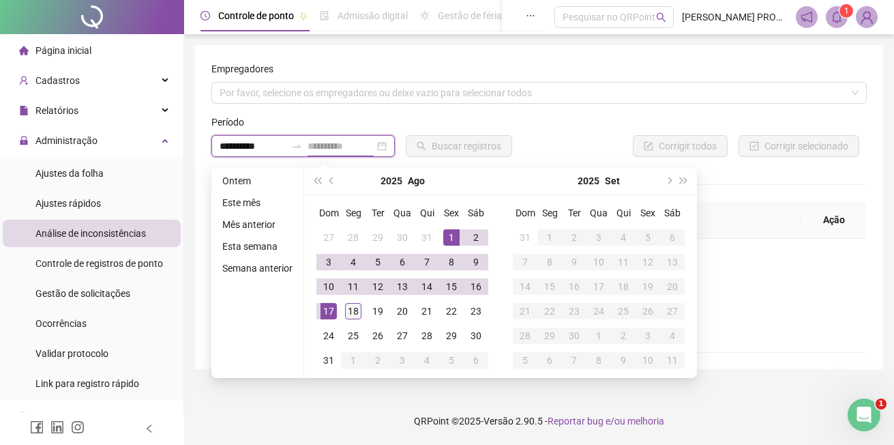
type input "**********"
click at [353, 309] on div "18" at bounding box center [353, 311] width 16 height 16
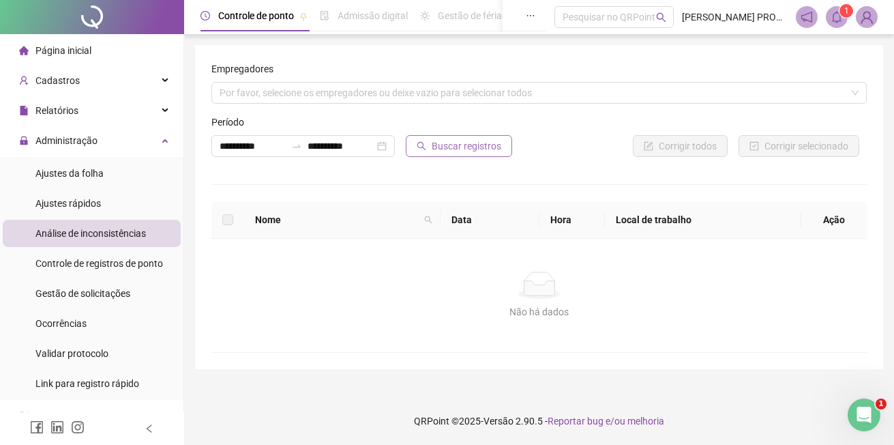
click at [451, 144] on span "Buscar registros" at bounding box center [467, 145] width 70 height 15
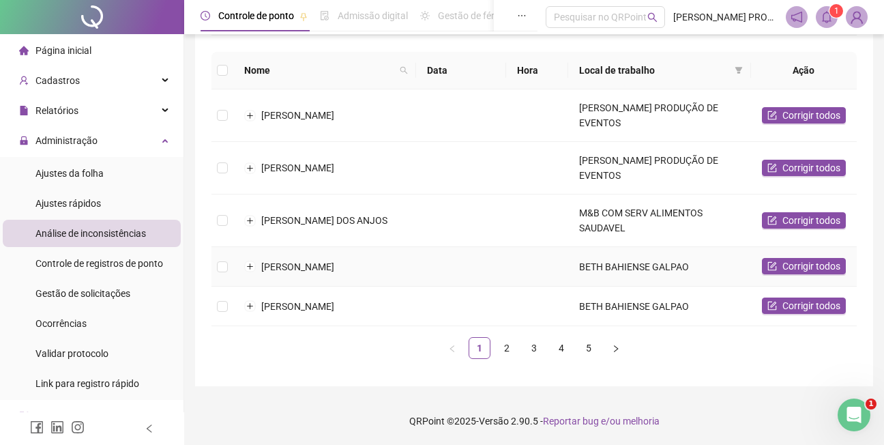
scroll to position [162, 0]
click at [250, 162] on button "Expandir linha" at bounding box center [250, 167] width 11 height 11
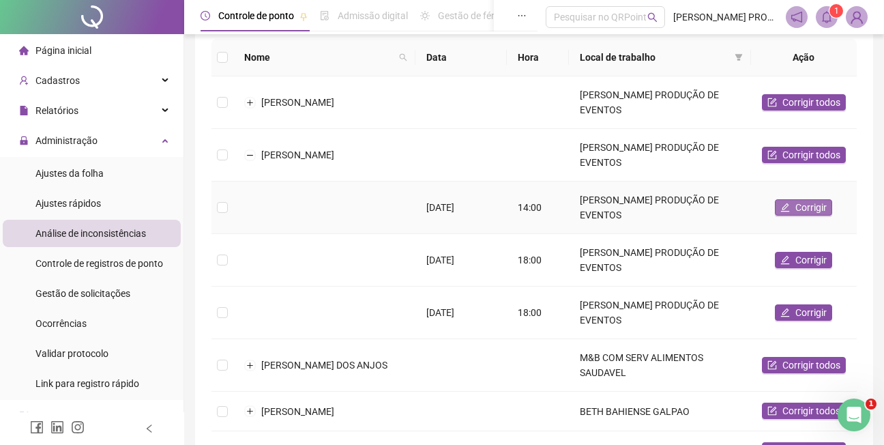
click at [808, 208] on span "Corrigir" at bounding box center [810, 207] width 31 height 15
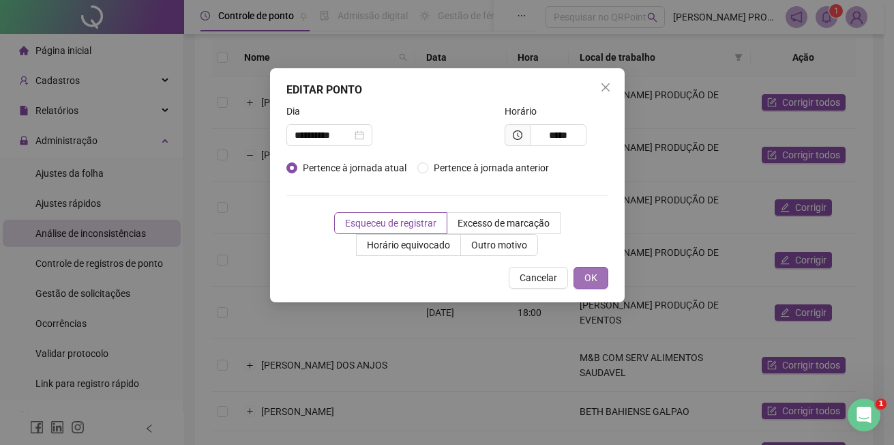
click at [586, 277] on span "OK" at bounding box center [590, 277] width 13 height 15
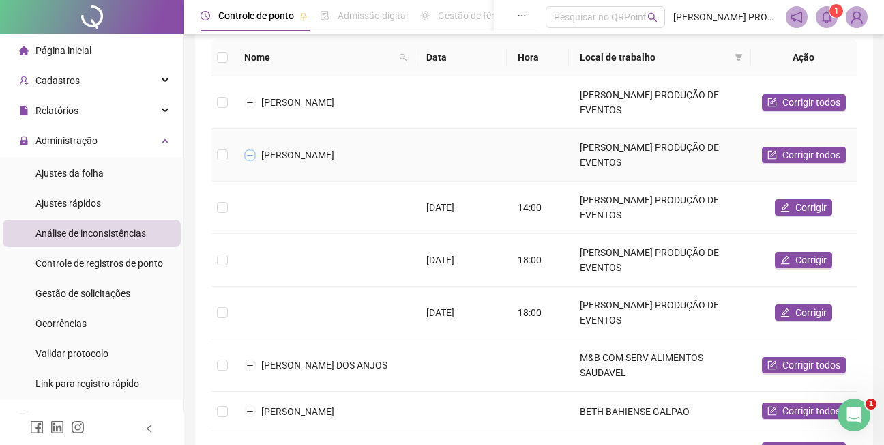
click at [245, 154] on button "Colapsar linha" at bounding box center [250, 154] width 11 height 11
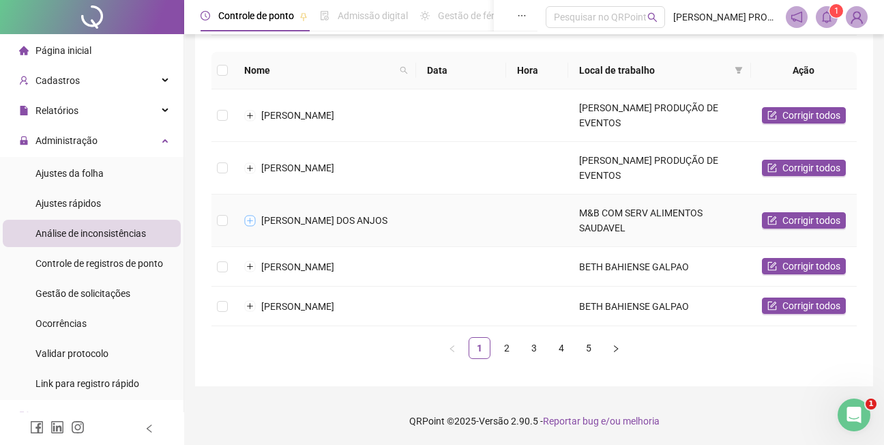
click at [248, 215] on button "Expandir linha" at bounding box center [250, 220] width 11 height 11
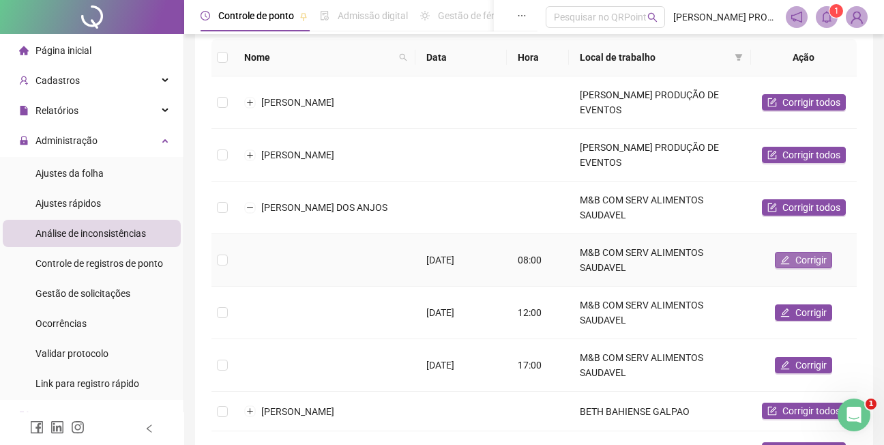
click at [807, 258] on span "Corrigir" at bounding box center [810, 259] width 31 height 15
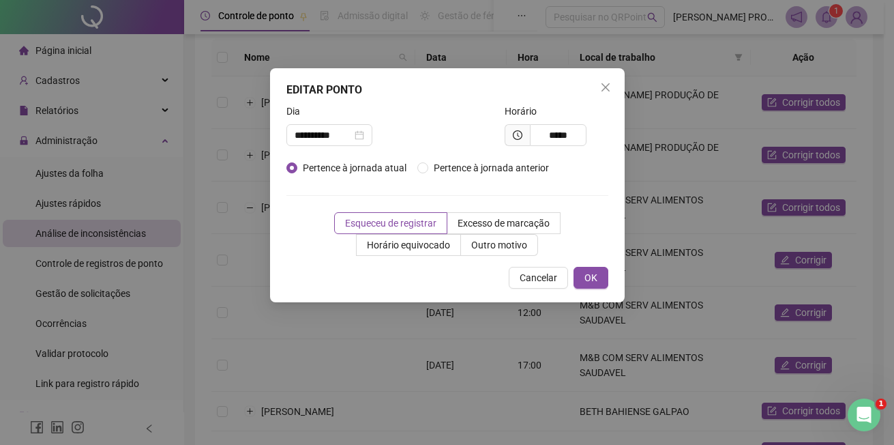
click at [318, 342] on div "**********" at bounding box center [447, 222] width 894 height 445
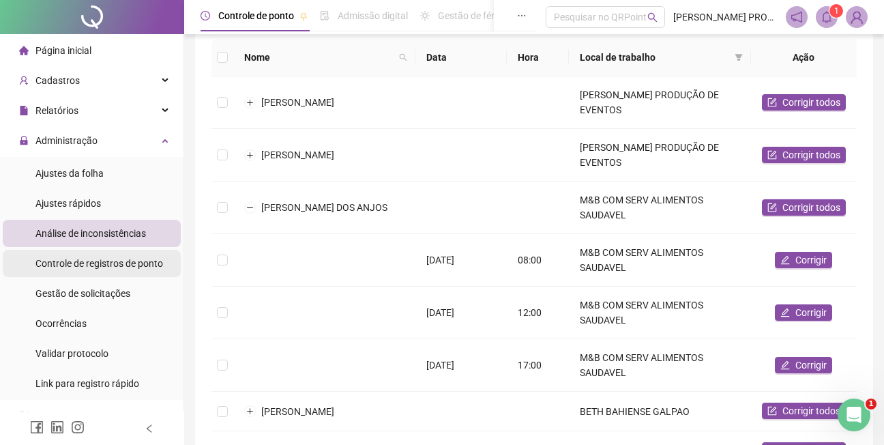
click at [132, 265] on span "Controle de registros de ponto" at bounding box center [99, 263] width 128 height 11
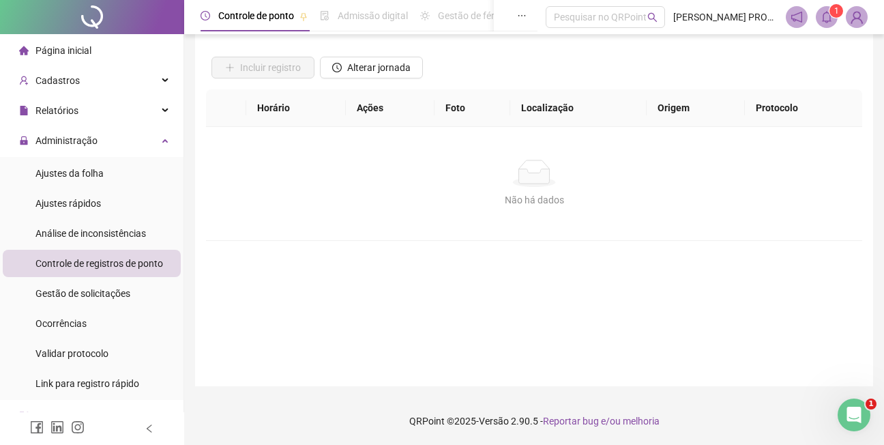
scroll to position [84, 0]
click at [325, 248] on form "Nome do colaborador Colaborador Data Buscar registros Incluir registro Alterar …" at bounding box center [533, 173] width 645 height 392
click at [55, 109] on span "Relatórios" at bounding box center [56, 110] width 43 height 11
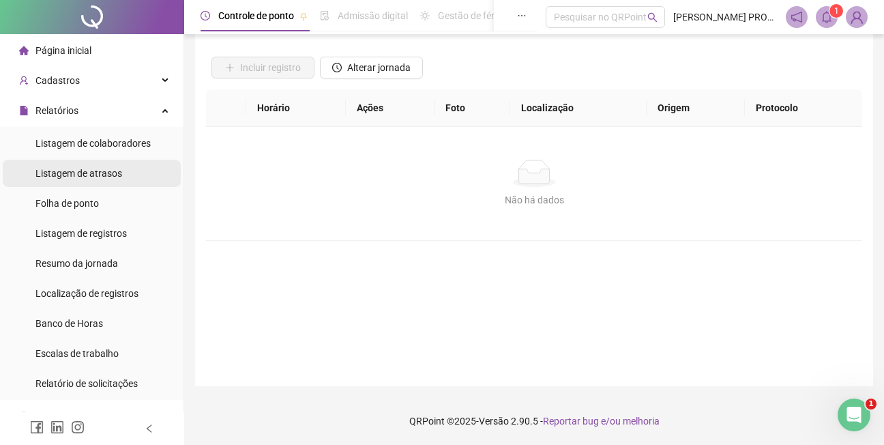
click at [94, 175] on span "Listagem de atrasos" at bounding box center [78, 173] width 87 height 11
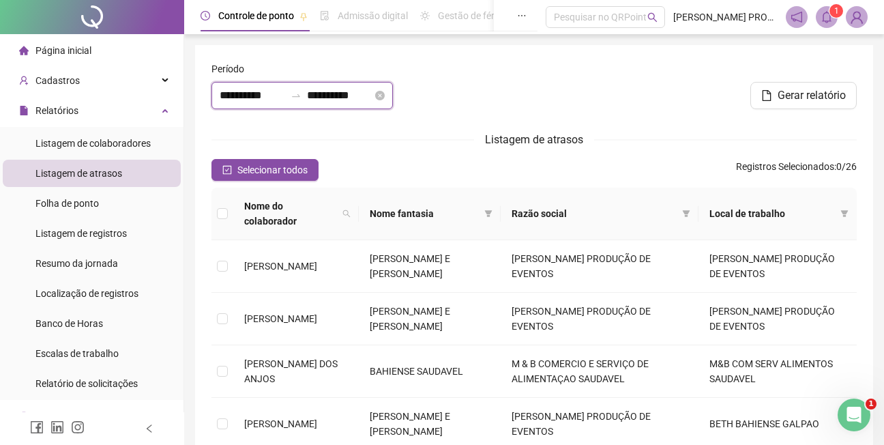
click at [372, 98] on input "**********" at bounding box center [339, 95] width 65 height 16
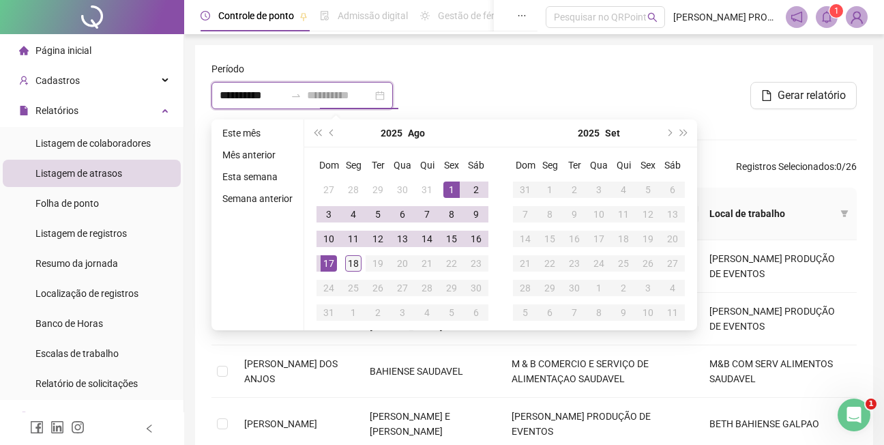
type input "**********"
click at [350, 261] on div "18" at bounding box center [353, 263] width 16 height 16
type input "**********"
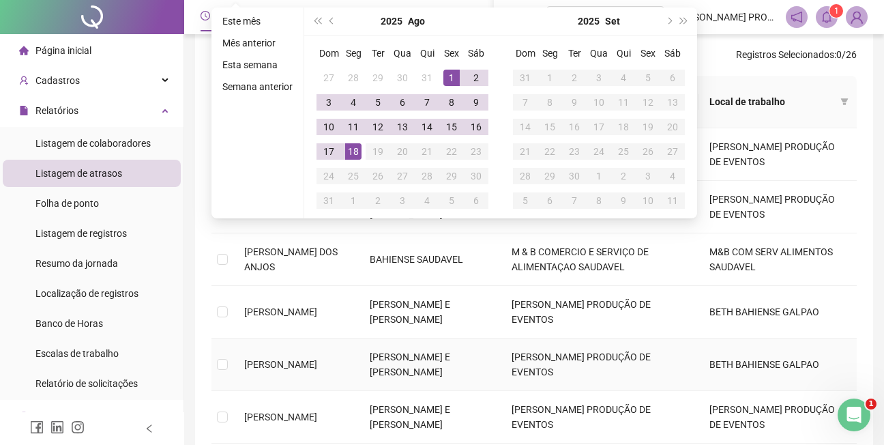
scroll to position [205, 0]
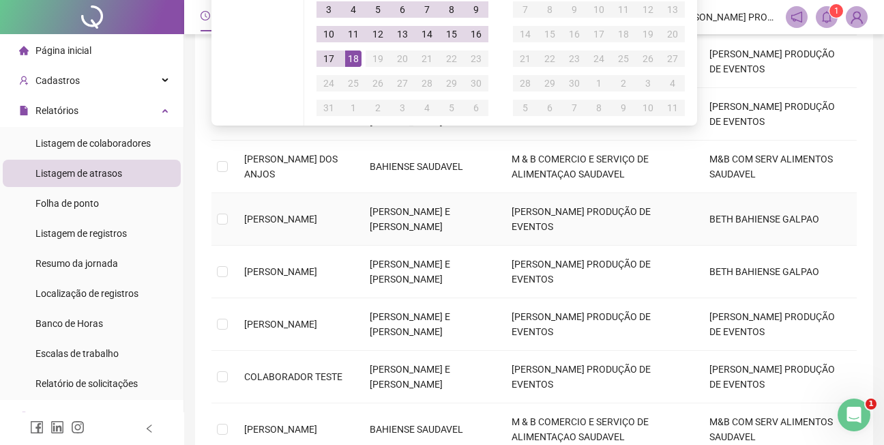
click at [359, 193] on td "[PERSON_NAME]" at bounding box center [295, 219] width 125 height 53
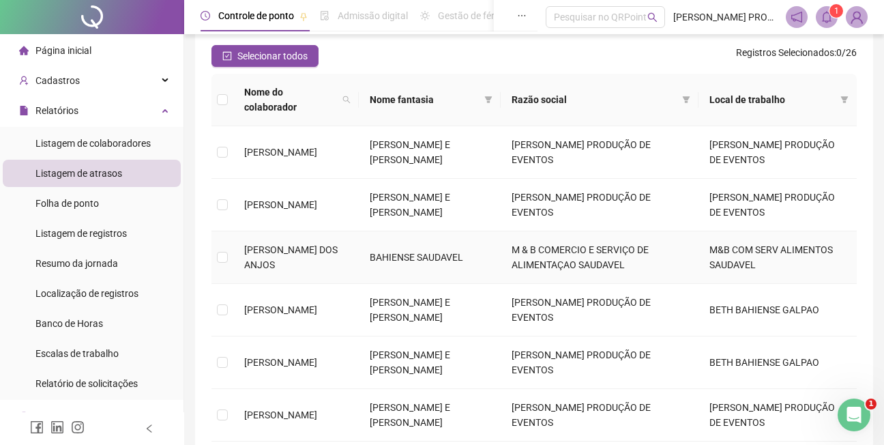
scroll to position [0, 0]
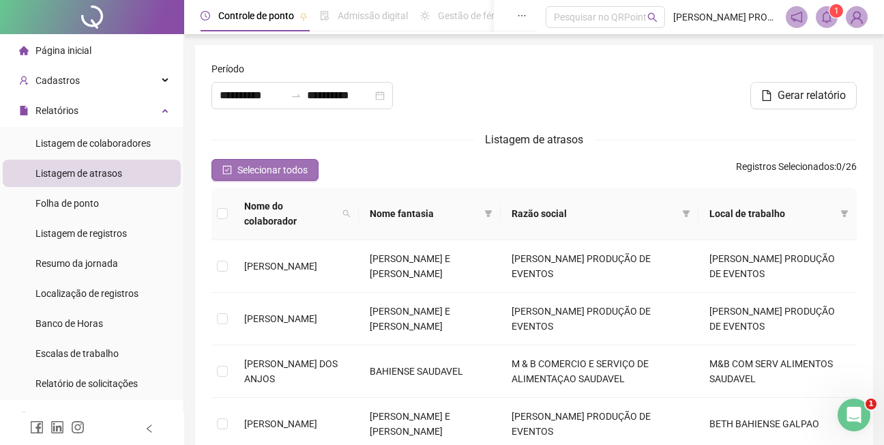
click at [270, 171] on span "Selecionar todos" at bounding box center [272, 169] width 70 height 15
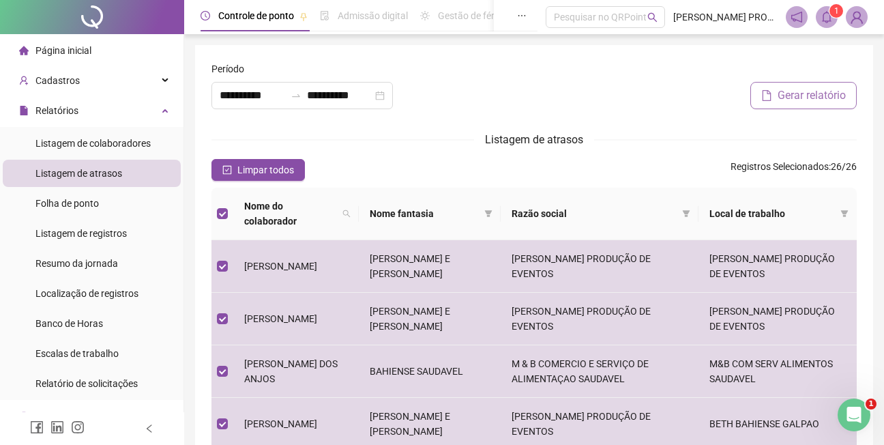
click at [804, 95] on span "Gerar relatório" at bounding box center [811, 95] width 68 height 16
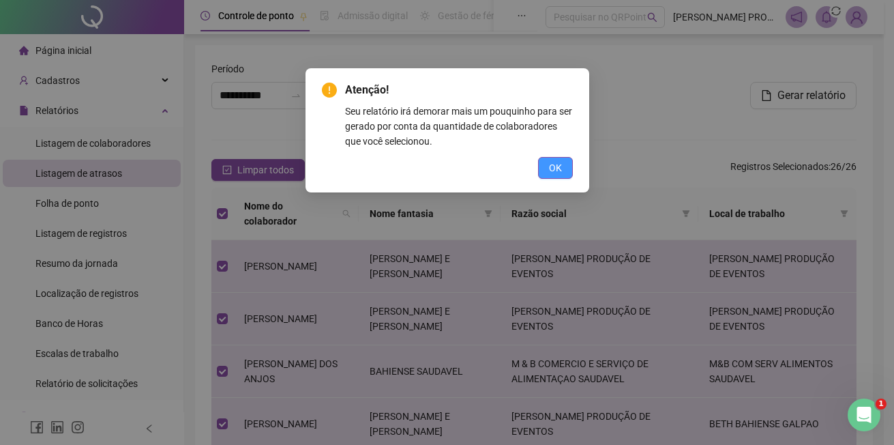
click at [565, 164] on button "OK" at bounding box center [555, 168] width 35 height 22
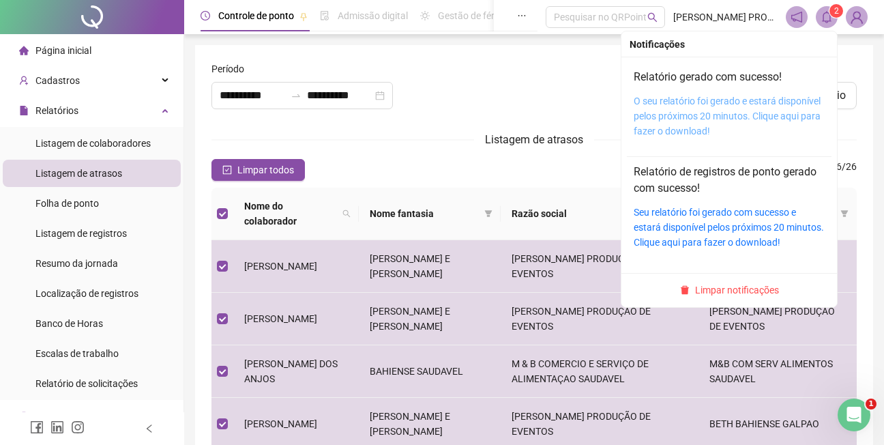
click at [728, 117] on link "O seu relatório foi gerado e estará disponível pelos próximos 20 minutos. Cliqu…" at bounding box center [727, 115] width 187 height 41
